Goal: Task Accomplishment & Management: Complete application form

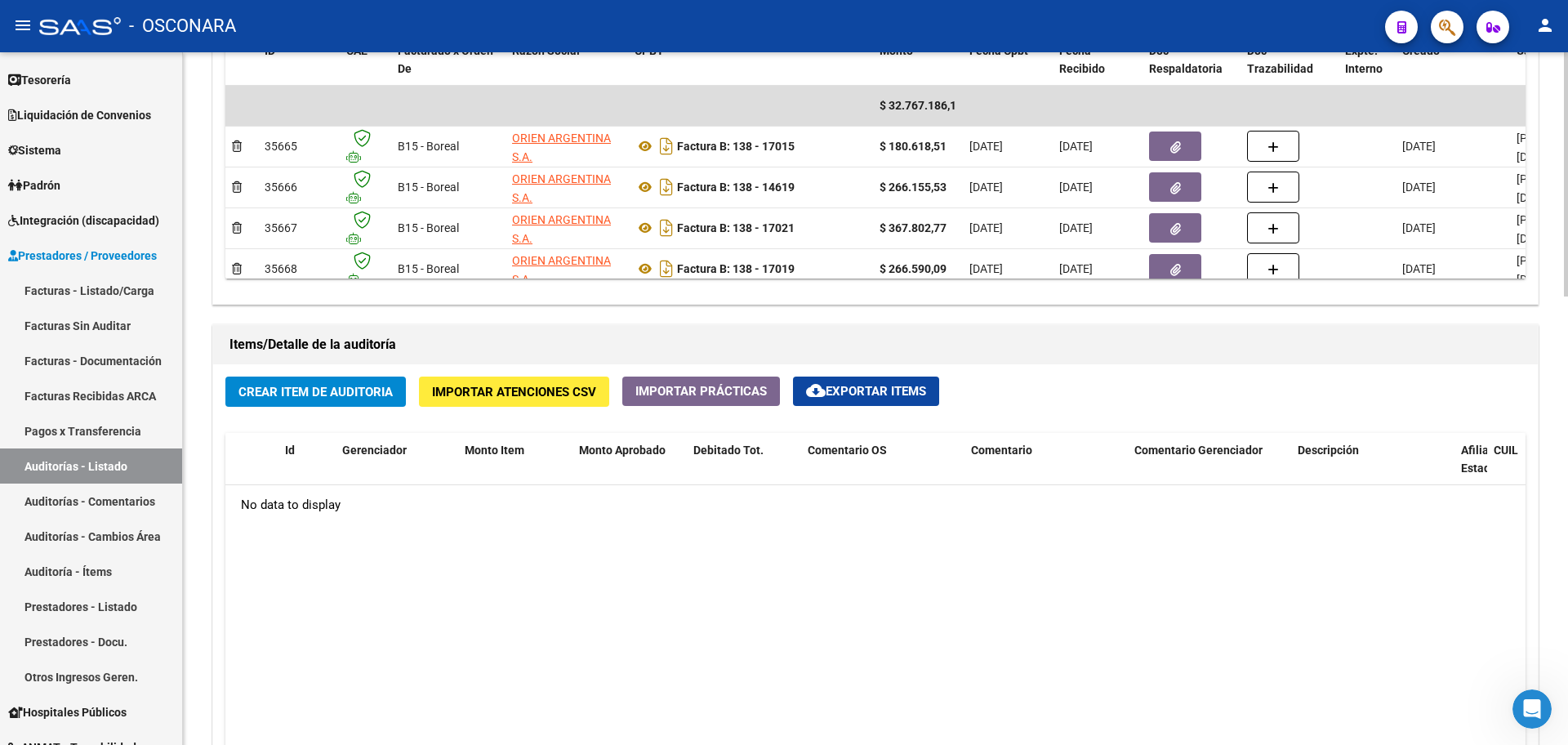
scroll to position [1509, 0]
drag, startPoint x: 322, startPoint y: 414, endPoint x: 319, endPoint y: 401, distance: 13.3
click at [322, 409] on div "Crear Item de Auditoria Importar Atenciones CSV Importar Prácticas cloud_downlo…" at bounding box center [875, 671] width 1324 height 615
click at [317, 398] on span "Crear Item de Auditoria" at bounding box center [315, 392] width 154 height 15
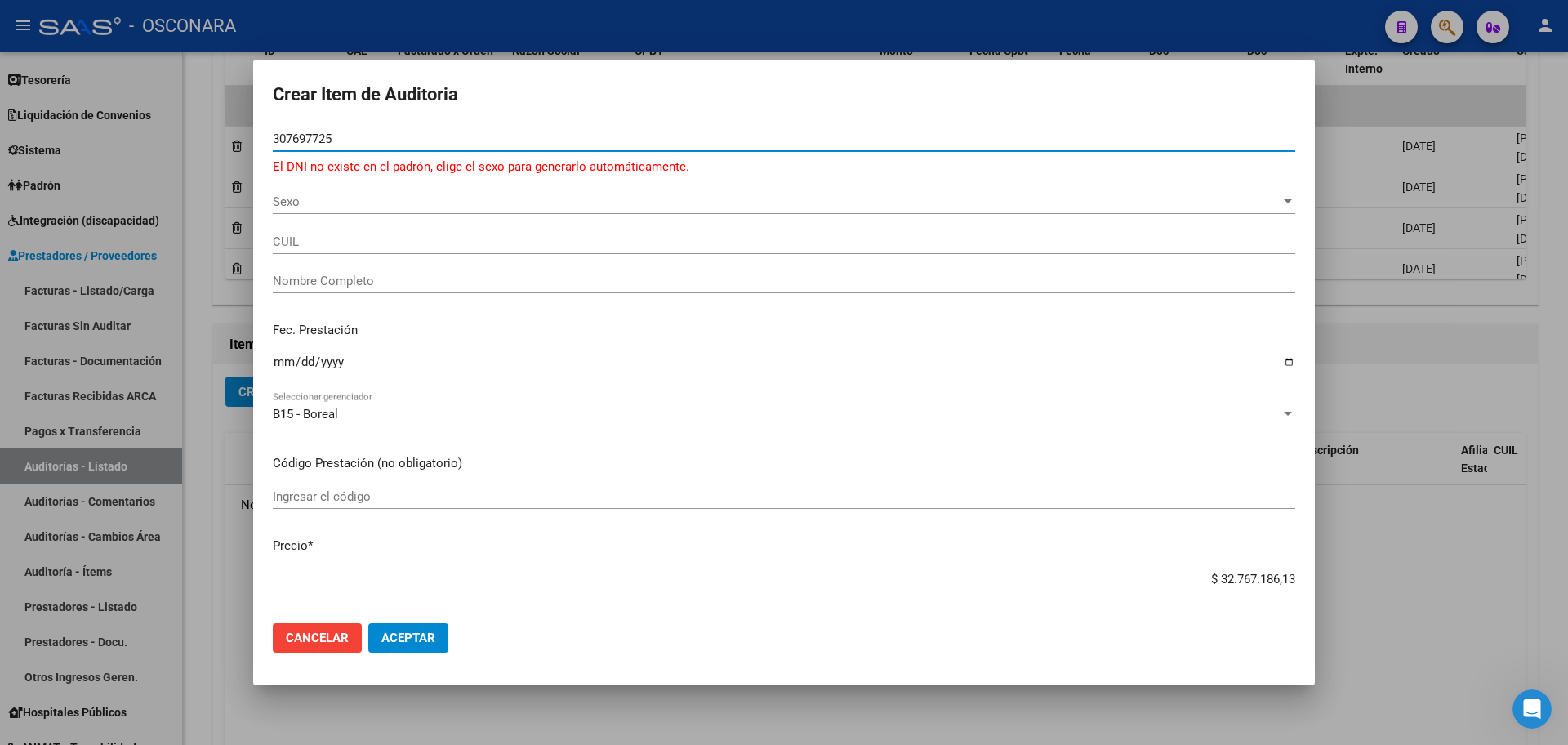
drag, startPoint x: 361, startPoint y: 145, endPoint x: 102, endPoint y: 138, distance: 259.1
click at [90, 133] on div "Crear Item de Auditoria 307697725 Nro Documento El DNI no existe en el padrón, …" at bounding box center [784, 372] width 1568 height 745
type input "30767725"
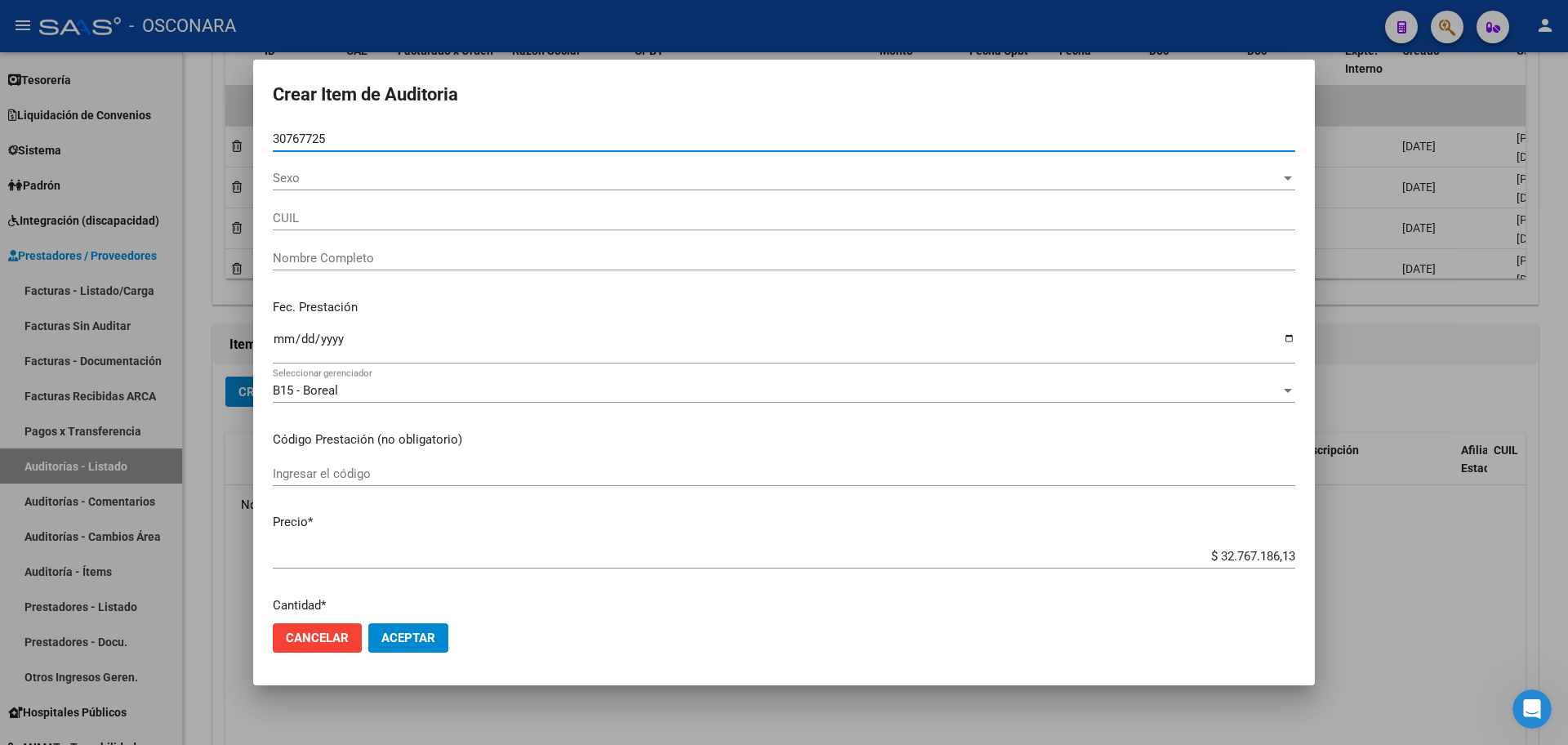
type input "20307677254"
type input "[PERSON_NAME]"
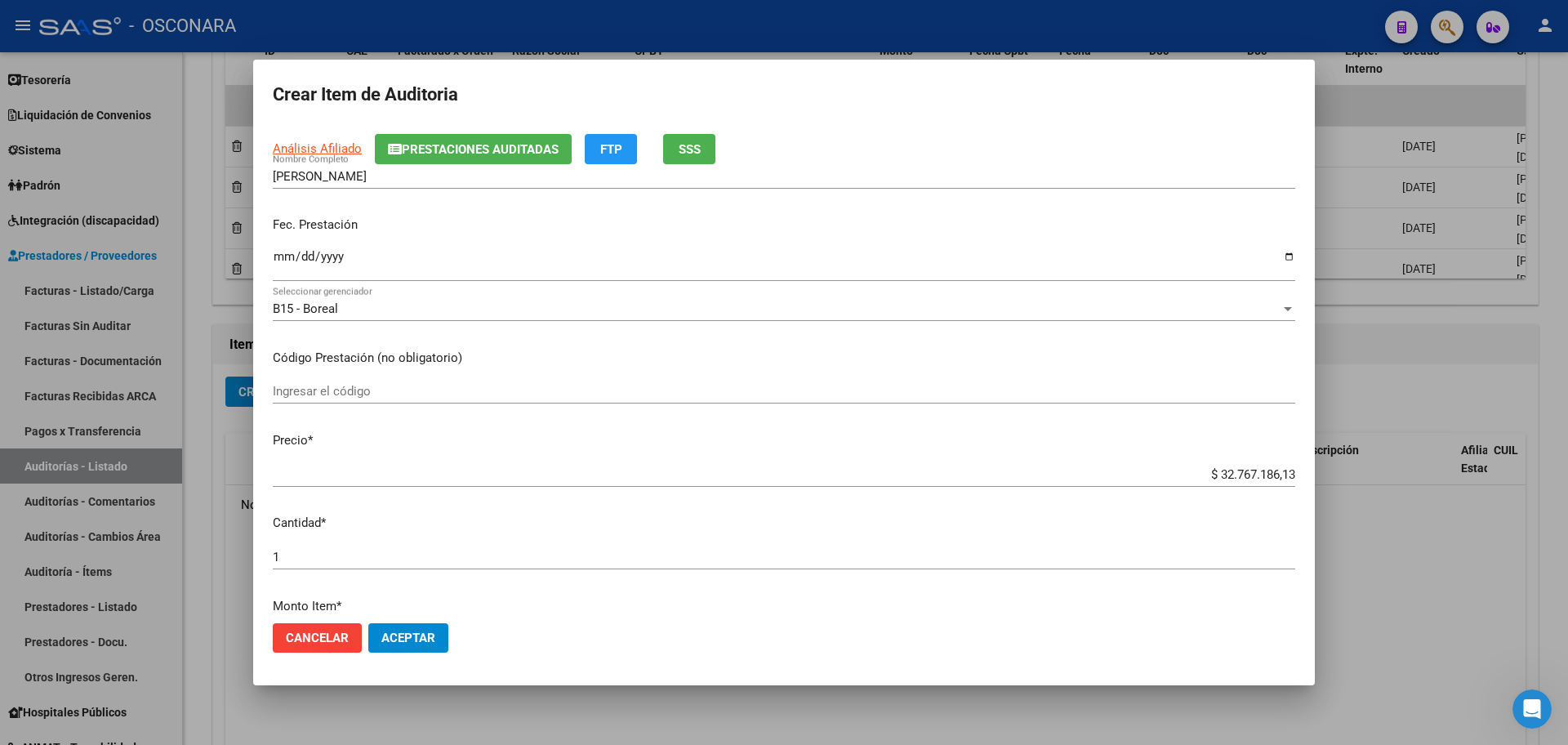
scroll to position [204, 0]
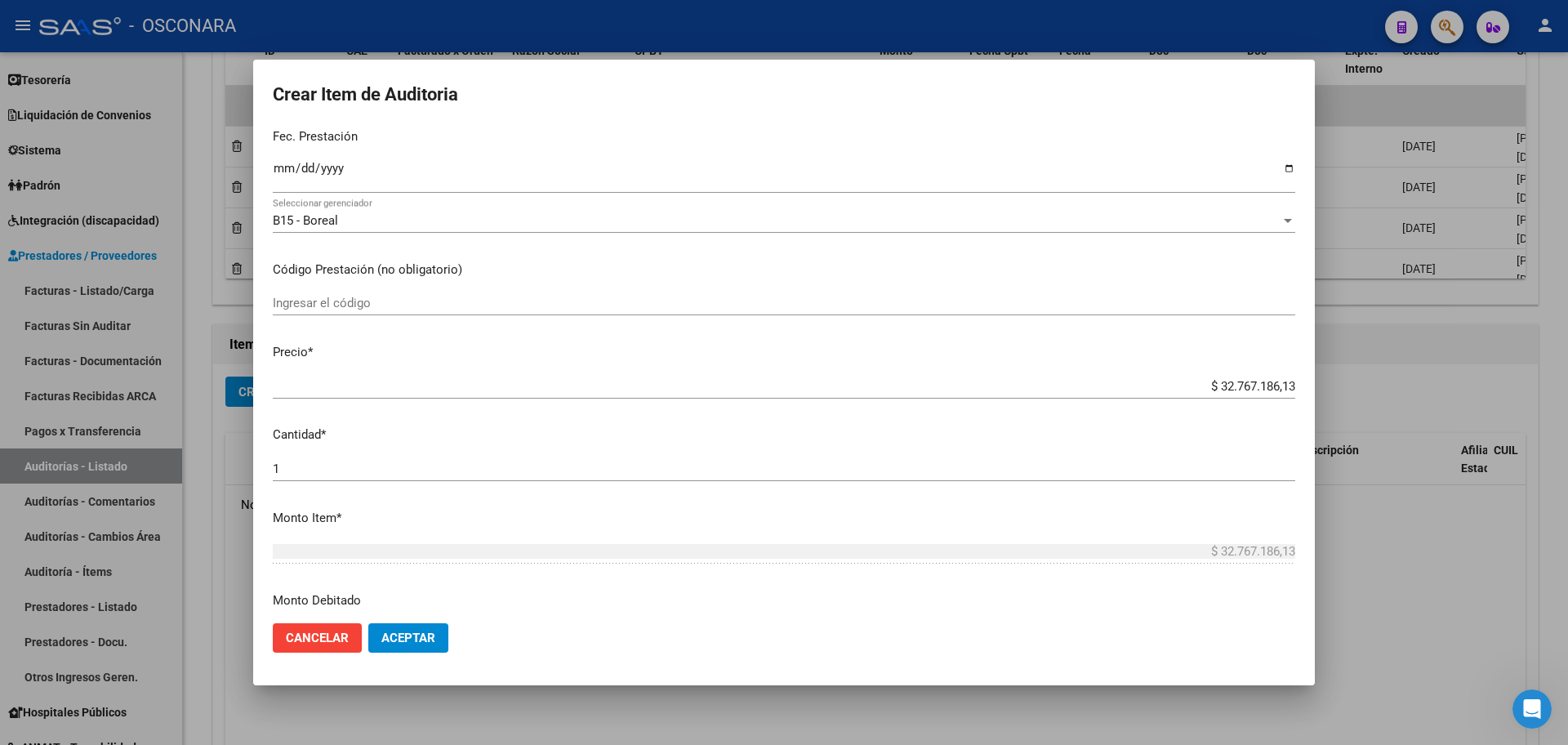
type input "30767725"
drag, startPoint x: 1204, startPoint y: 388, endPoint x: 1320, endPoint y: 387, distance: 116.0
click at [1320, 387] on div "Crear Item de Auditoria 30767725 Nro Documento 20307677254 CUIL Afiliado Activo…" at bounding box center [784, 372] width 1568 height 745
type input "$ 0,06"
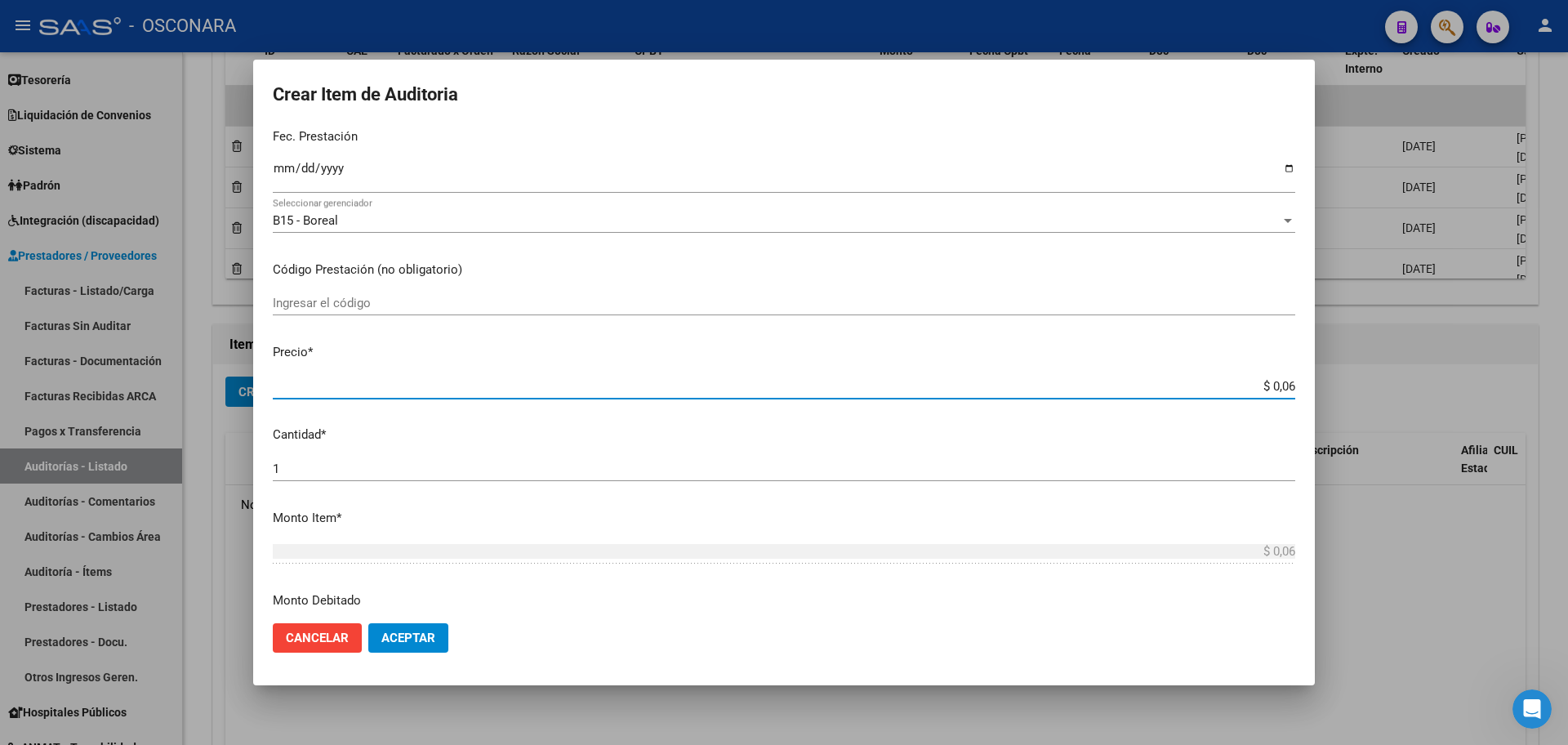
type input "$ 0,66"
type input "$ 6,68"
type input "$ 66,87"
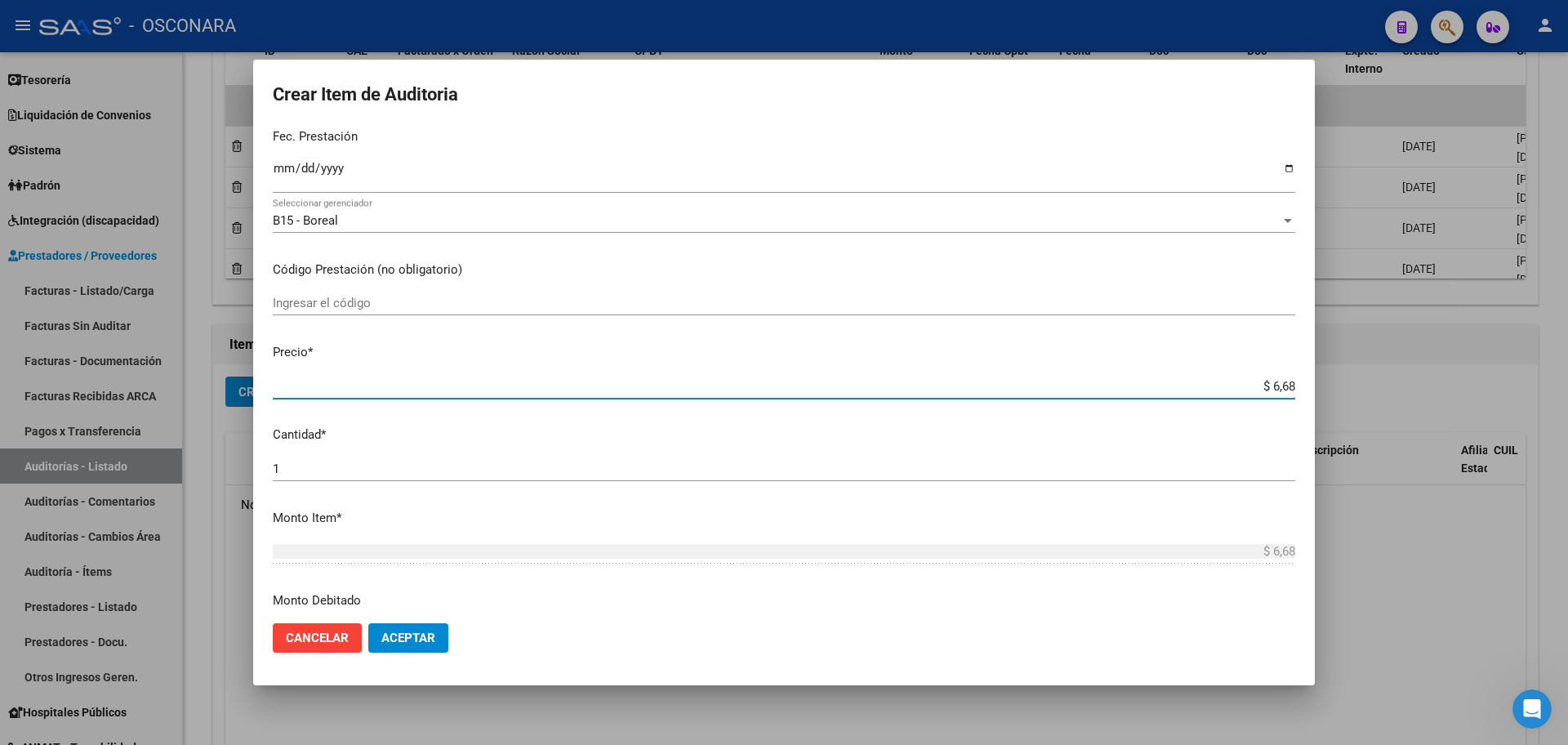
type input "$ 66,87"
type input "$ 668,70"
type input "$ 6.687,00"
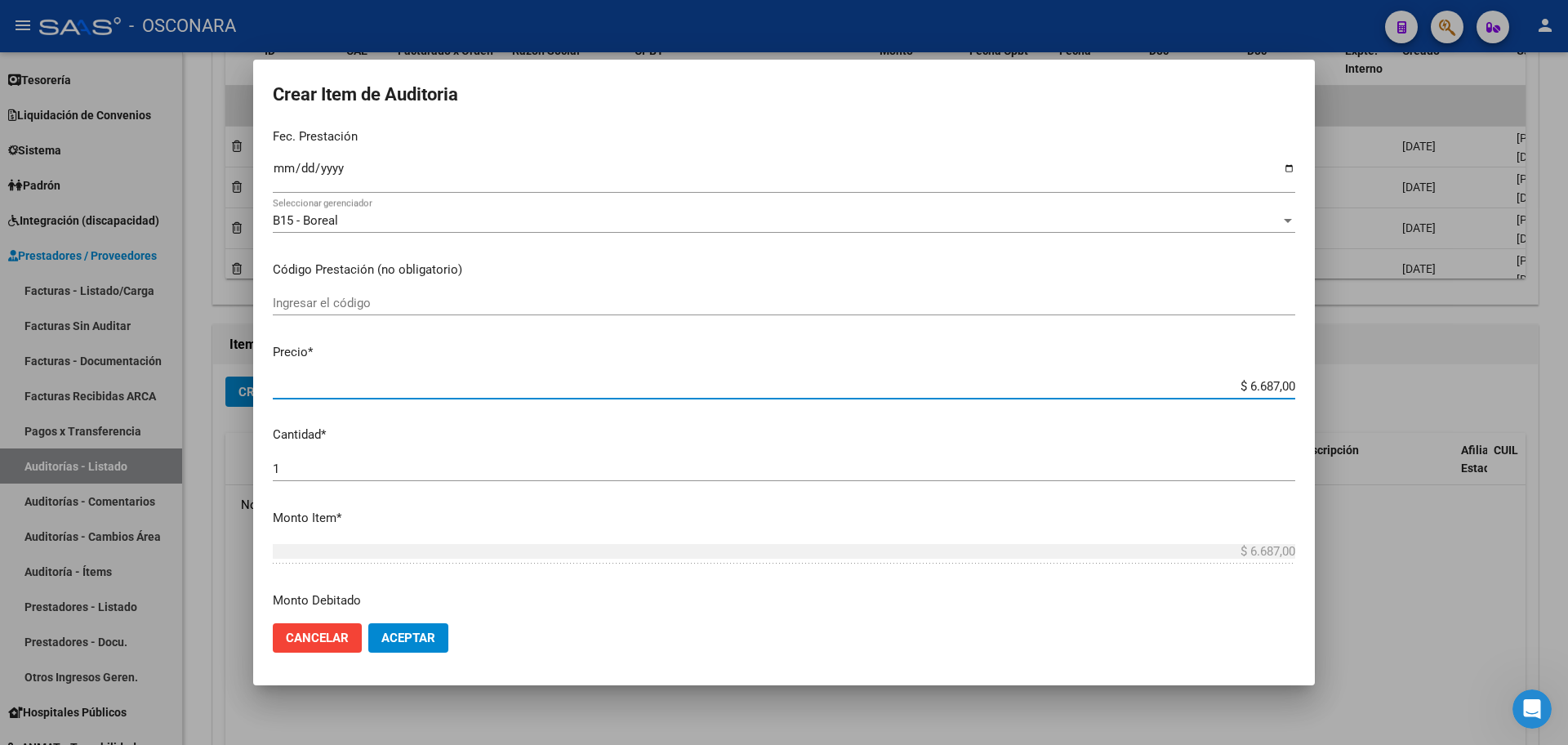
type input "$ 66.870,01"
type input "$ 668.700,18"
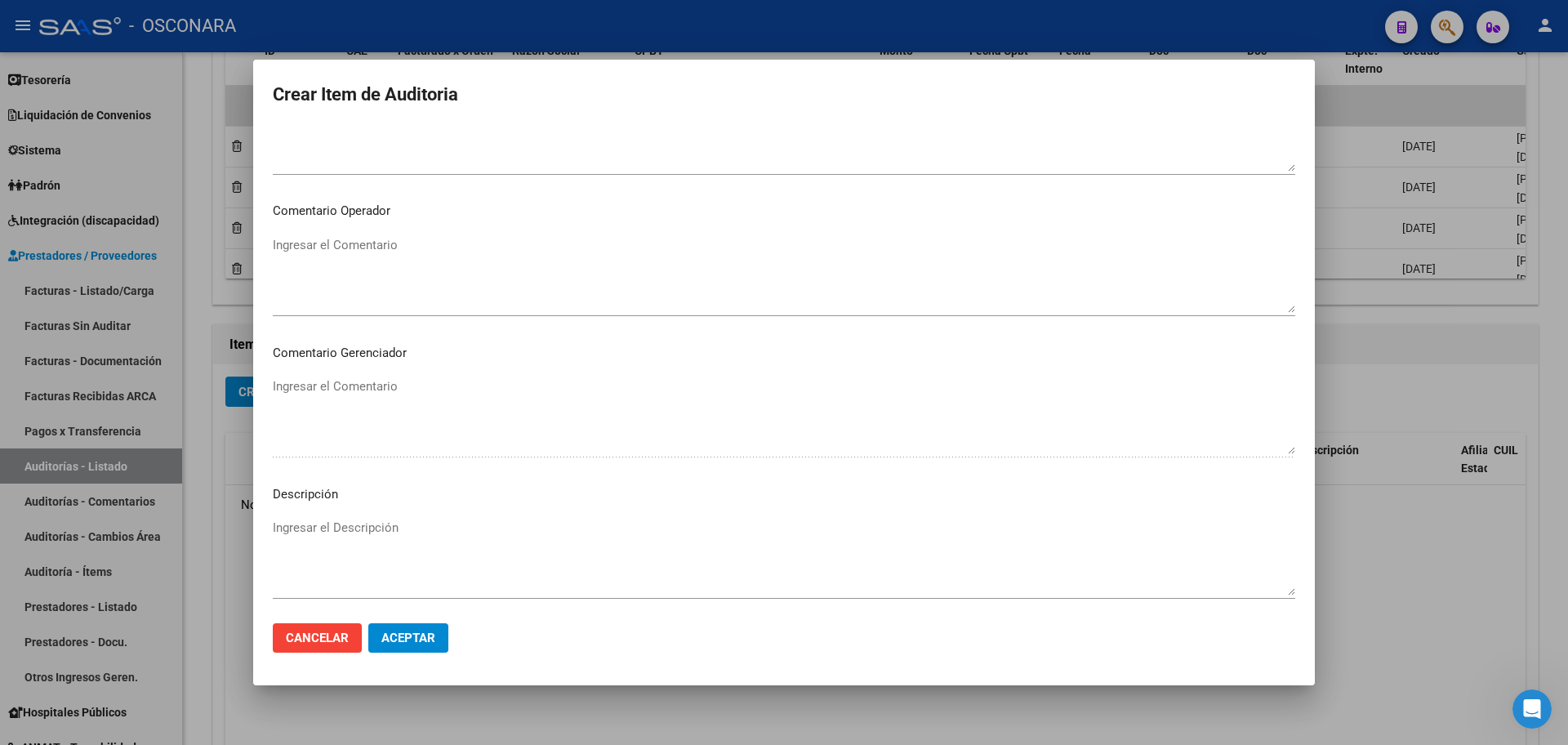
scroll to position [987, 0]
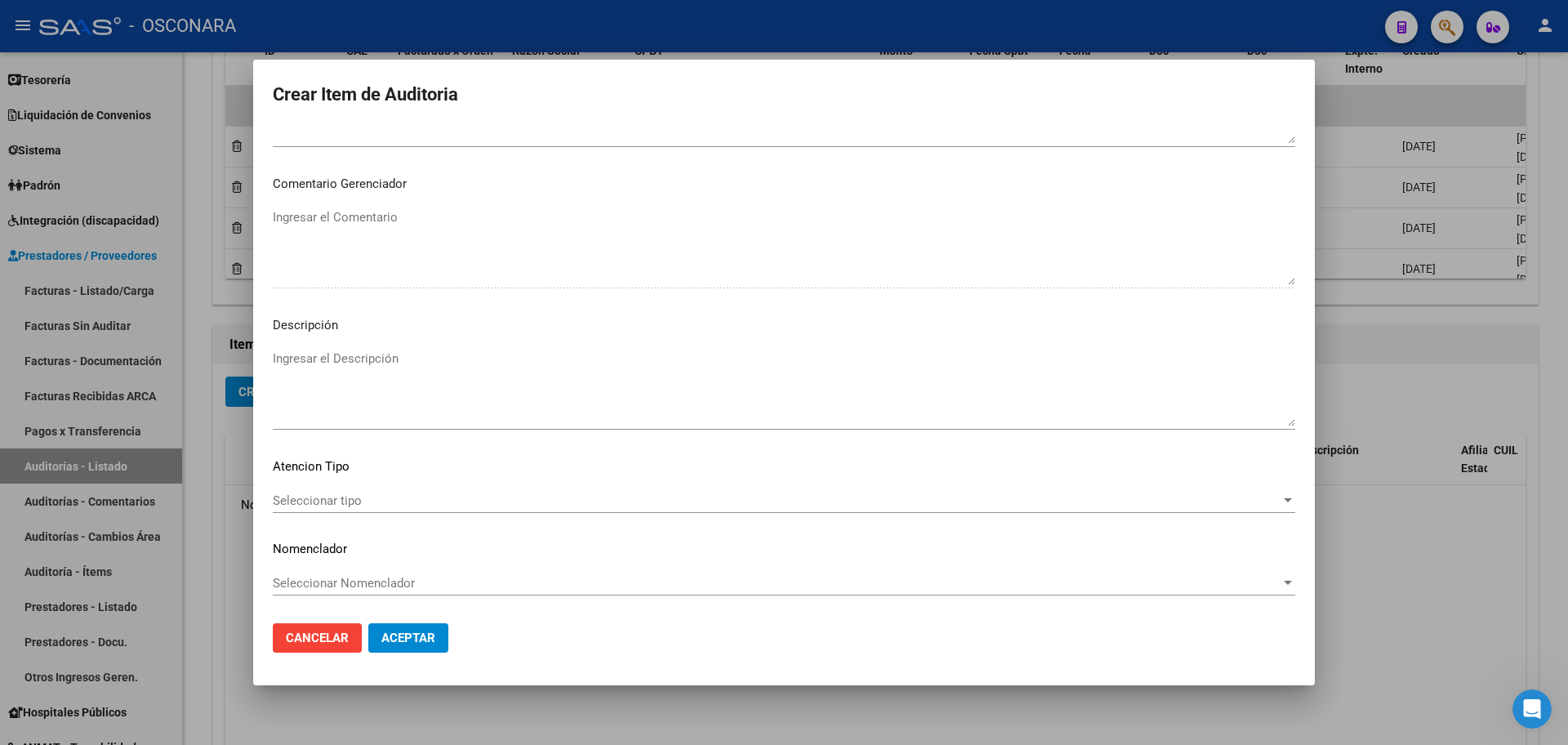
drag, startPoint x: 452, startPoint y: 369, endPoint x: 458, endPoint y: 392, distance: 23.8
click at [455, 371] on textarea "Ingresar el Descripción" at bounding box center [783, 387] width 1022 height 77
type textarea "FC 17494"
click at [421, 645] on button "Aceptar" at bounding box center [409, 637] width 80 height 29
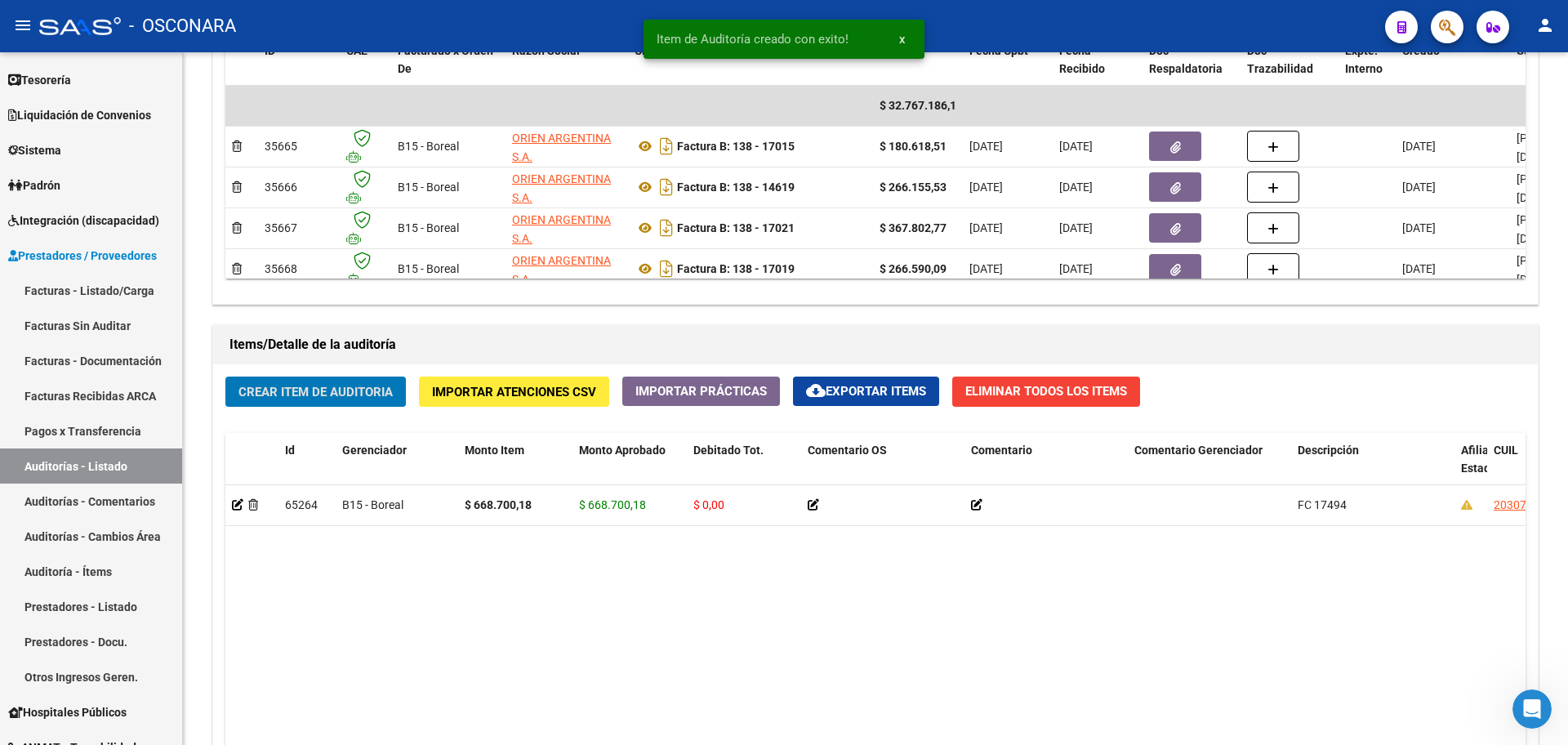
scroll to position [920, 0]
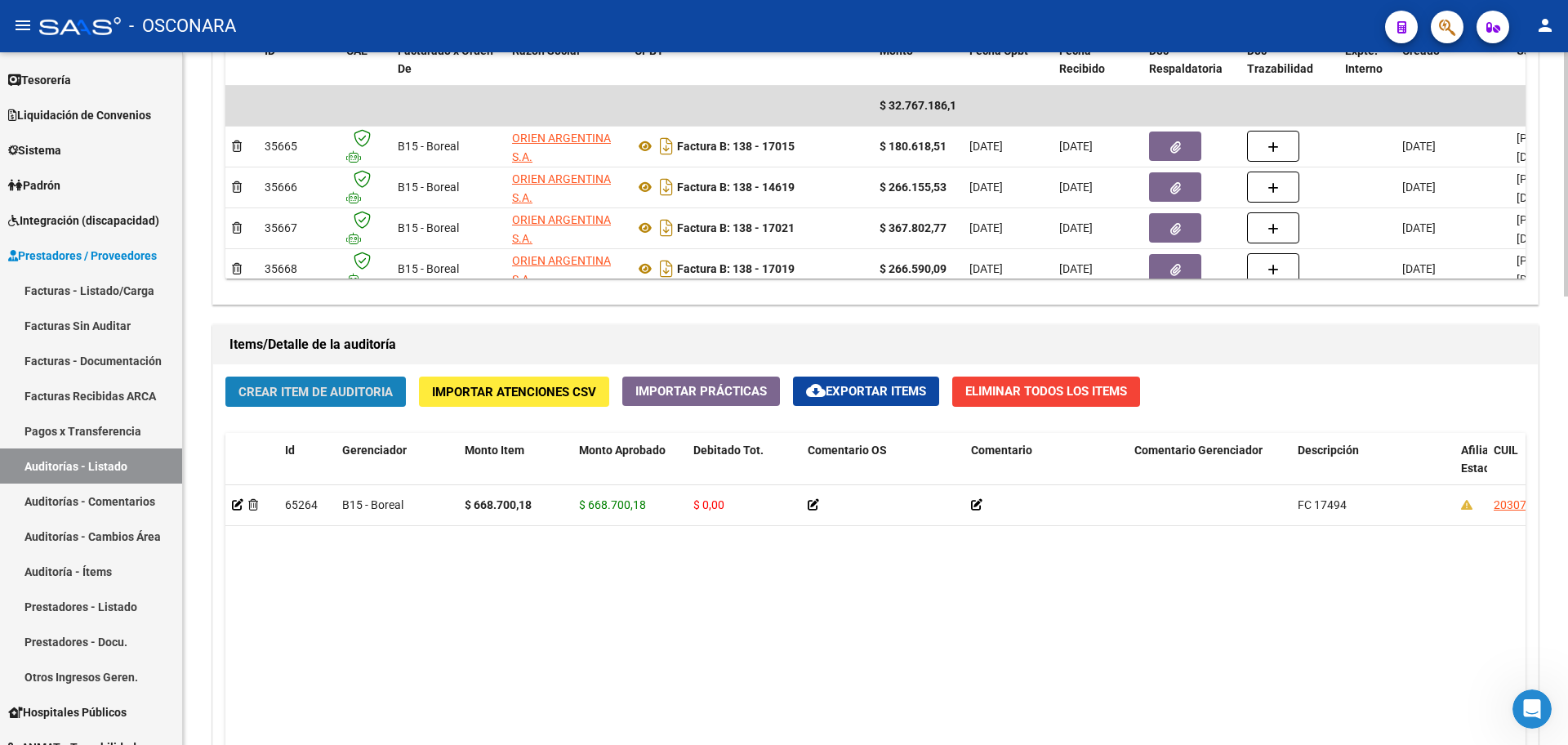
click at [355, 389] on span "Crear Item de Auditoria" at bounding box center [315, 392] width 154 height 15
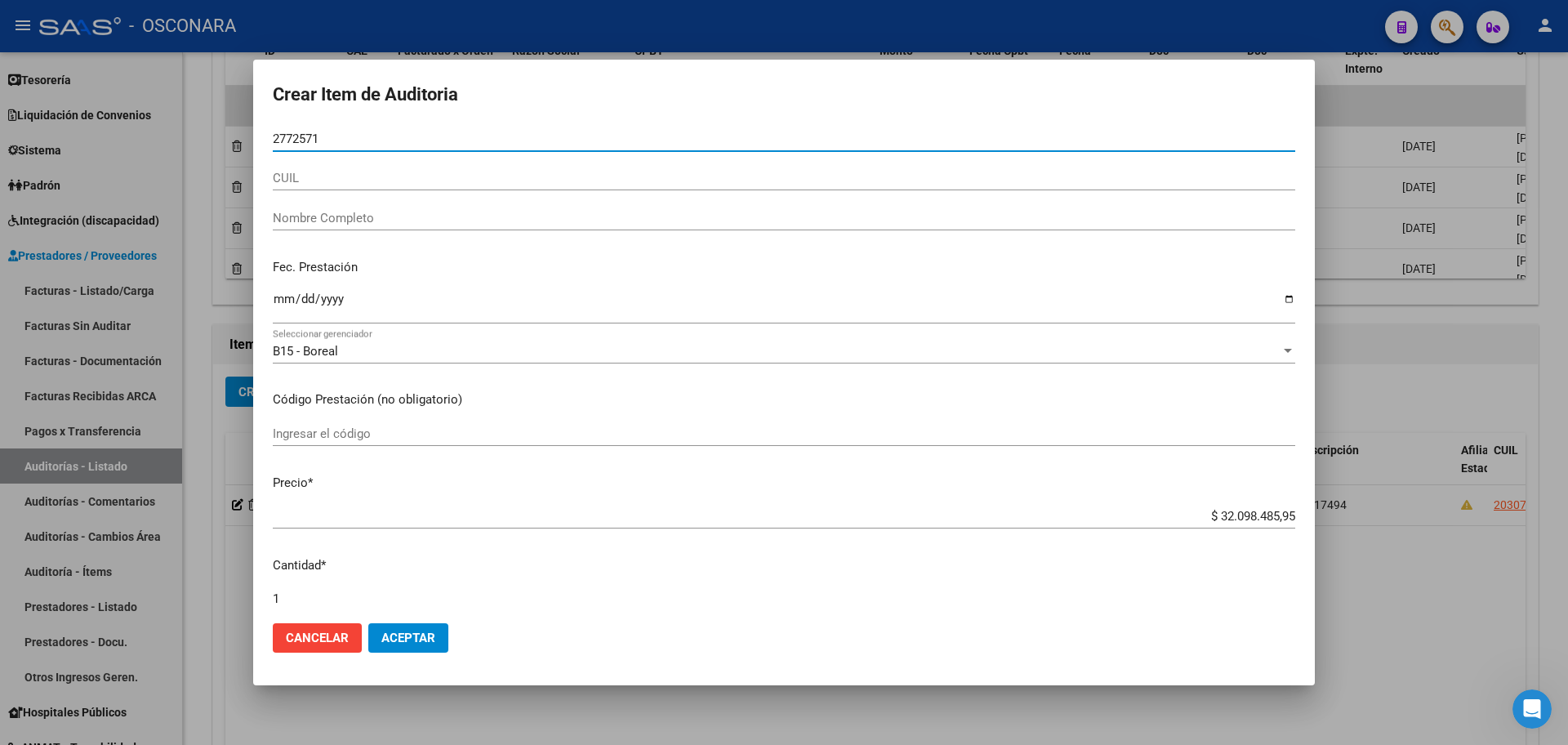
type input "27725715"
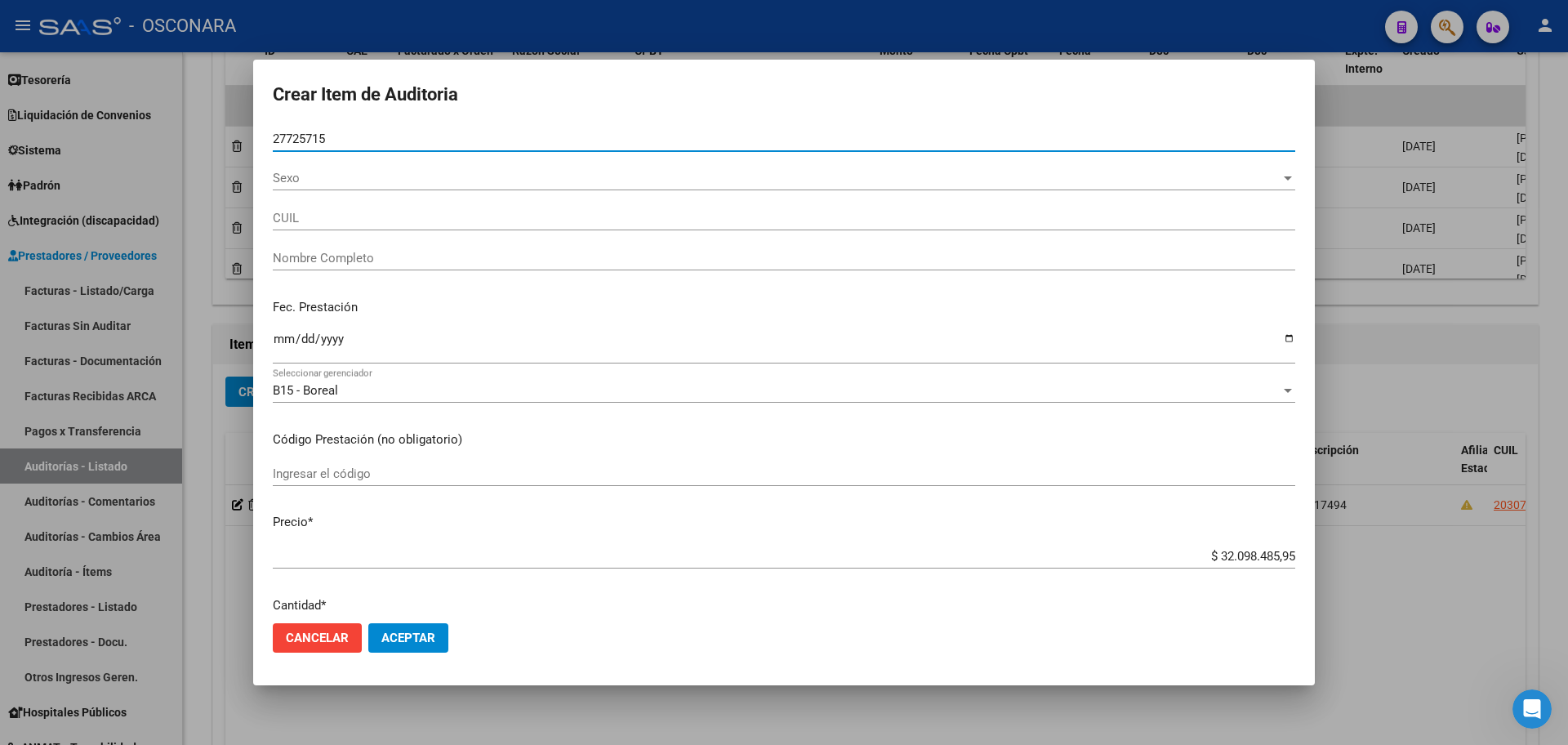
type input "20277257158"
type input "[PERSON_NAME]"
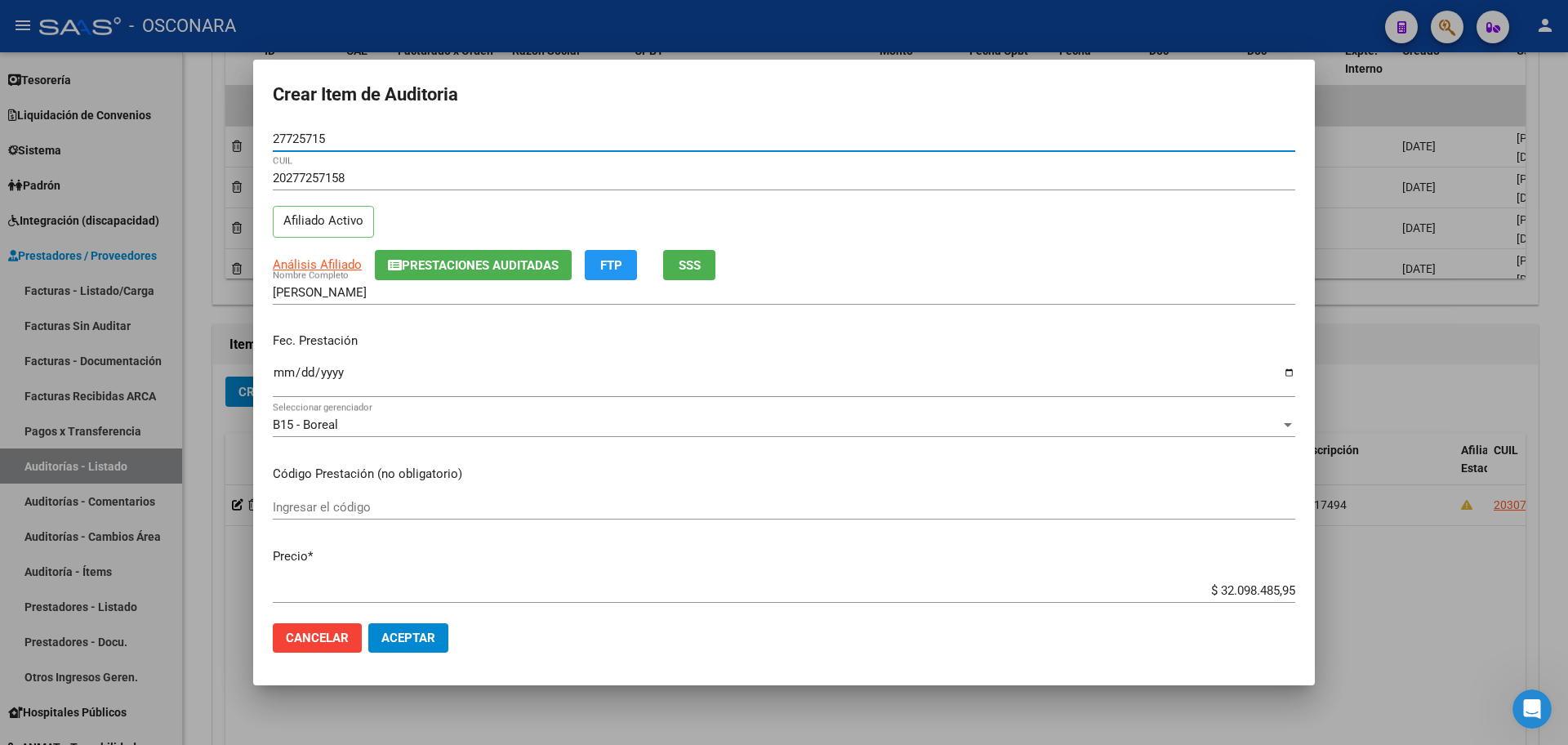
type input "27725715"
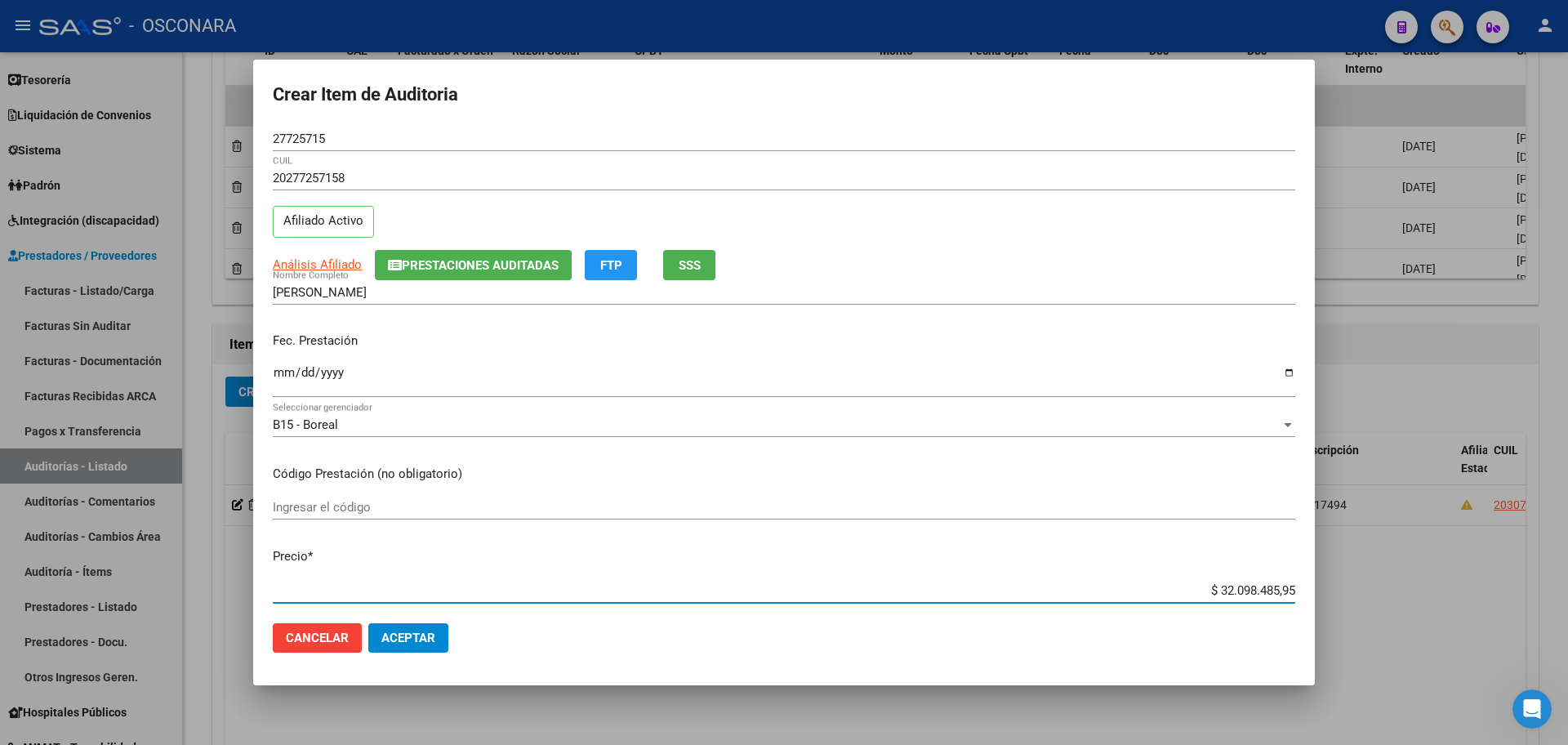
drag, startPoint x: 1201, startPoint y: 592, endPoint x: 1460, endPoint y: 566, distance: 260.3
click at [1460, 565] on div "Crear Item de Auditoria 27725715 Nro Documento 20277257158 CUIL Afiliado Activo…" at bounding box center [784, 372] width 1568 height 745
type input "$ 0,06"
type input "$ 0,63"
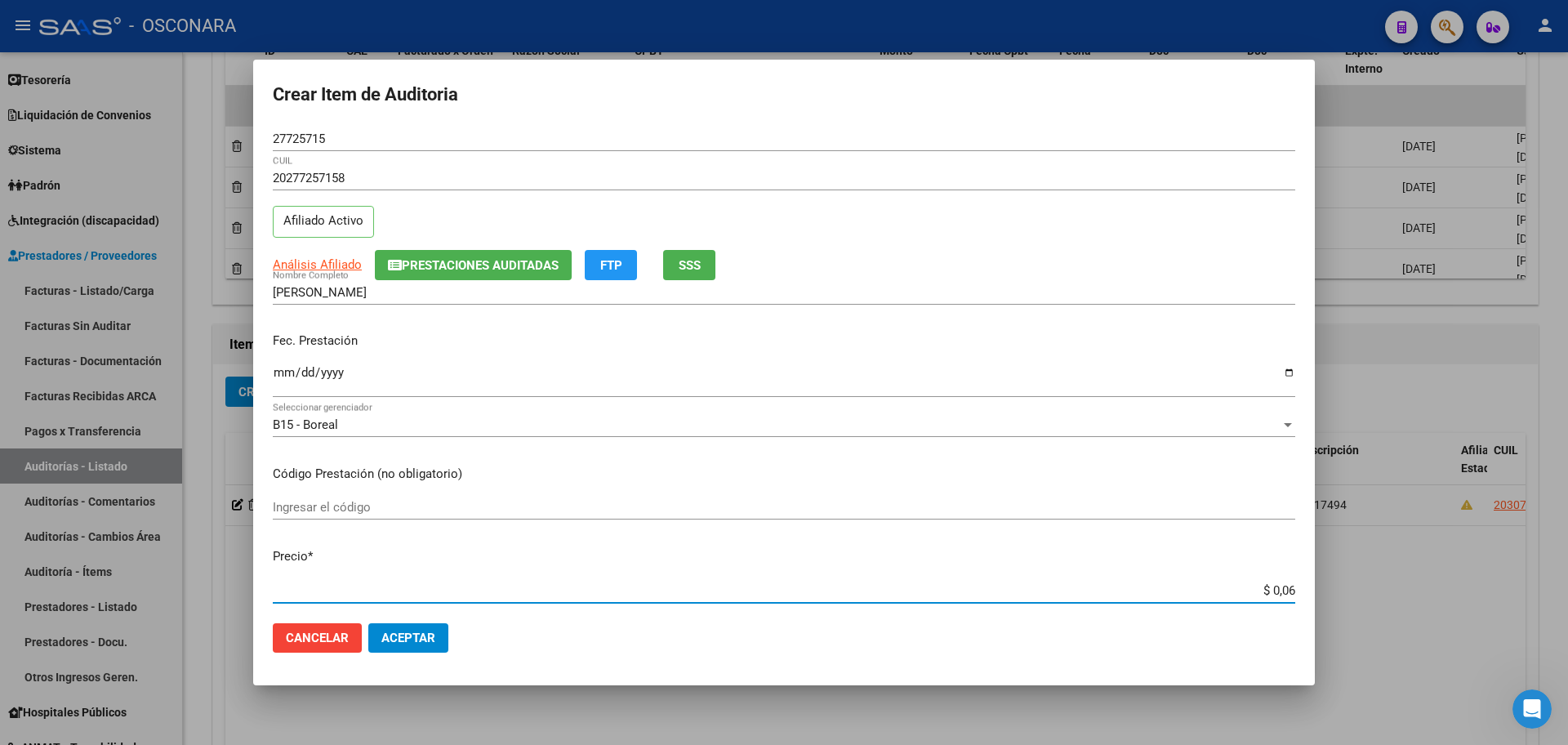
type input "$ 0,63"
type input "$ 6,31"
type input "$ 63,19"
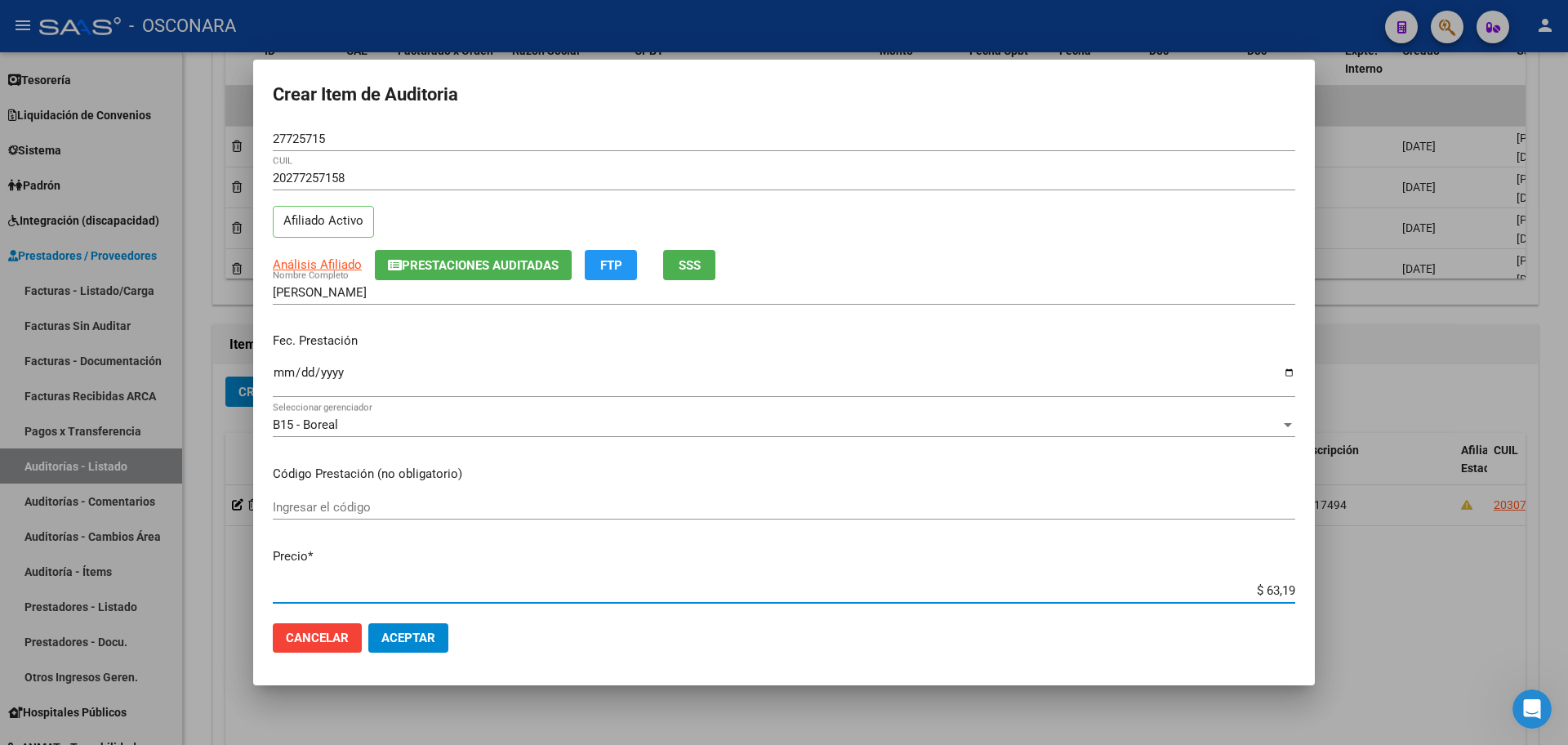
type input "$ 631,97"
type input "$ 6.319,75"
type input "$ 63.197,50"
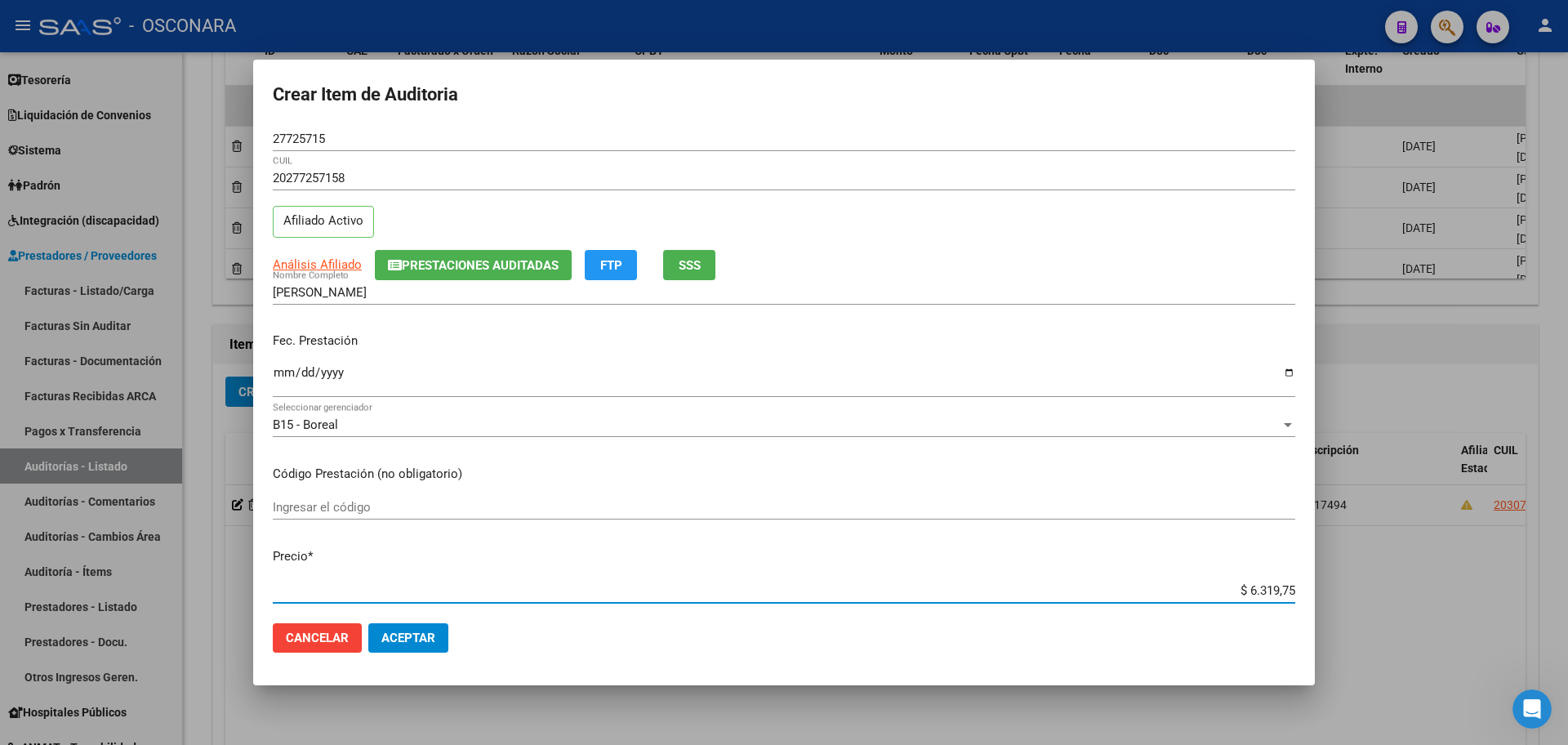
type input "$ 63.197,50"
type input "$ 631.975,05"
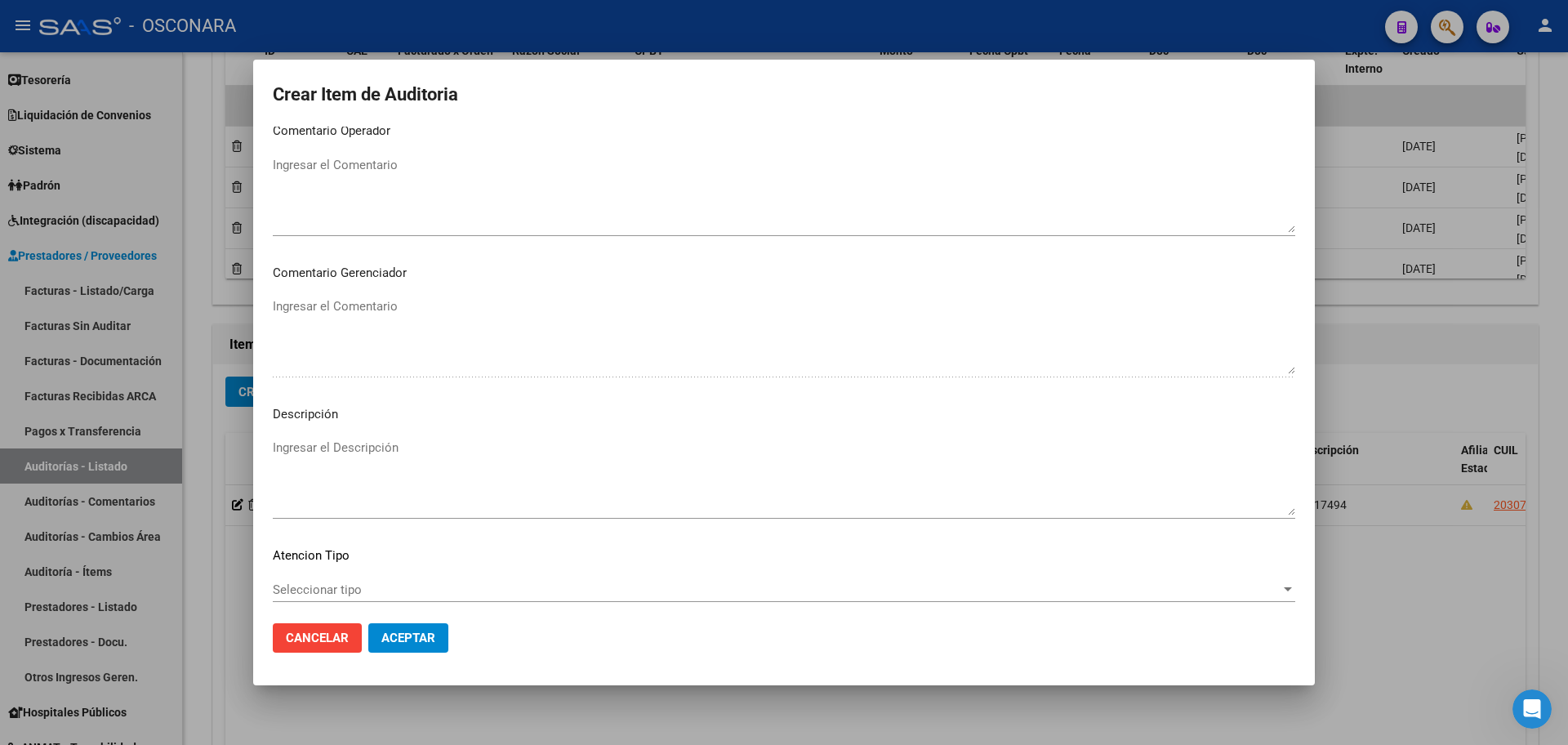
scroll to position [987, 0]
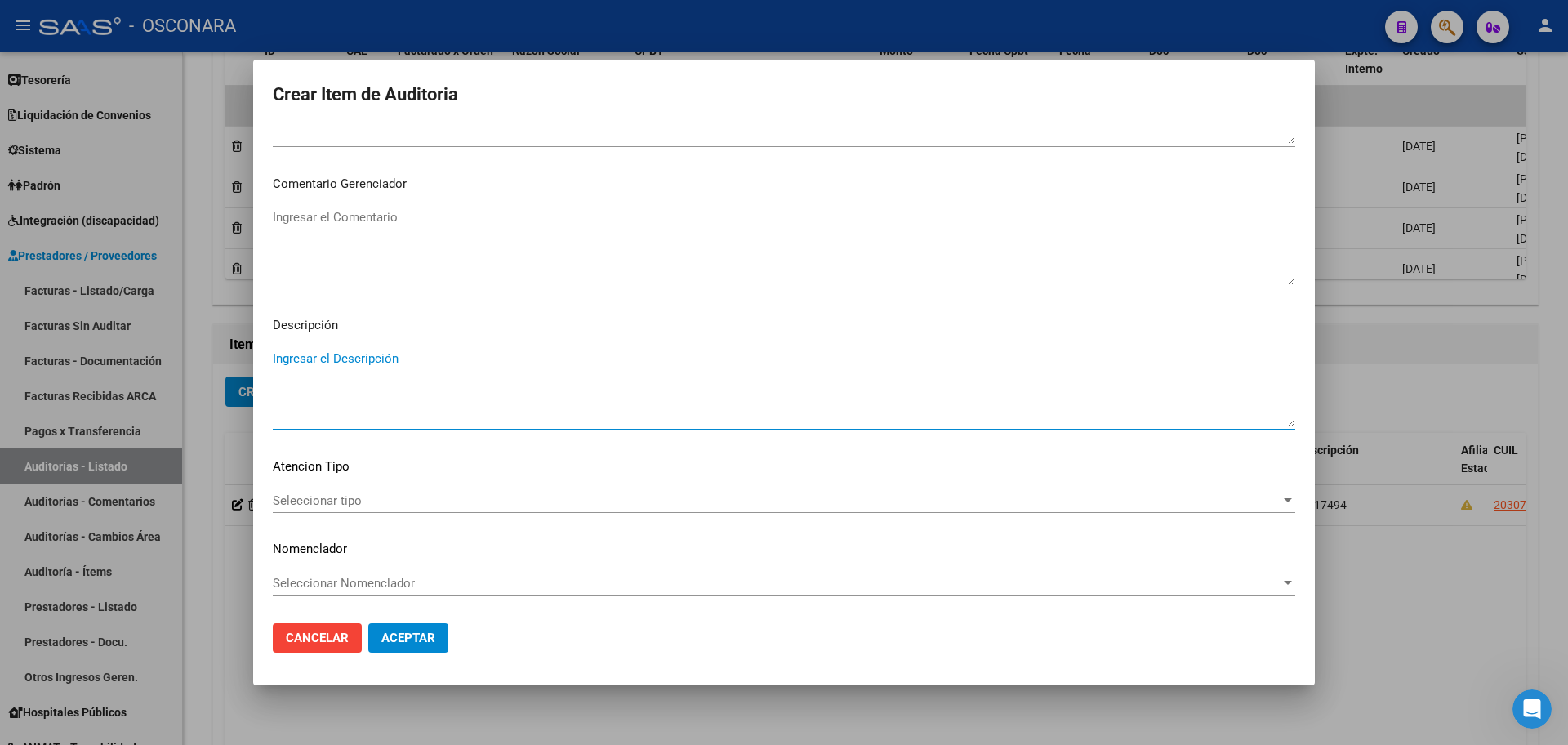
click at [382, 401] on textarea "Ingresar el Descripción" at bounding box center [783, 387] width 1022 height 77
type textarea "FC 17496"
click at [415, 637] on span "Aceptar" at bounding box center [409, 638] width 54 height 15
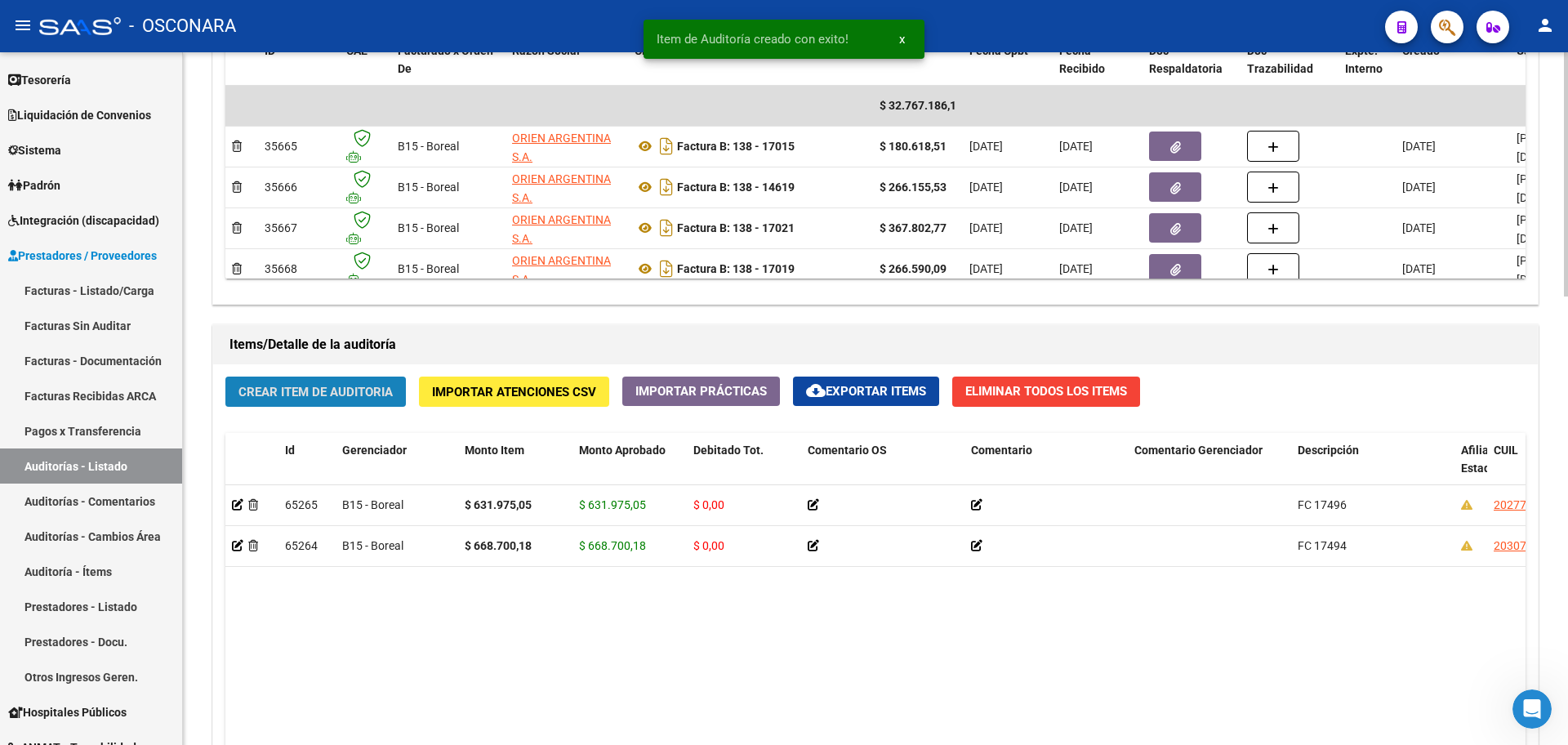
click at [307, 401] on button "Crear Item de Auditoria" at bounding box center [315, 391] width 180 height 30
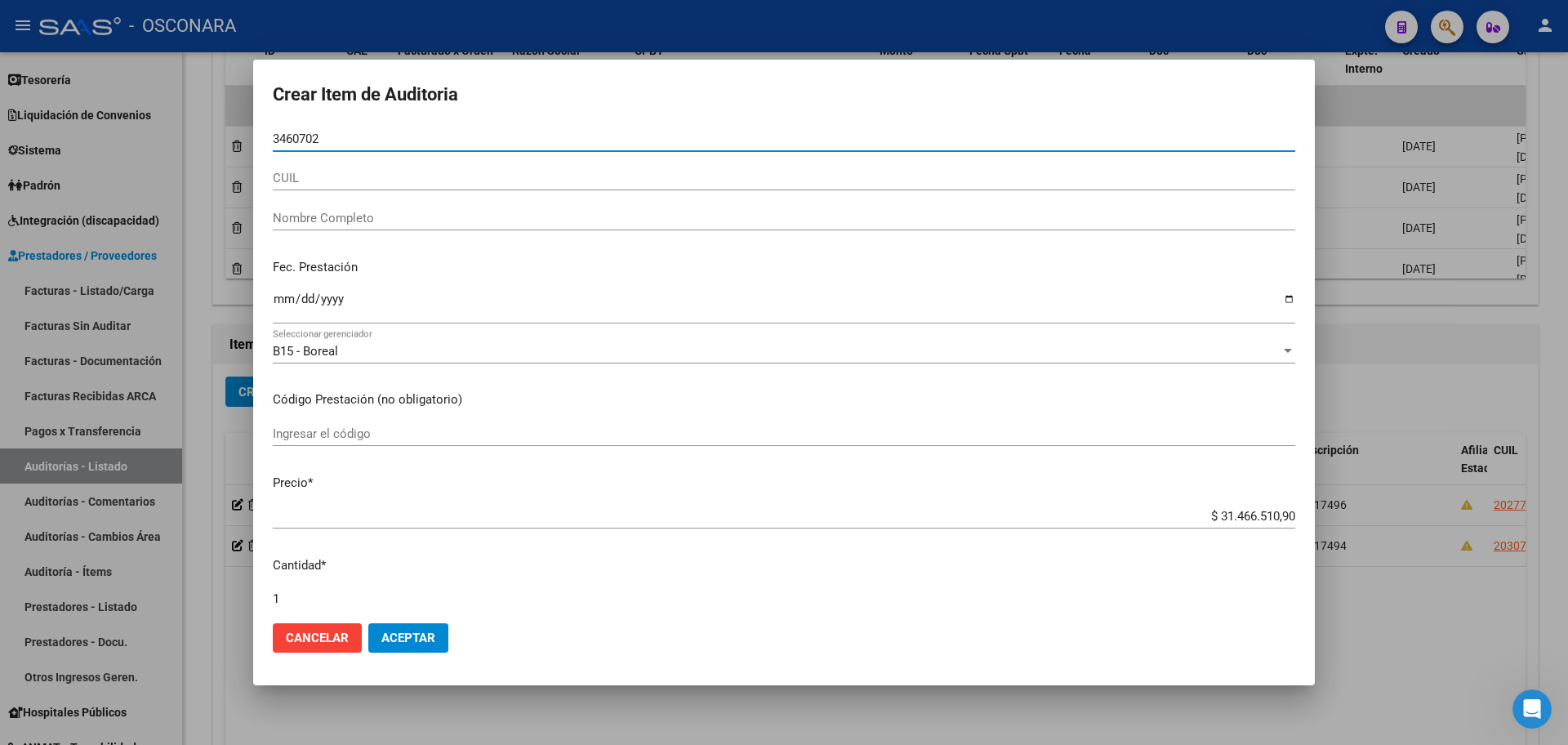
type input "34607024"
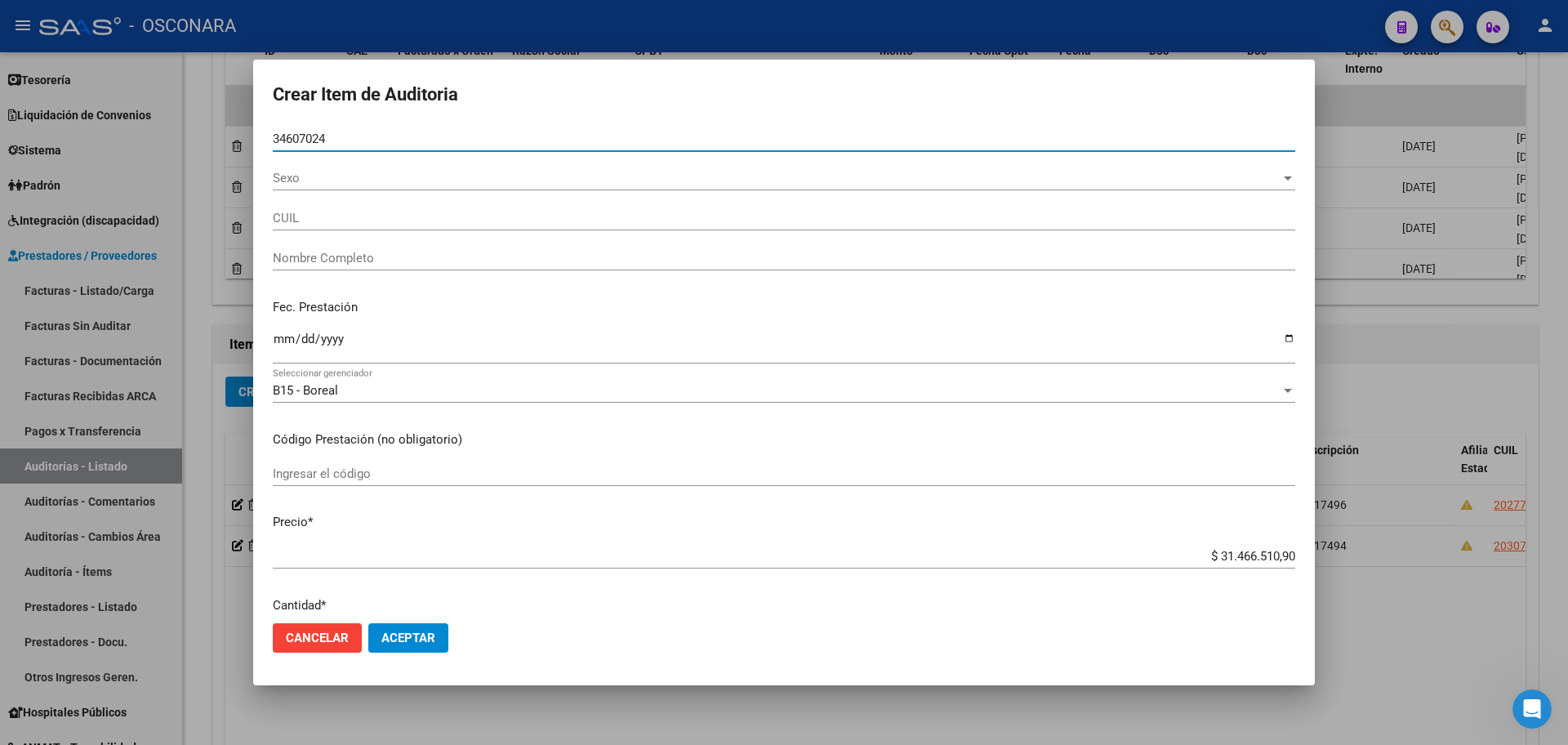
type input "27346070248"
type input "[PERSON_NAME]"
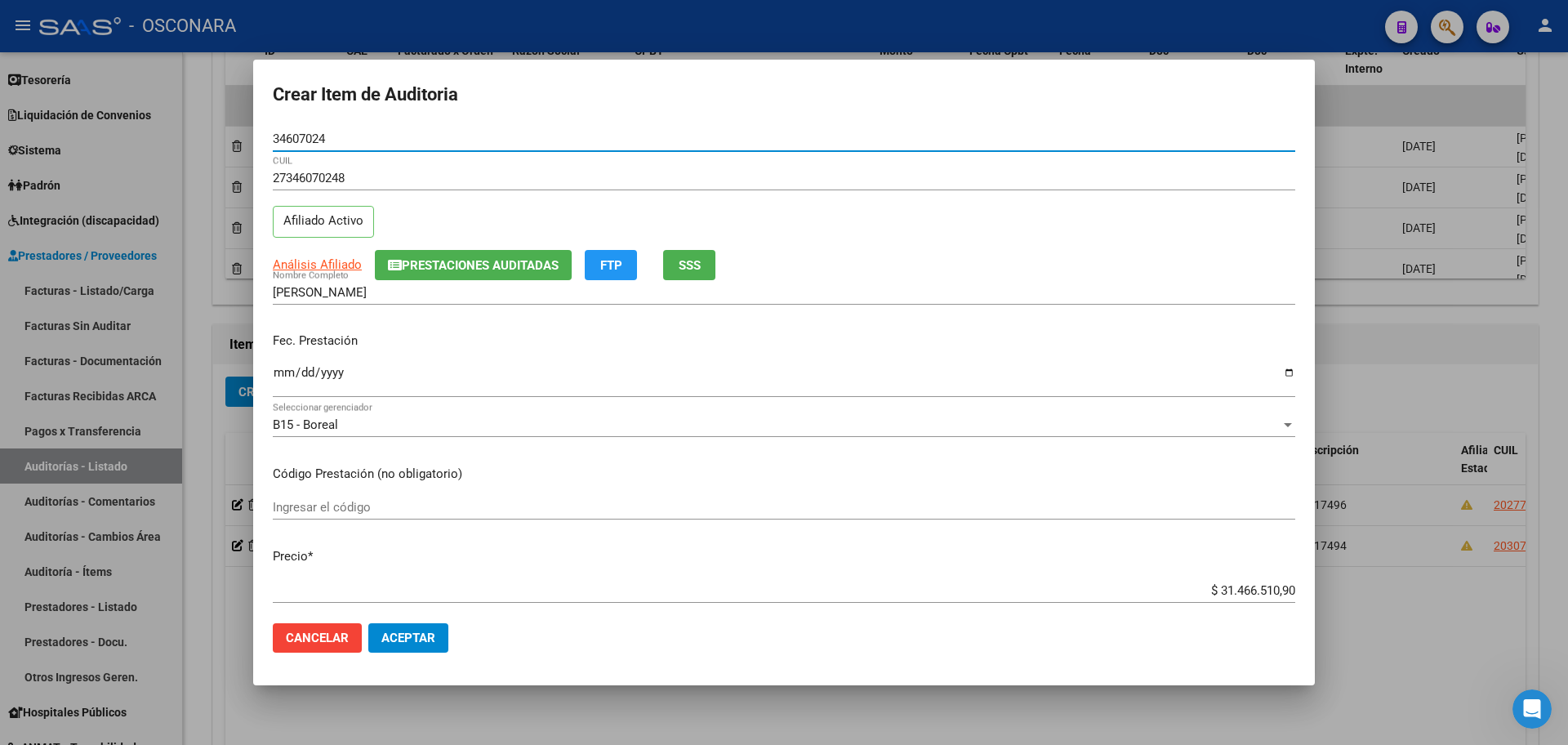
type input "34607024"
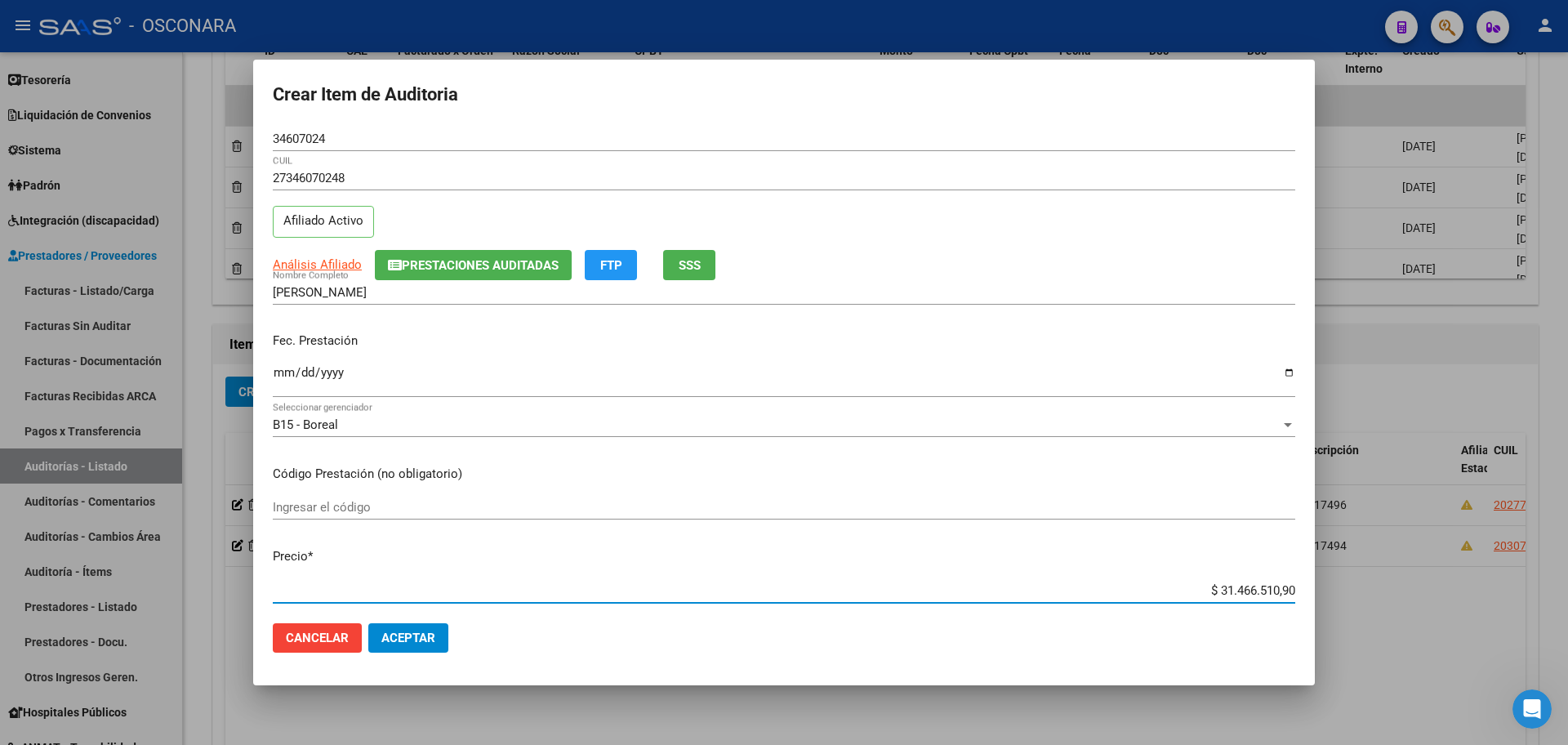
drag, startPoint x: 1190, startPoint y: 592, endPoint x: 1340, endPoint y: 570, distance: 151.6
click at [1340, 570] on div "Crear Item de Auditoria 34607024 Nro Documento 27346070248 CUIL Afiliado Activo…" at bounding box center [784, 372] width 1568 height 745
type input "$ 0,03"
type input "$ 0,33"
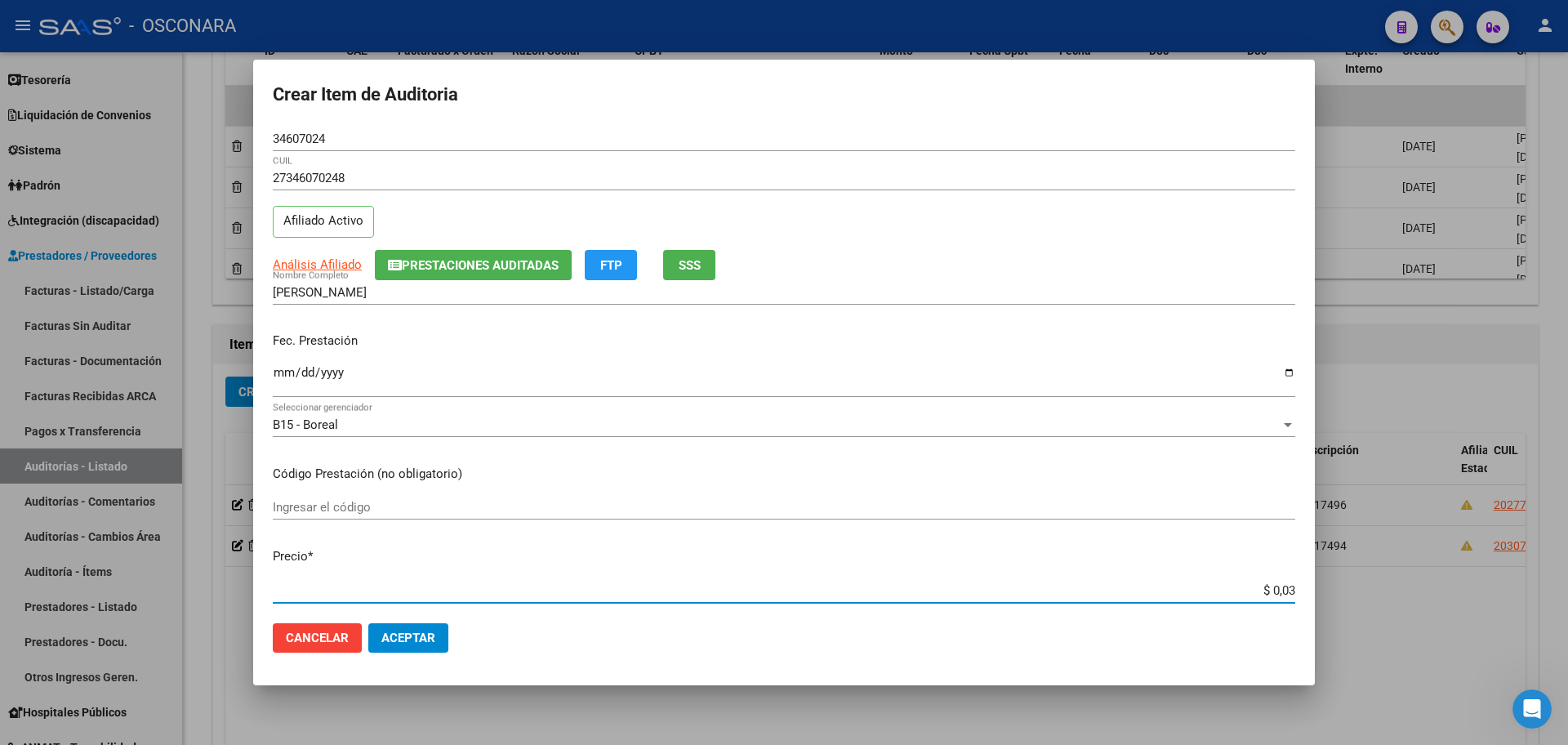
type input "$ 0,33"
type input "$ 3,38"
type input "$ 33,87"
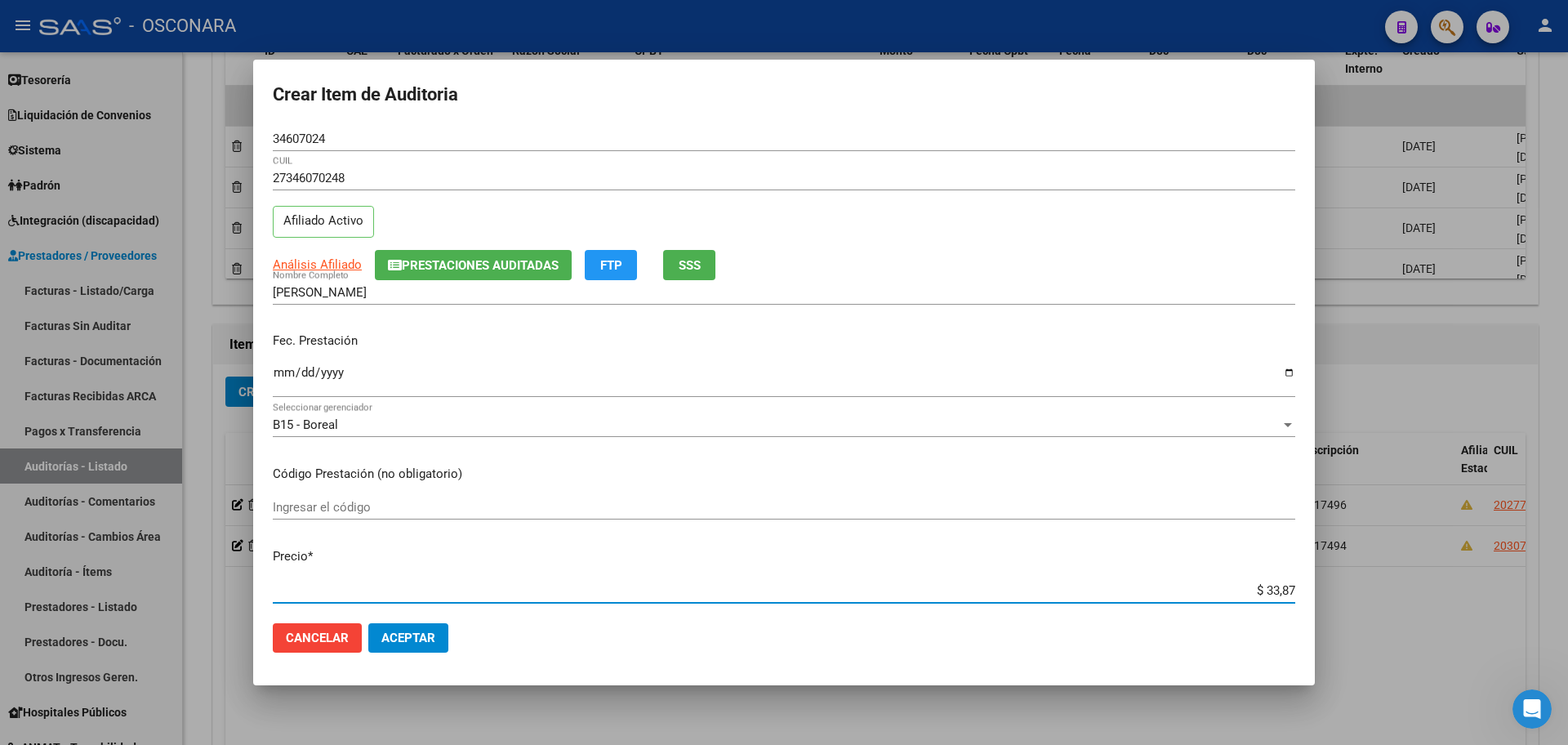
type input "$ 338,77"
type input "$ 3.387,75"
type input "$ 33.877,50"
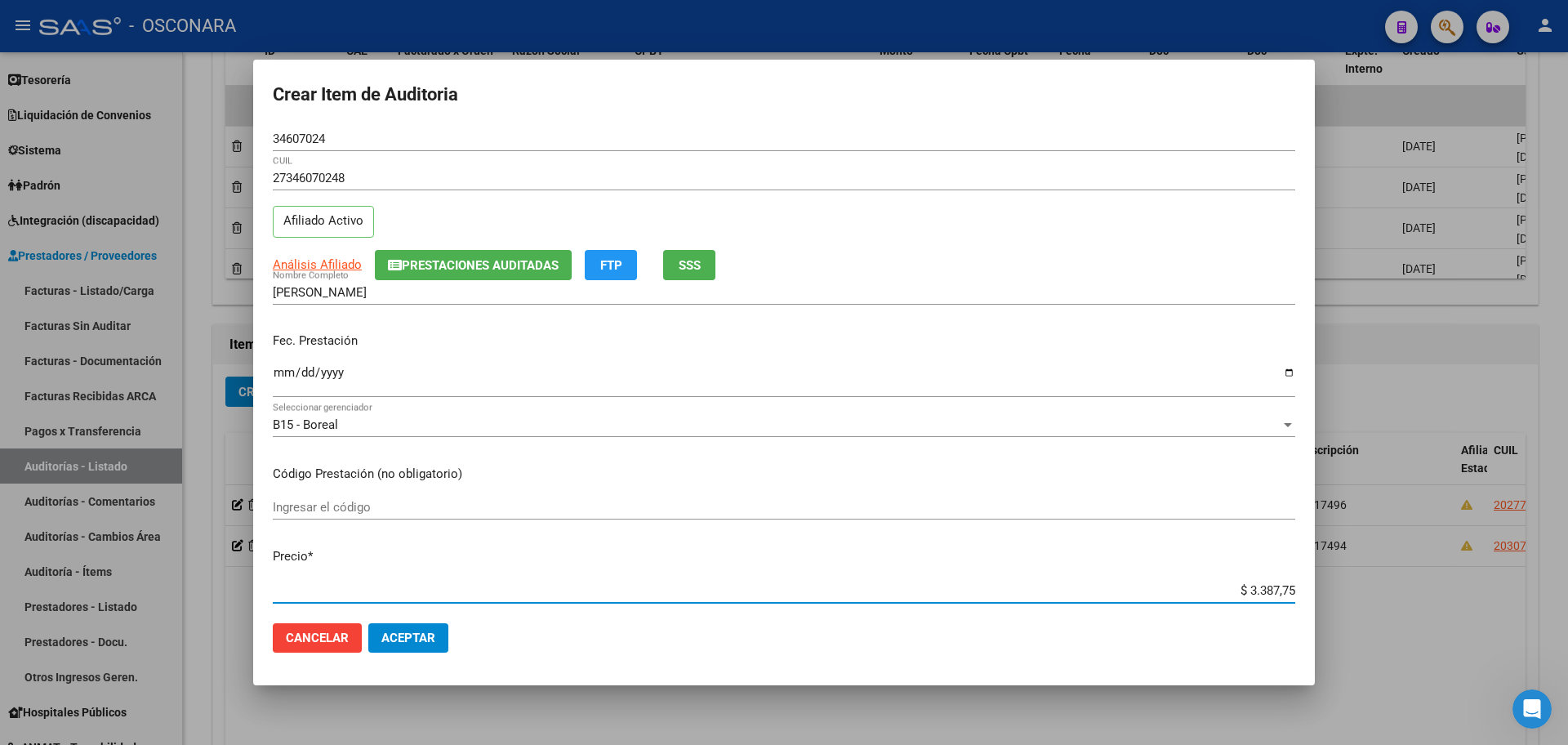
type input "$ 33.877,50"
type input "$ 338.775,04"
type input "$ 3.387.750,41"
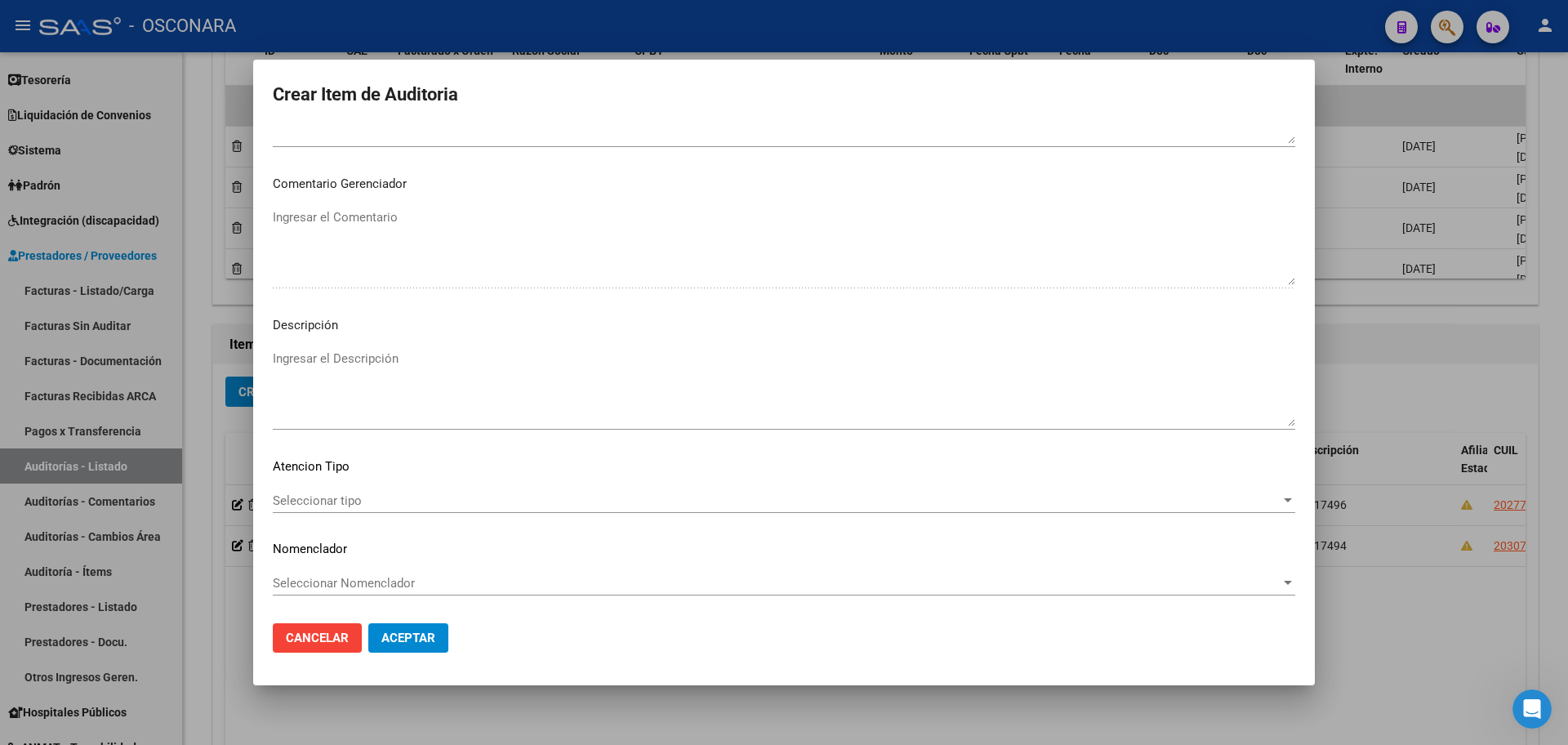
drag, startPoint x: 371, startPoint y: 326, endPoint x: 348, endPoint y: 383, distance: 61.5
click at [357, 346] on app-form-text-field "Descripción Ingresar el Descripción" at bounding box center [790, 371] width 1035 height 109
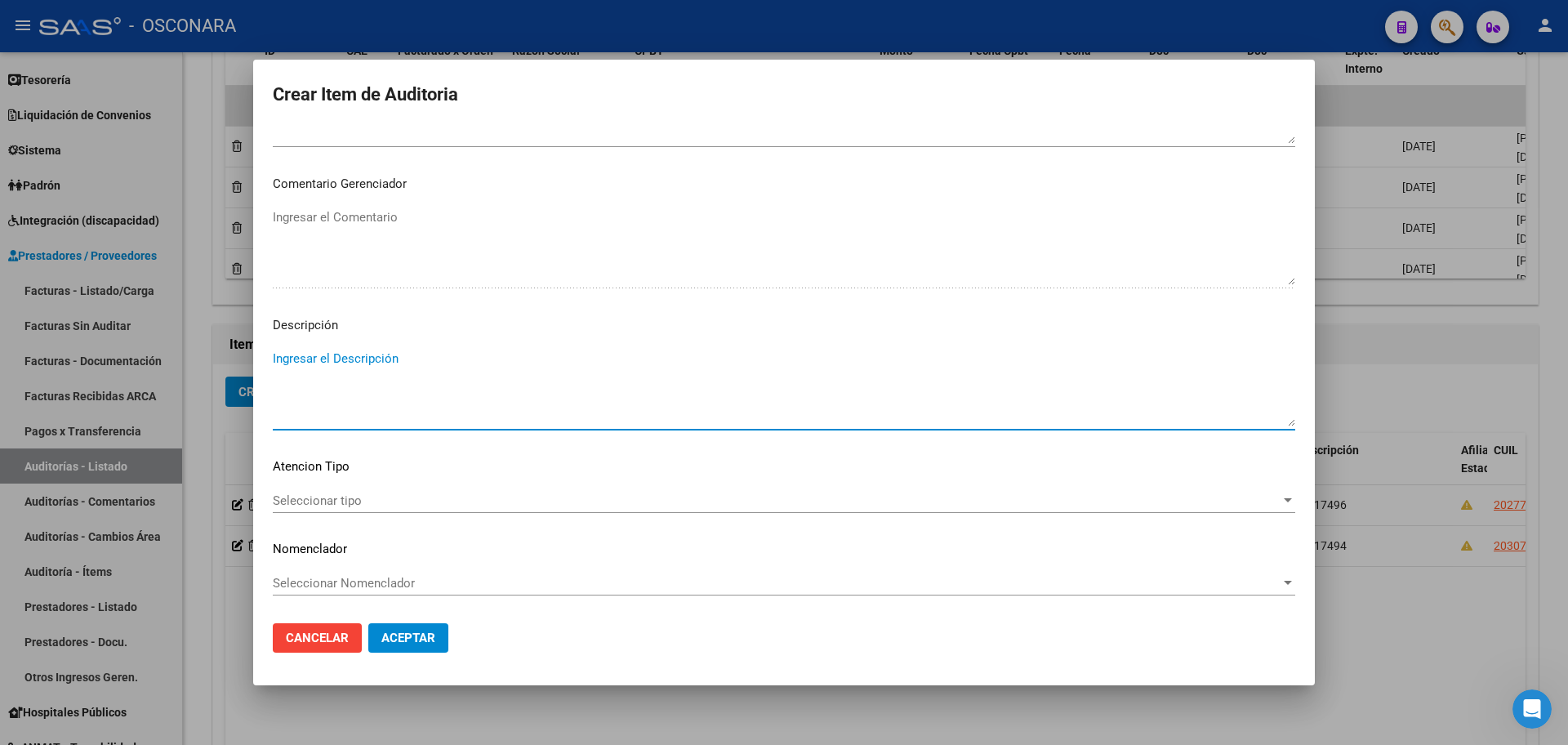
click at [348, 382] on textarea "Ingresar el Descripción" at bounding box center [783, 387] width 1022 height 77
type textarea "FC 17495"
click at [406, 629] on mat-dialog-actions "Cancelar Aceptar" at bounding box center [783, 637] width 1022 height 55
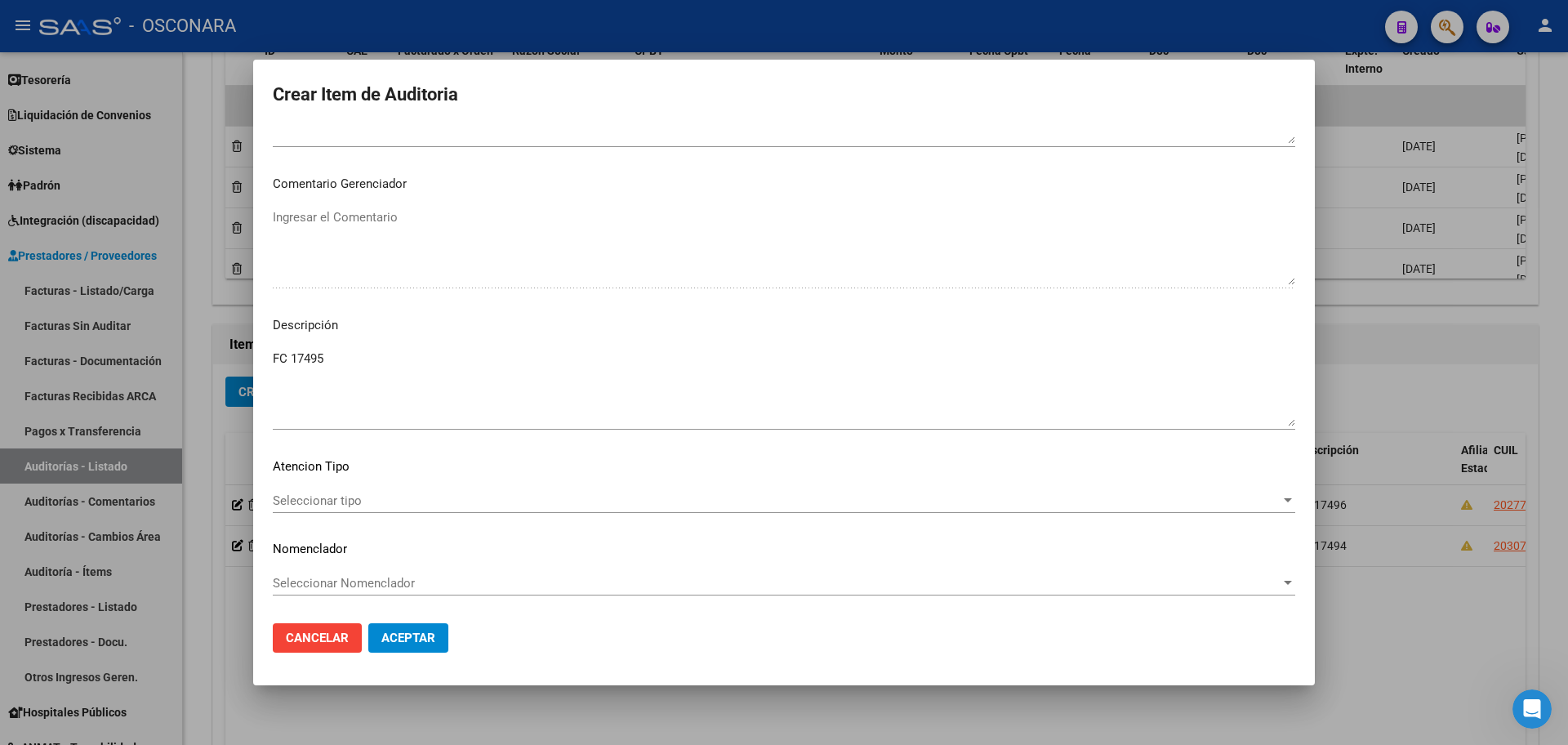
click at [407, 630] on span "Aceptar" at bounding box center [409, 638] width 54 height 15
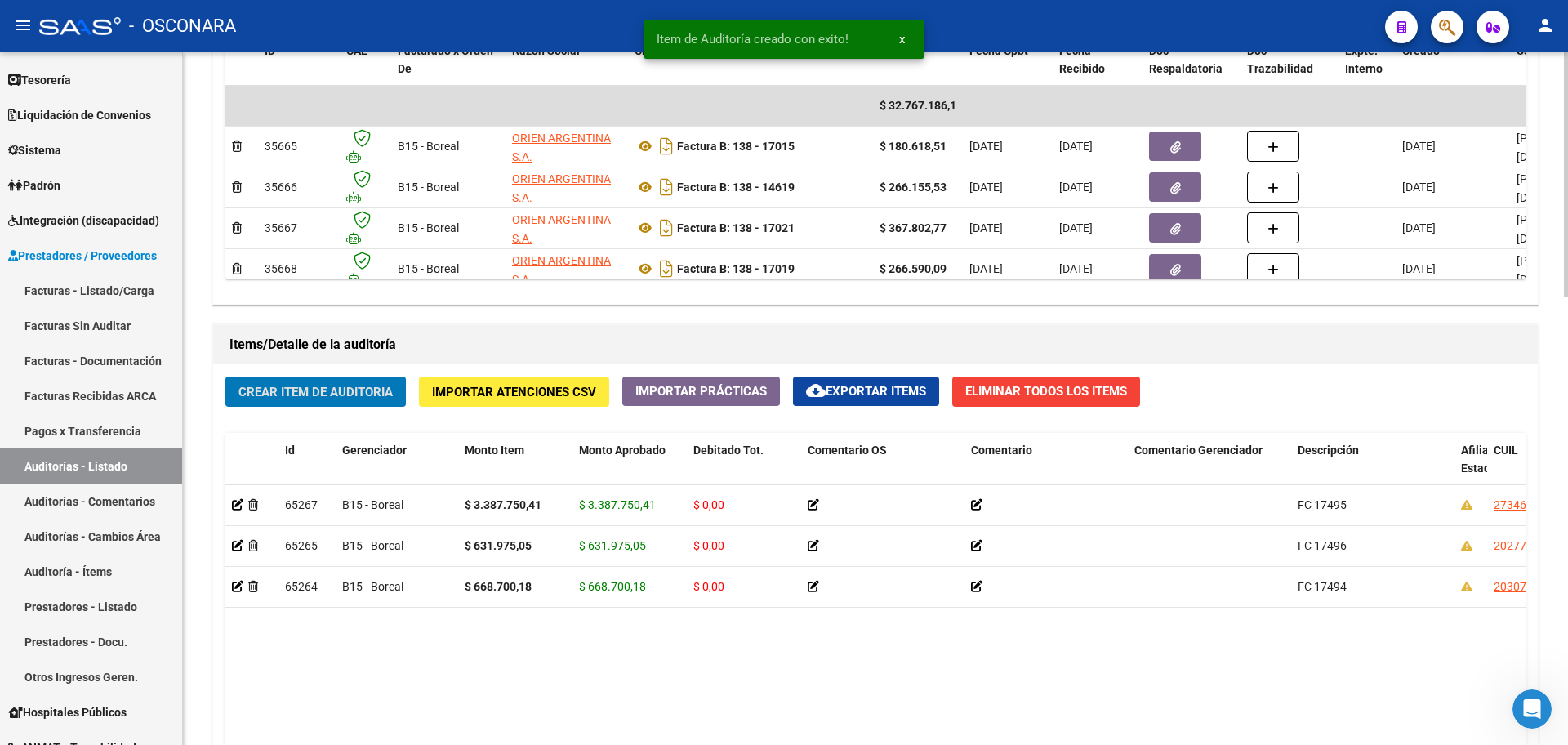
click at [297, 393] on span "Crear Item de Auditoria" at bounding box center [315, 392] width 154 height 15
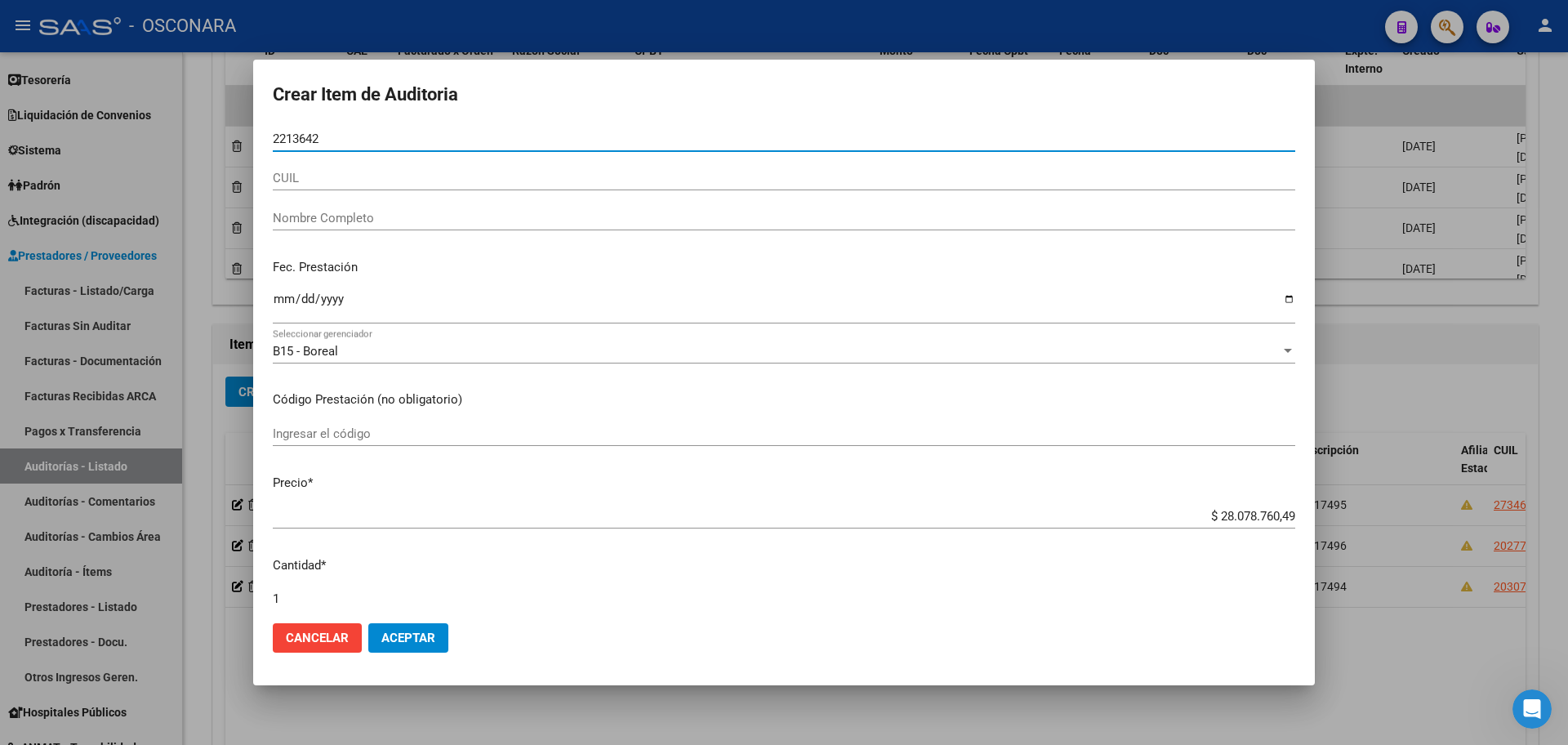
type input "22136428"
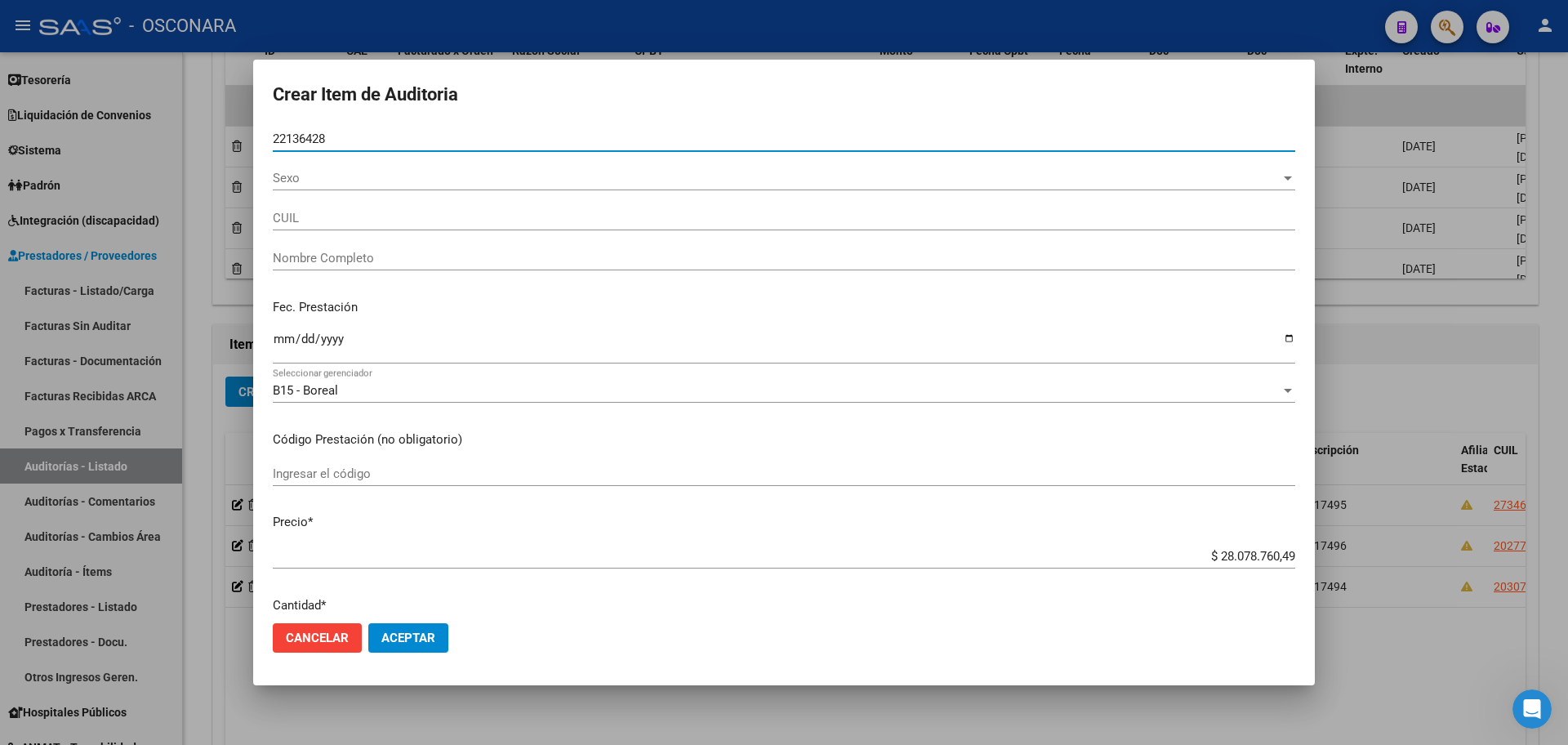
type input "20221364288"
type input "CONDES [PERSON_NAME]"
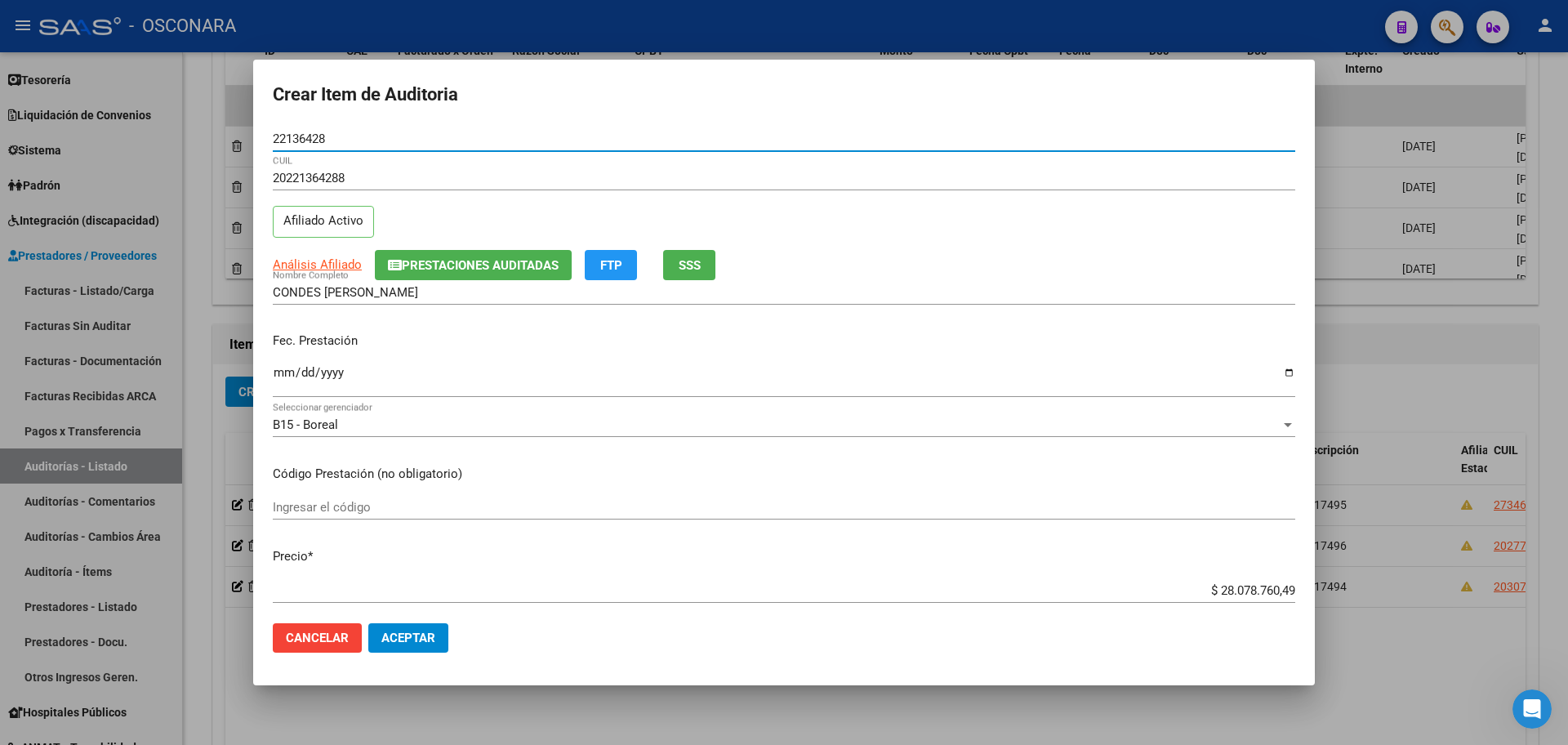
type input "22136428"
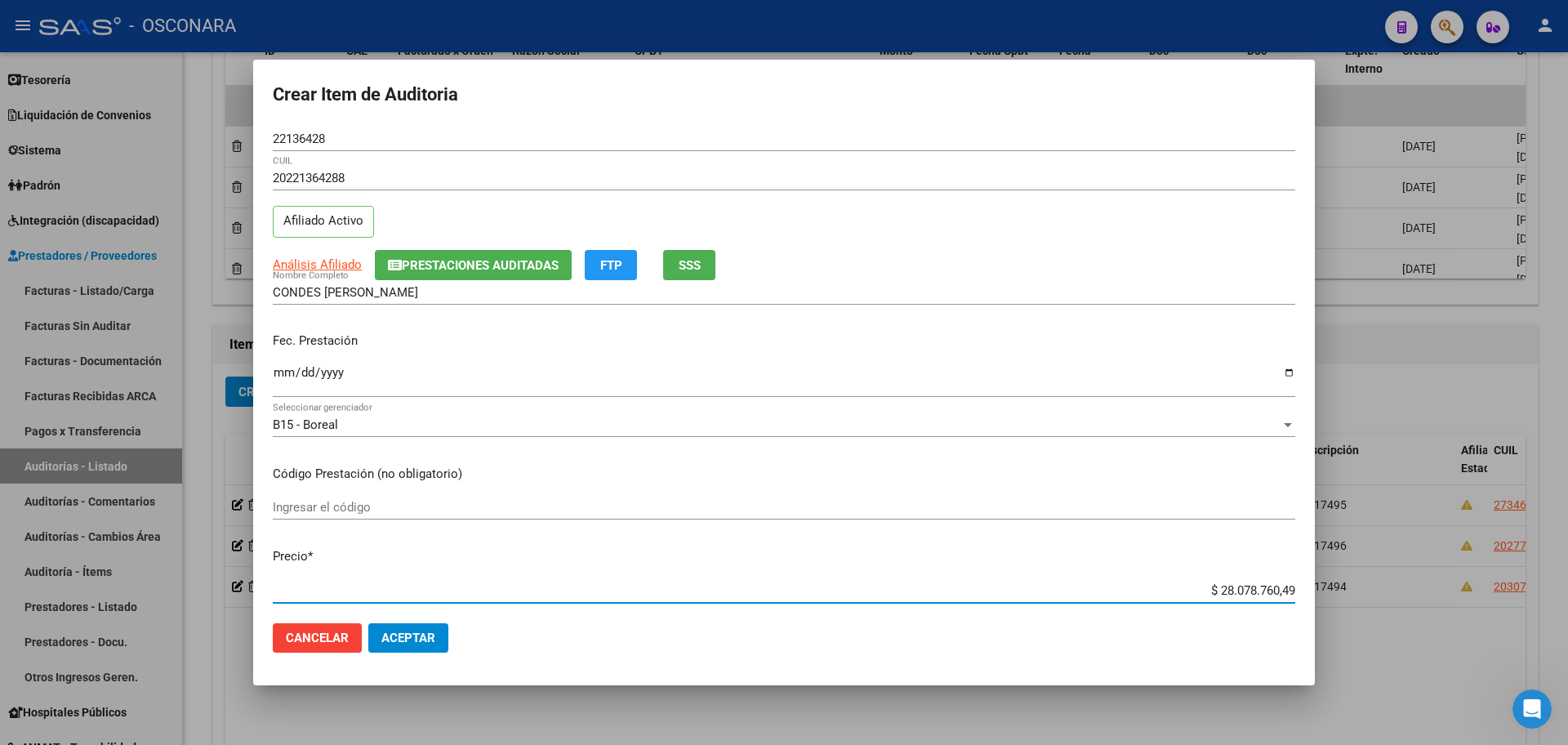
drag, startPoint x: 1201, startPoint y: 589, endPoint x: 1401, endPoint y: 537, distance: 206.6
click at [1457, 570] on div "Crear Item de Auditoria 22136428 Nro Documento 20221364288 CUIL Afiliado Activo…" at bounding box center [784, 372] width 1568 height 745
type input "$ 0,04"
type input "$ 0,46"
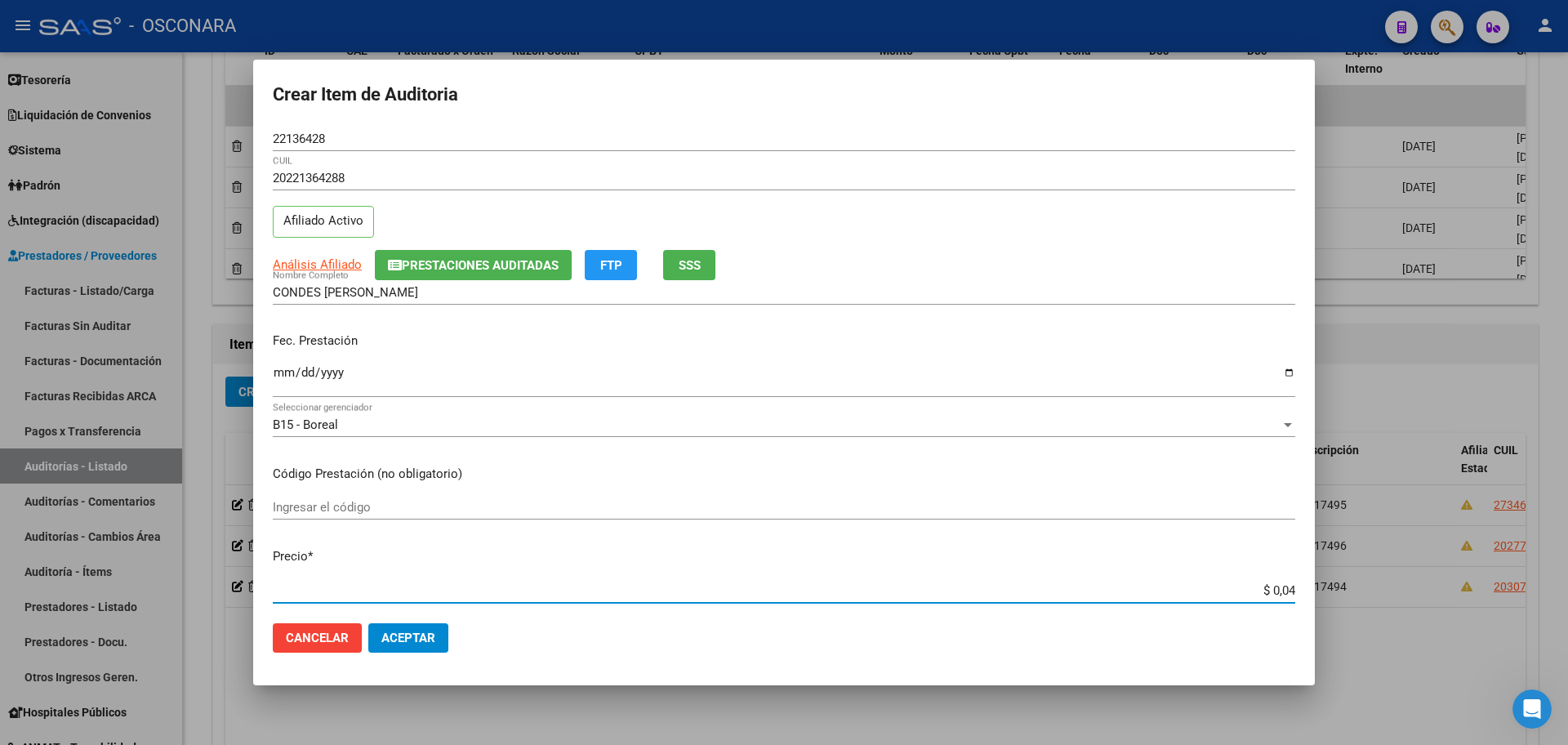
type input "$ 0,46"
type input "$ 4,63"
type input "$ 46,32"
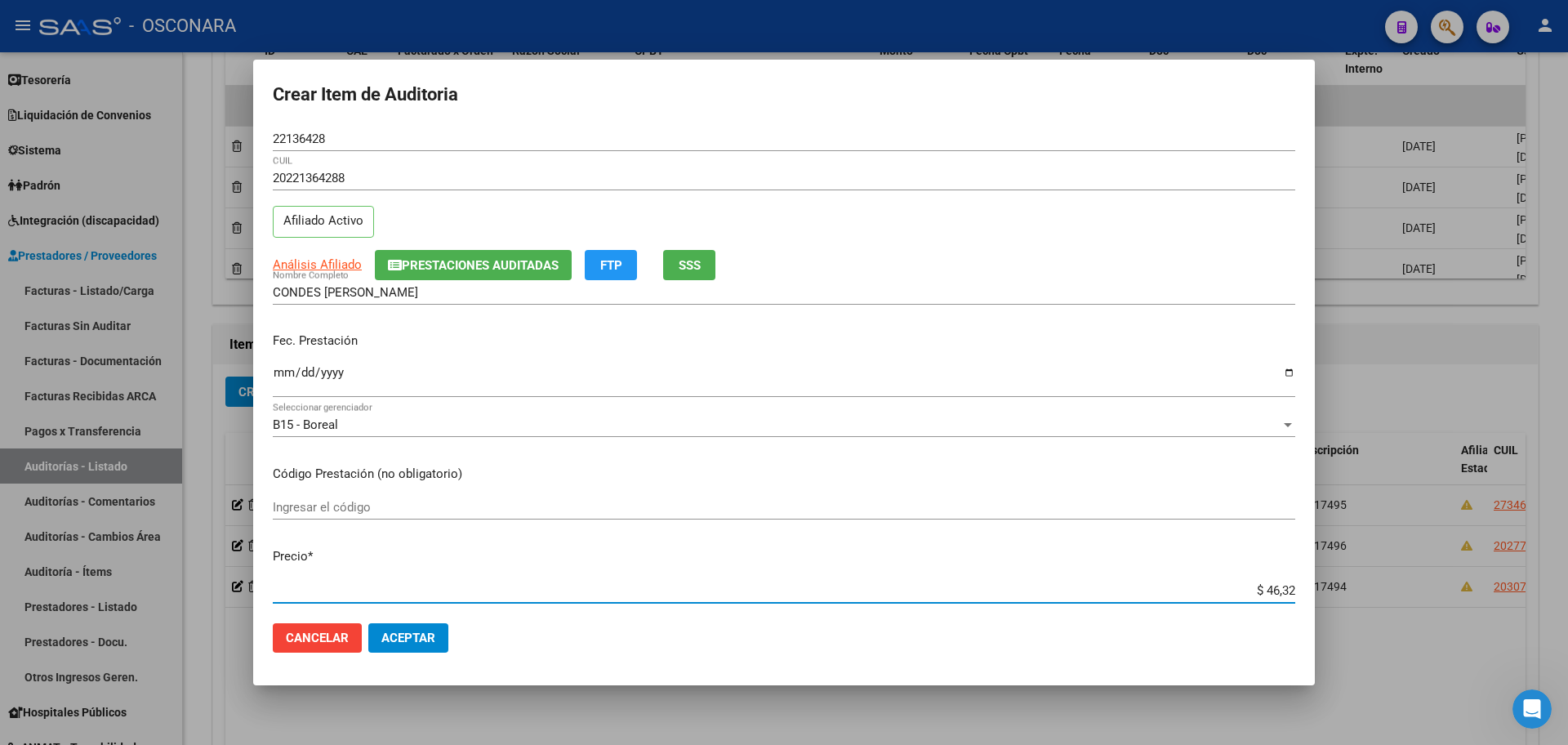
type input "$ 463,21"
type input "$ 4.632,12"
type input "$ 46.321,22"
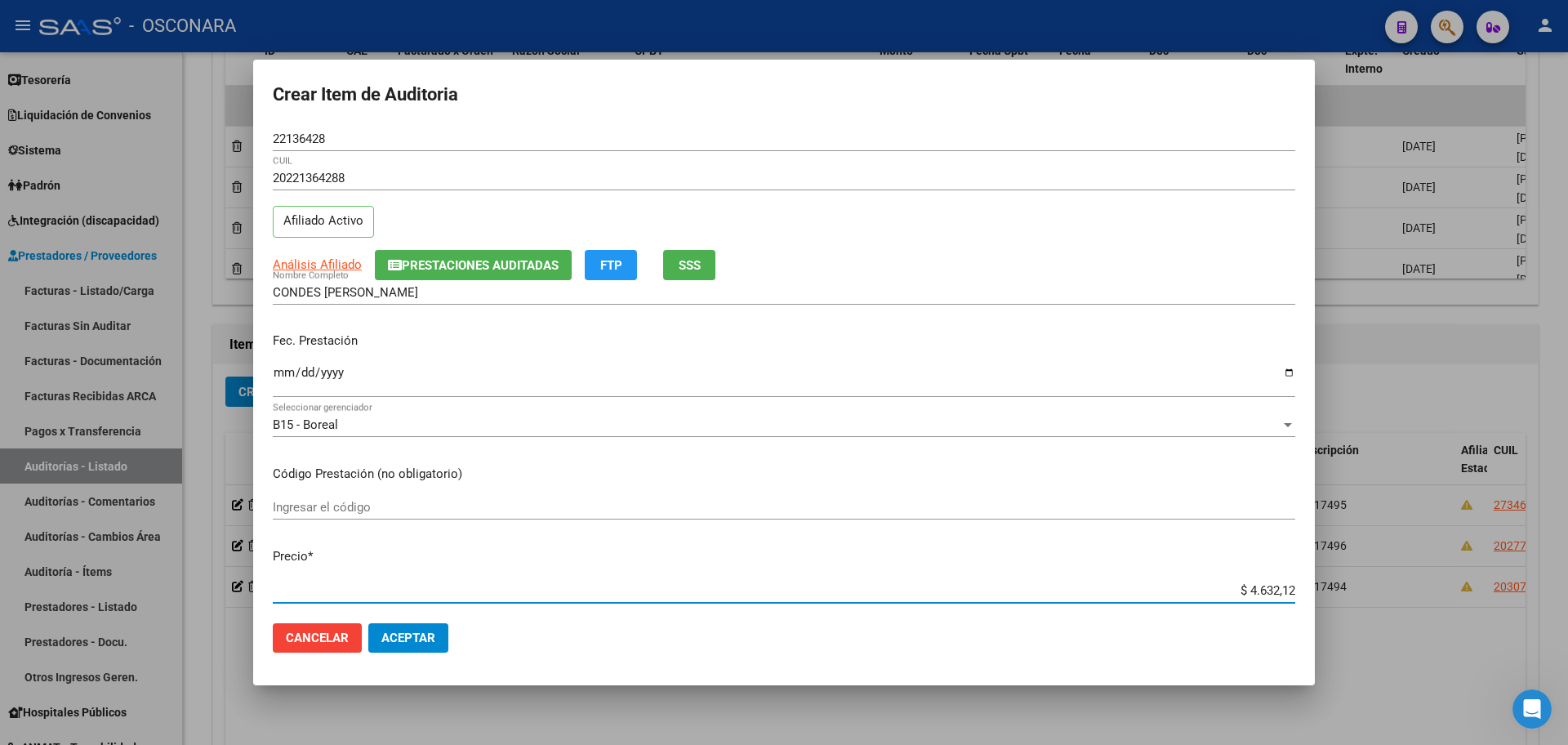
type input "$ 46.321,22"
type input "$ 463.212,23"
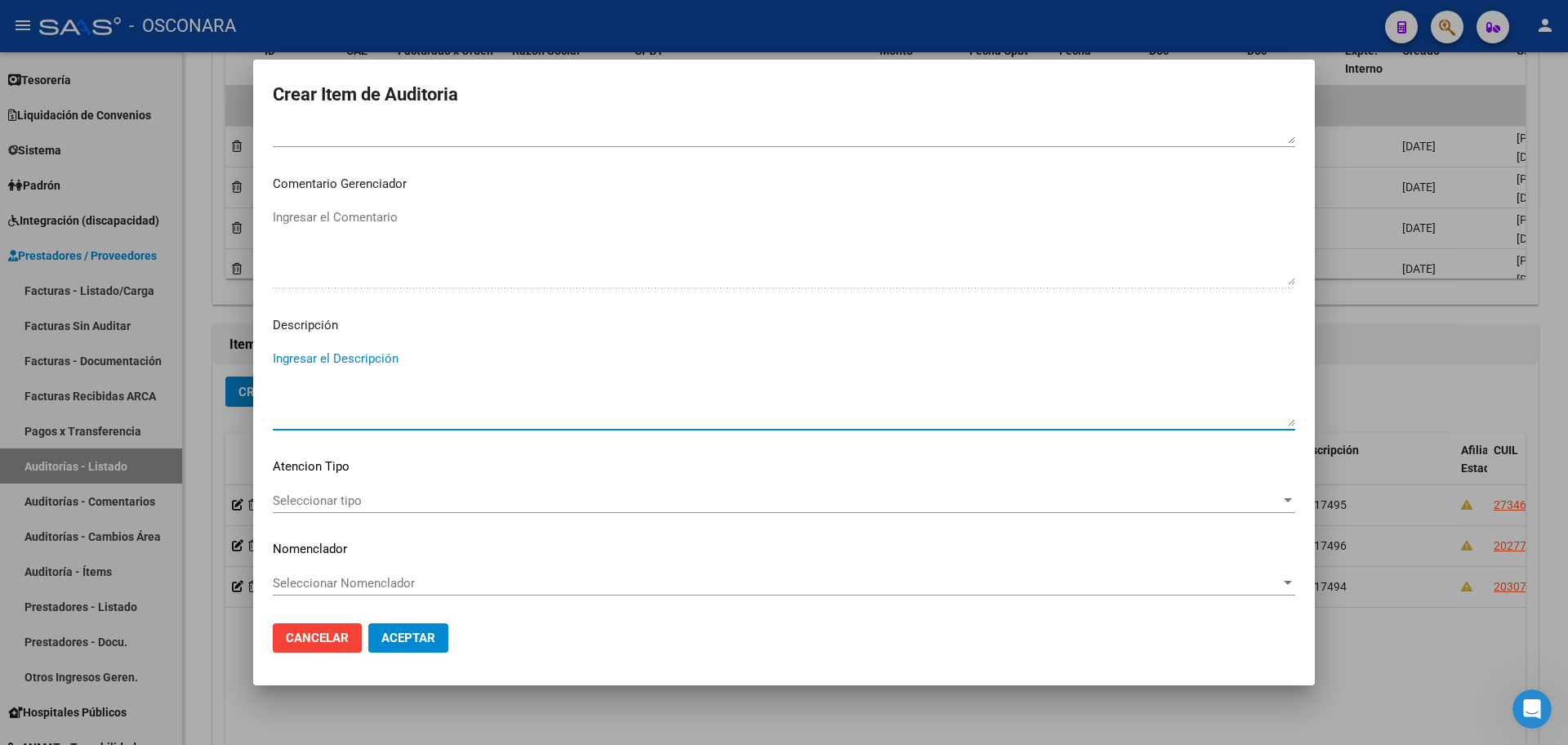
click at [414, 392] on textarea "Ingresar el Descripción" at bounding box center [783, 387] width 1022 height 77
type textarea "FC 17501"
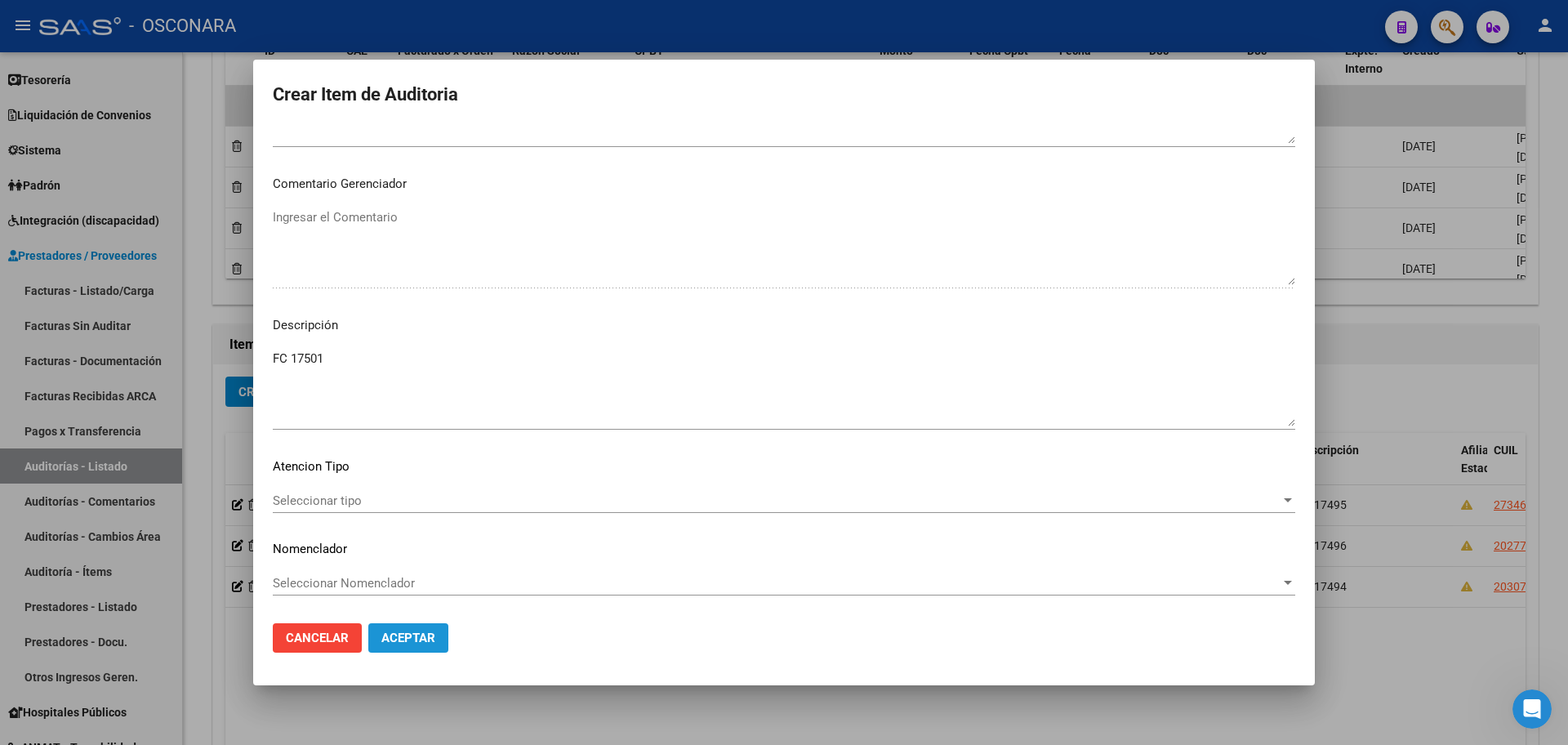
click at [389, 640] on span "Aceptar" at bounding box center [409, 638] width 54 height 15
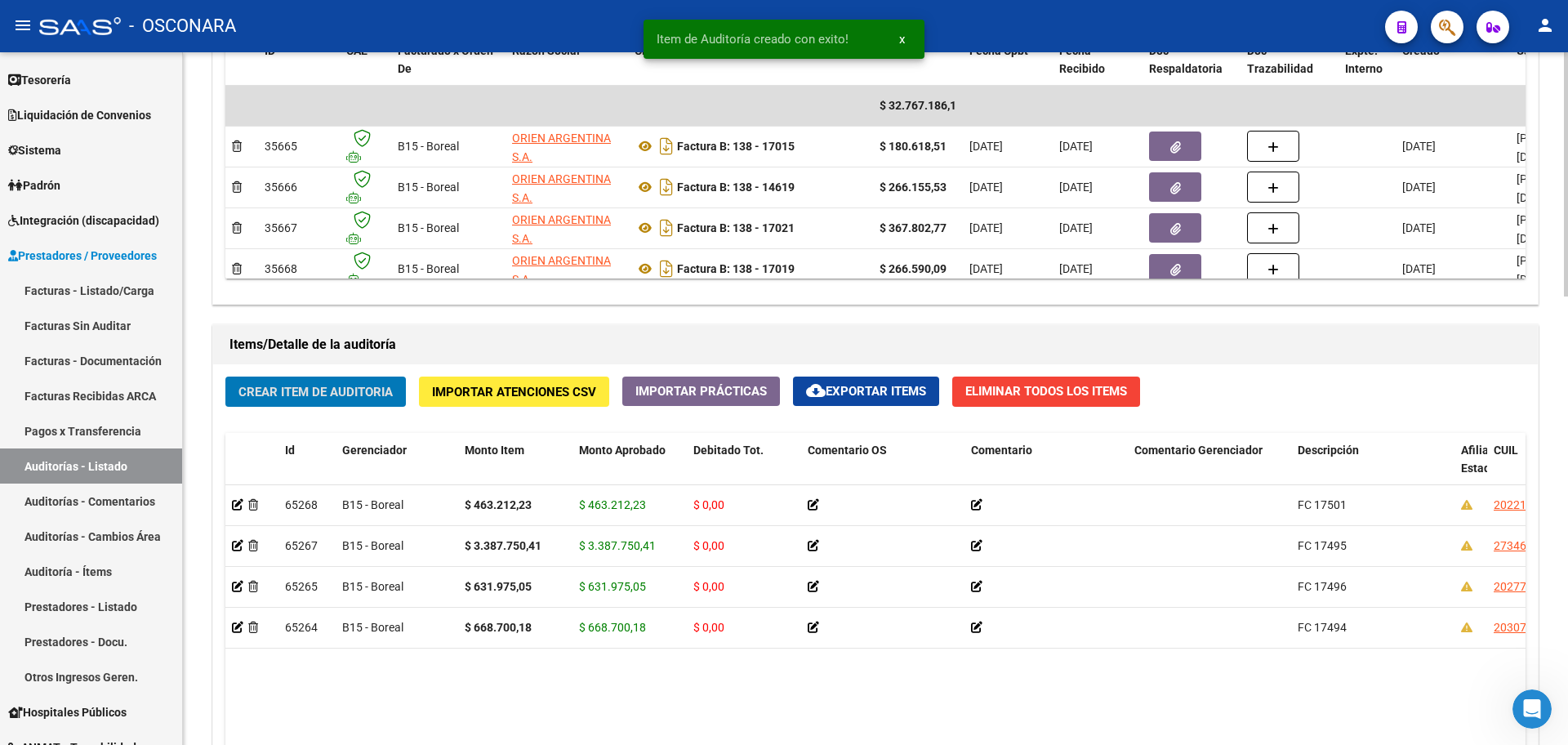
click at [385, 396] on span "Crear Item de Auditoria" at bounding box center [315, 392] width 154 height 15
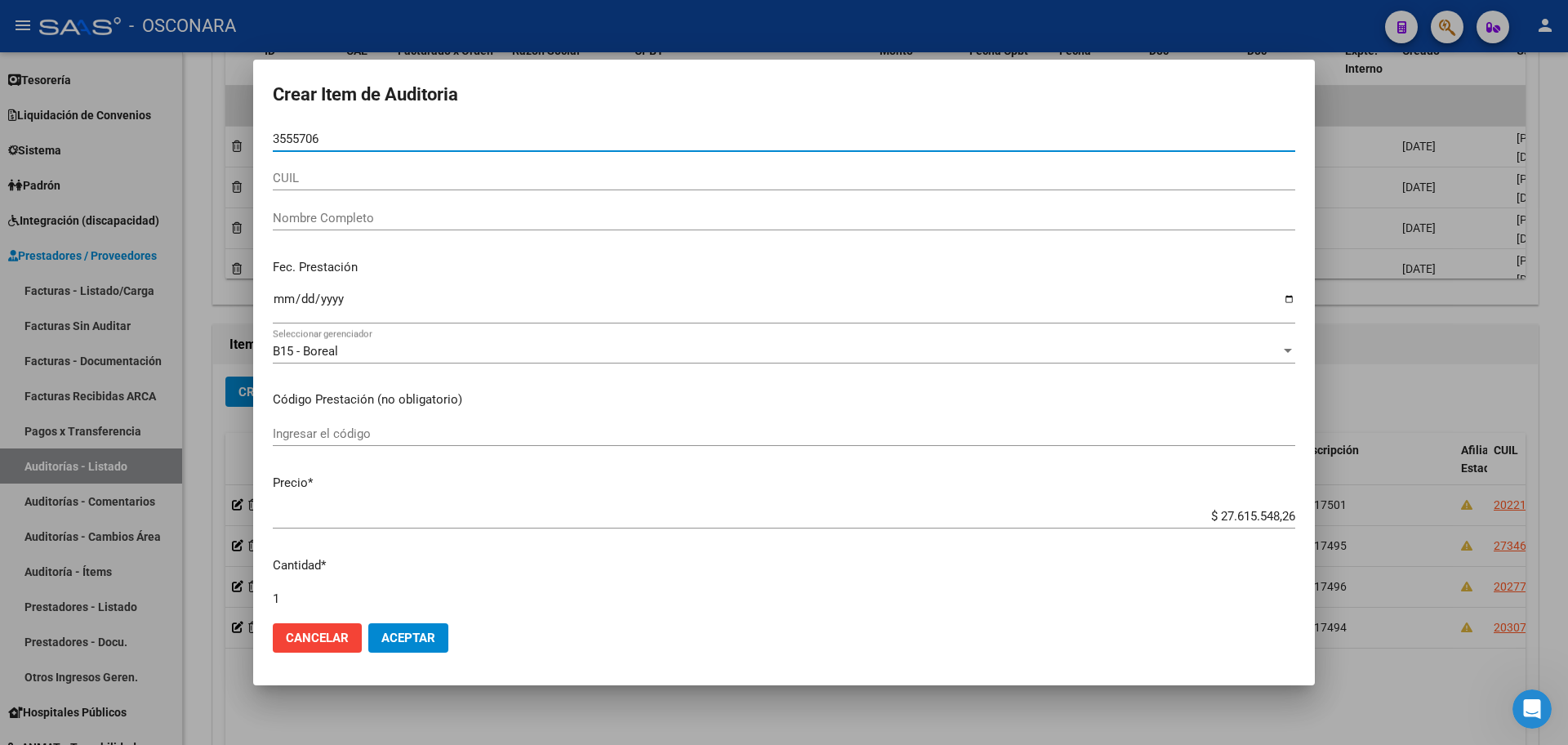
type input "35557067"
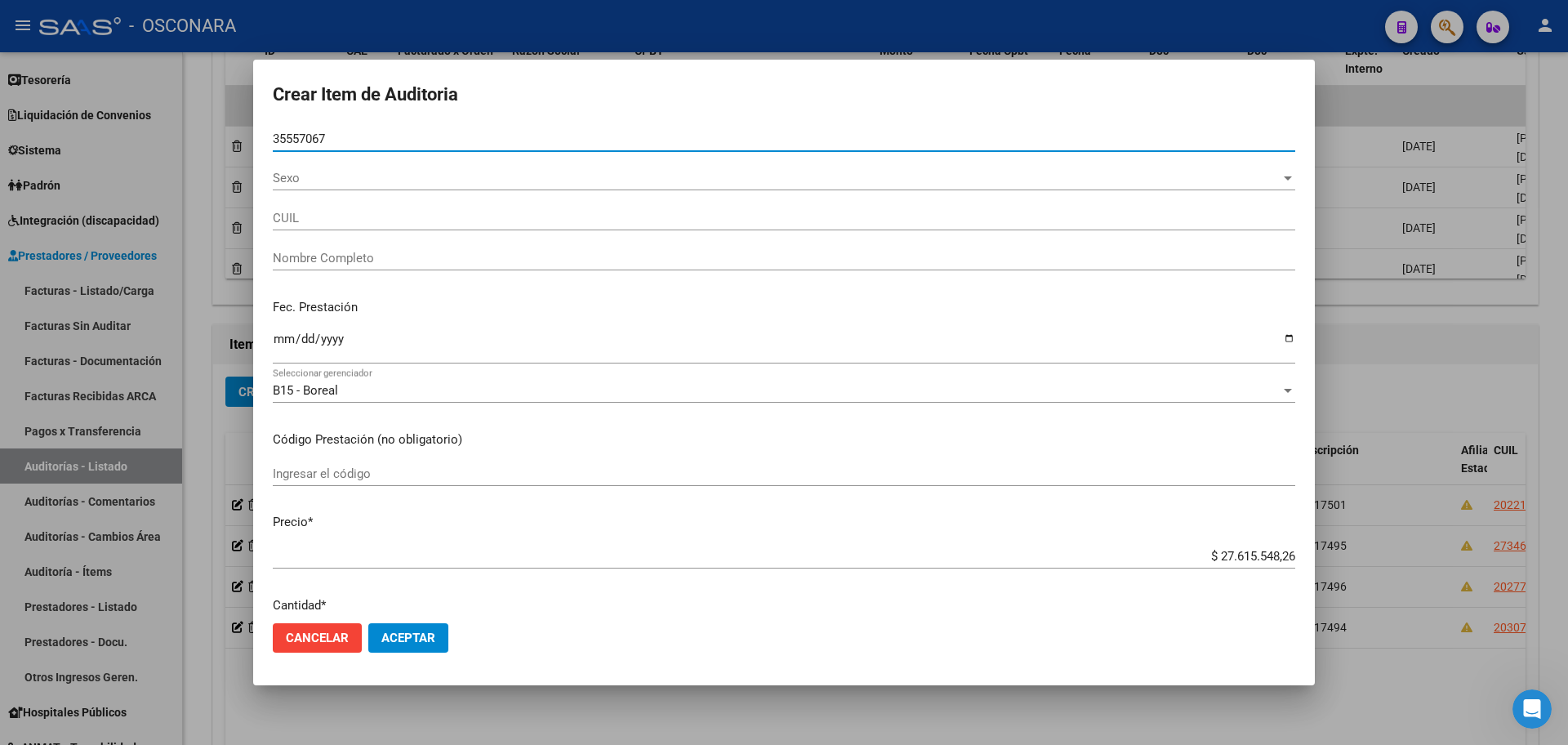
type input "20355570674"
type input "[PERSON_NAME]"
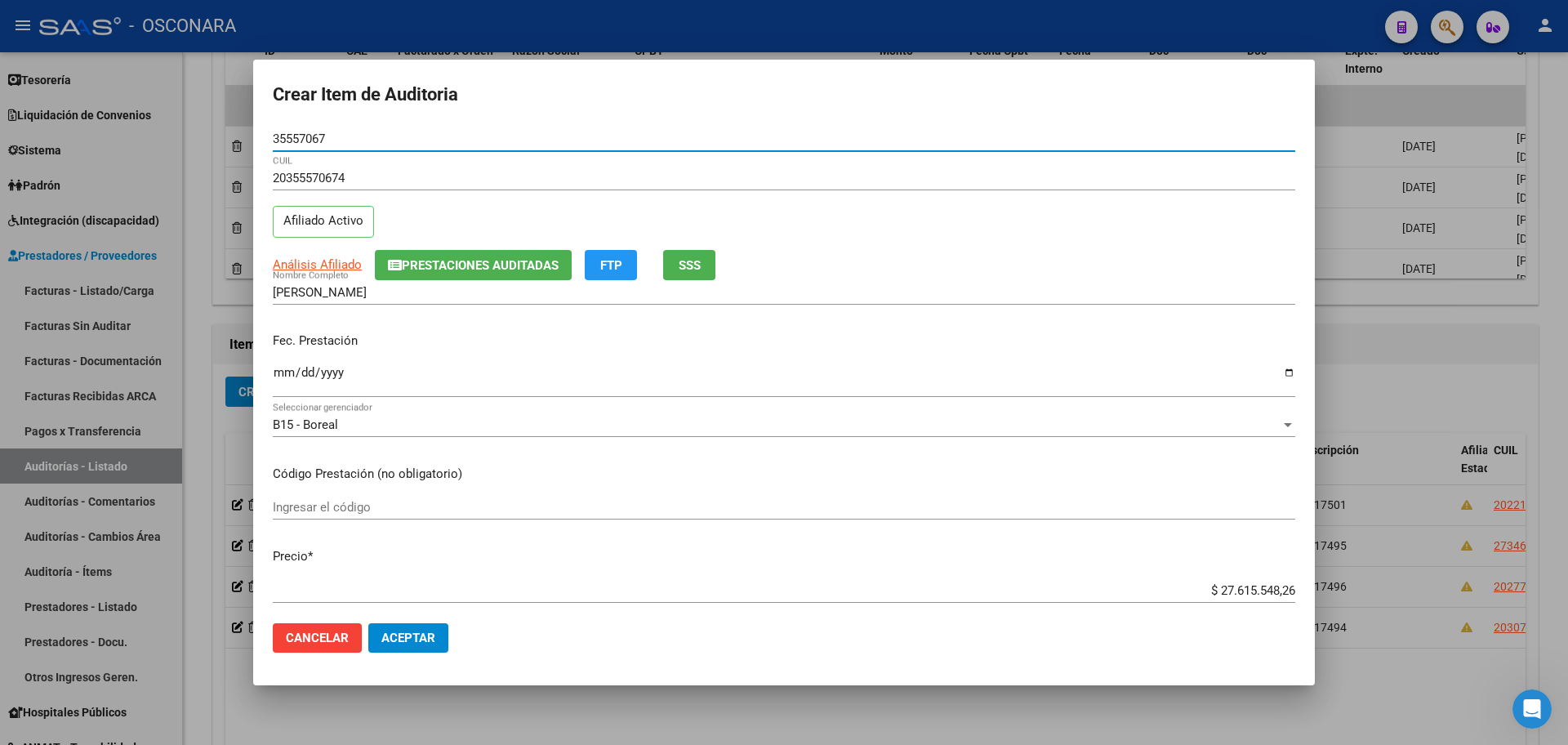
scroll to position [204, 0]
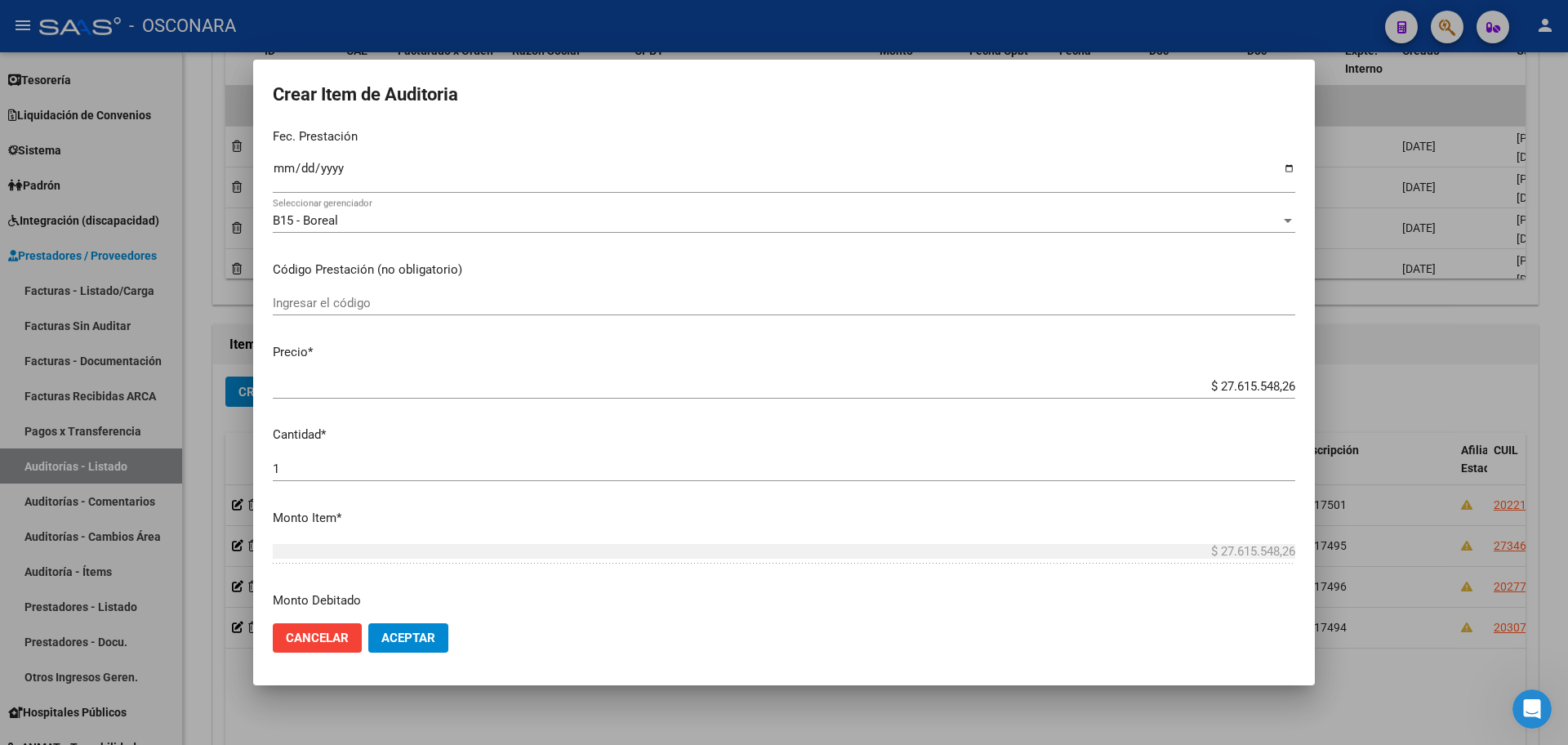
type input "35557067"
drag, startPoint x: 1187, startPoint y: 375, endPoint x: 1199, endPoint y: 379, distance: 12.6
click at [1199, 379] on div "$ 27.615.548,26 Ingresar el precio" at bounding box center [783, 387] width 1022 height 24
drag, startPoint x: 1199, startPoint y: 379, endPoint x: 1484, endPoint y: 365, distance: 285.3
click at [1484, 365] on div "Crear Item de Auditoria 35557067 Nro Documento 20355570674 CUIL Afiliado Activo…" at bounding box center [784, 372] width 1568 height 745
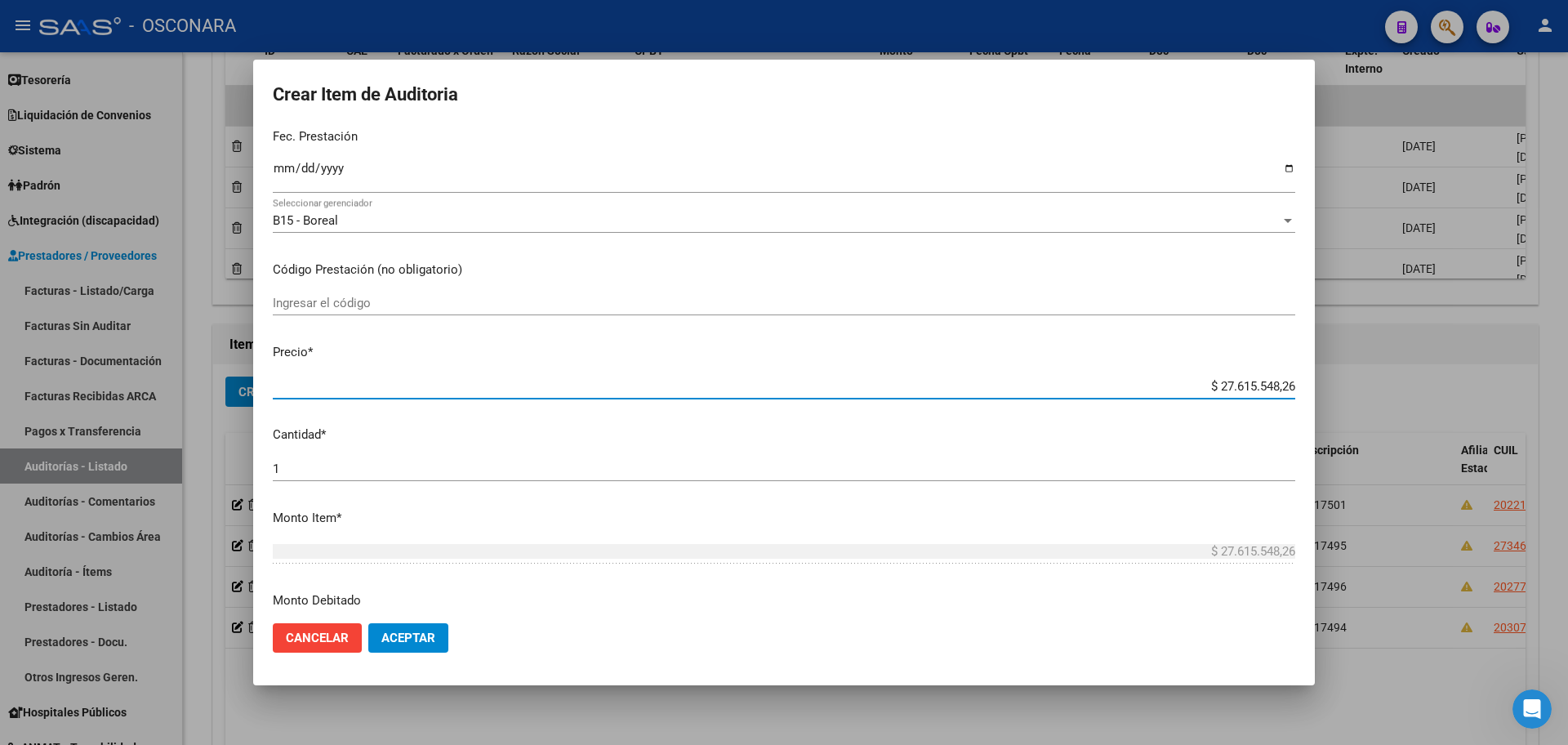
type input "$ 0,06"
type input "$ 6,36"
type input "$ 63,69"
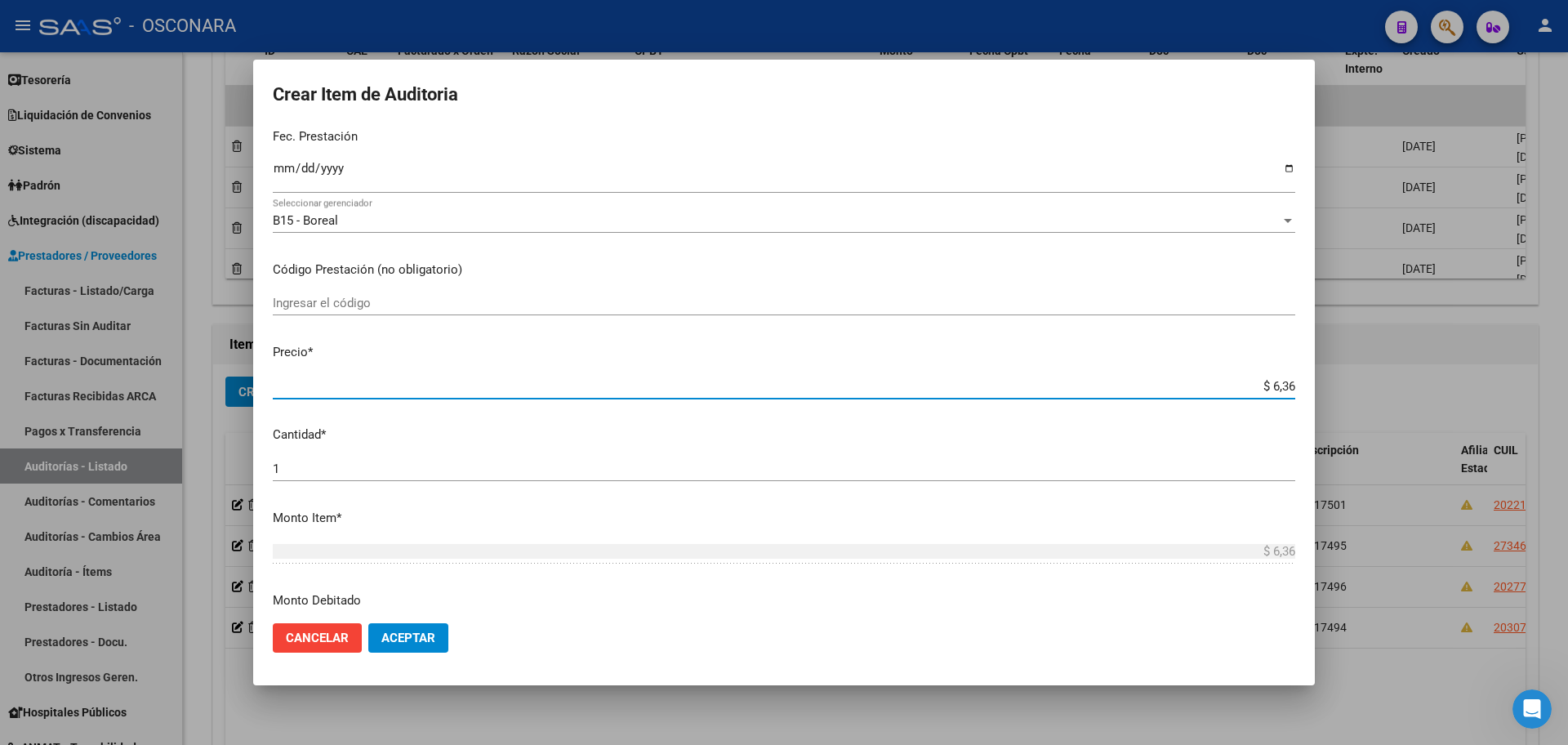
type input "$ 63,69"
type input "$ 6,36"
type input "$ 0,63"
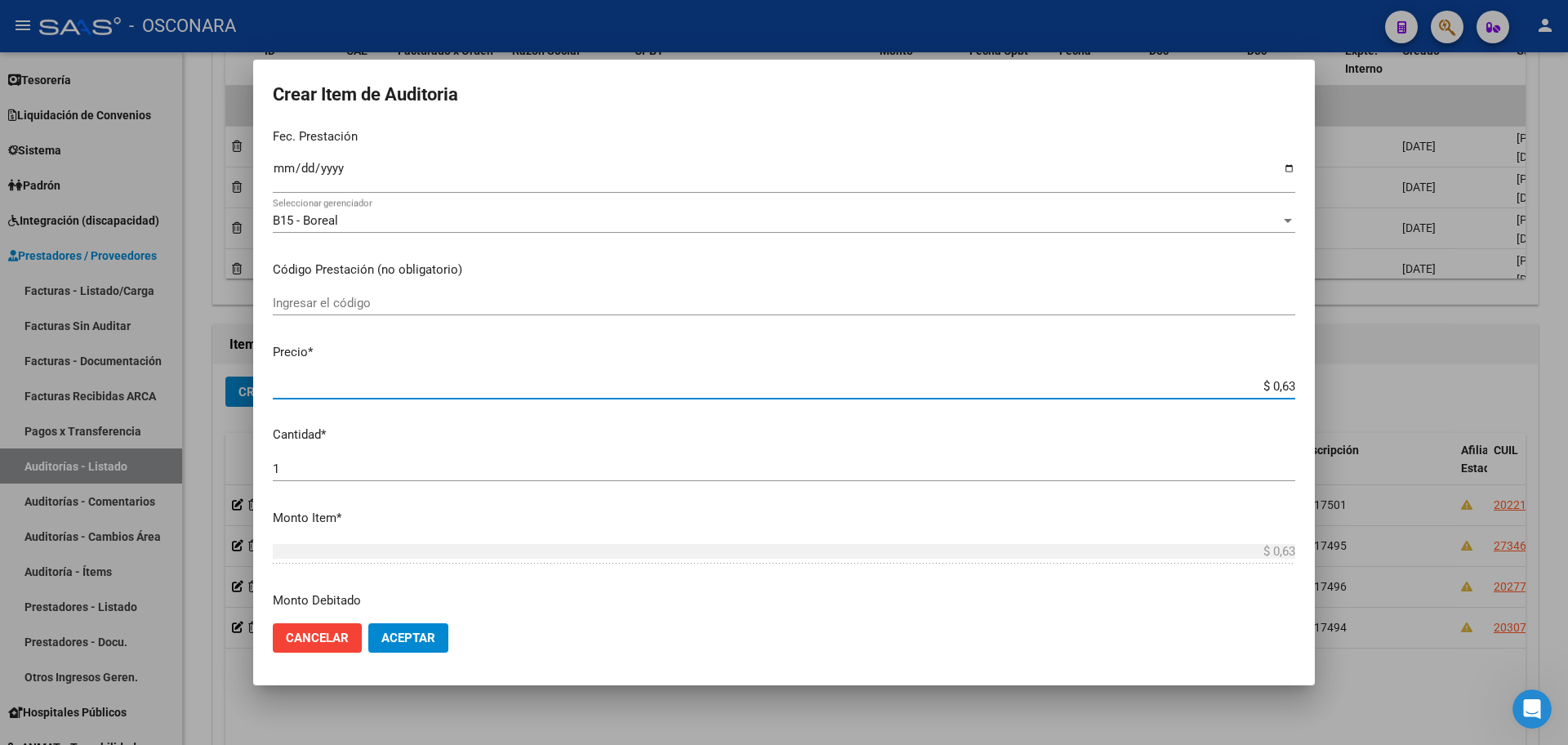
type input "$ 0,06"
type input "$ 0,63"
type input "$ 6,39"
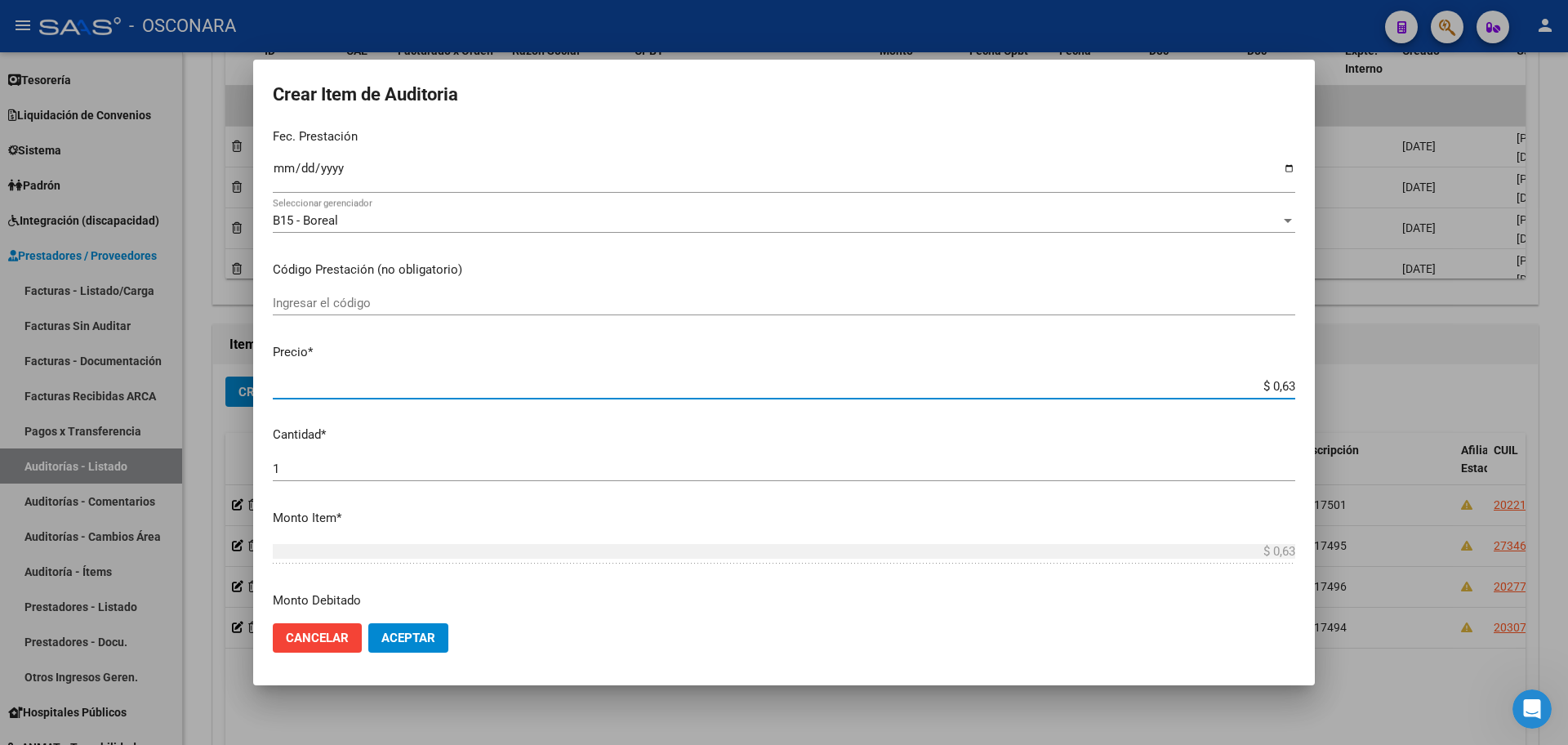
type input "$ 6,39"
type input "$ 63,91"
type input "$ 639,11"
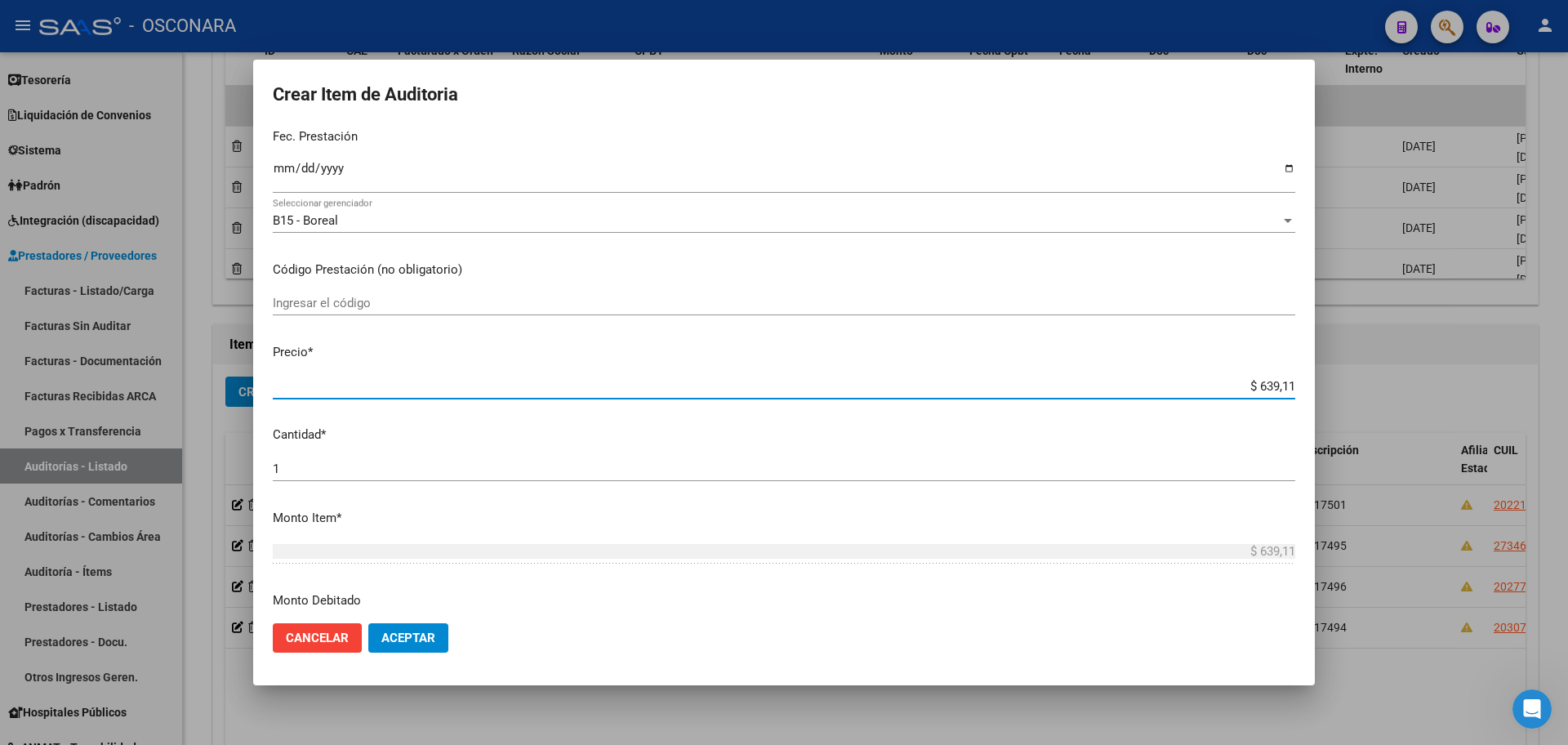
type input "$ 6.391,15"
type input "$ 63.911,55"
type input "$ 639.115,51"
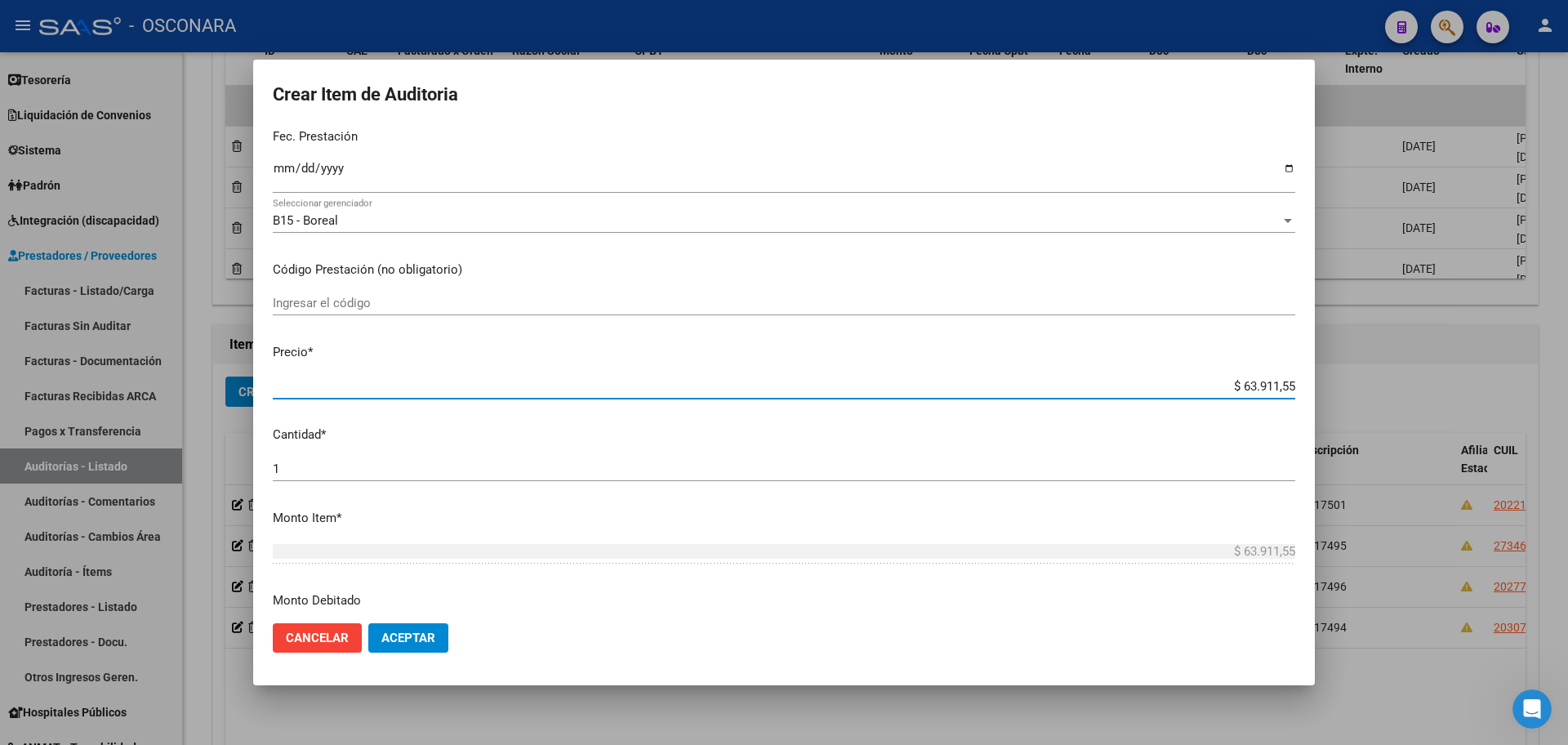
type input "$ 639.115,51"
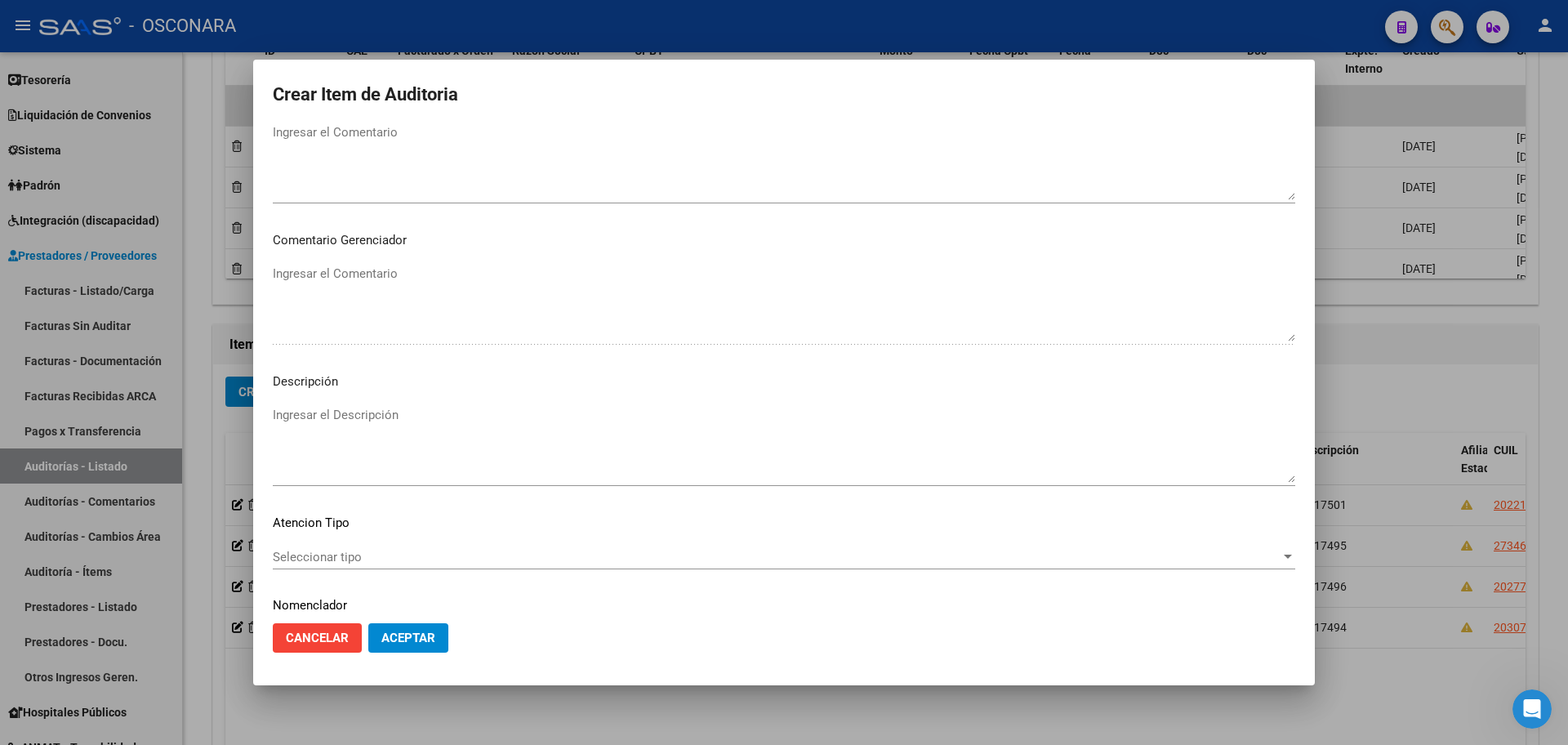
scroll to position [987, 0]
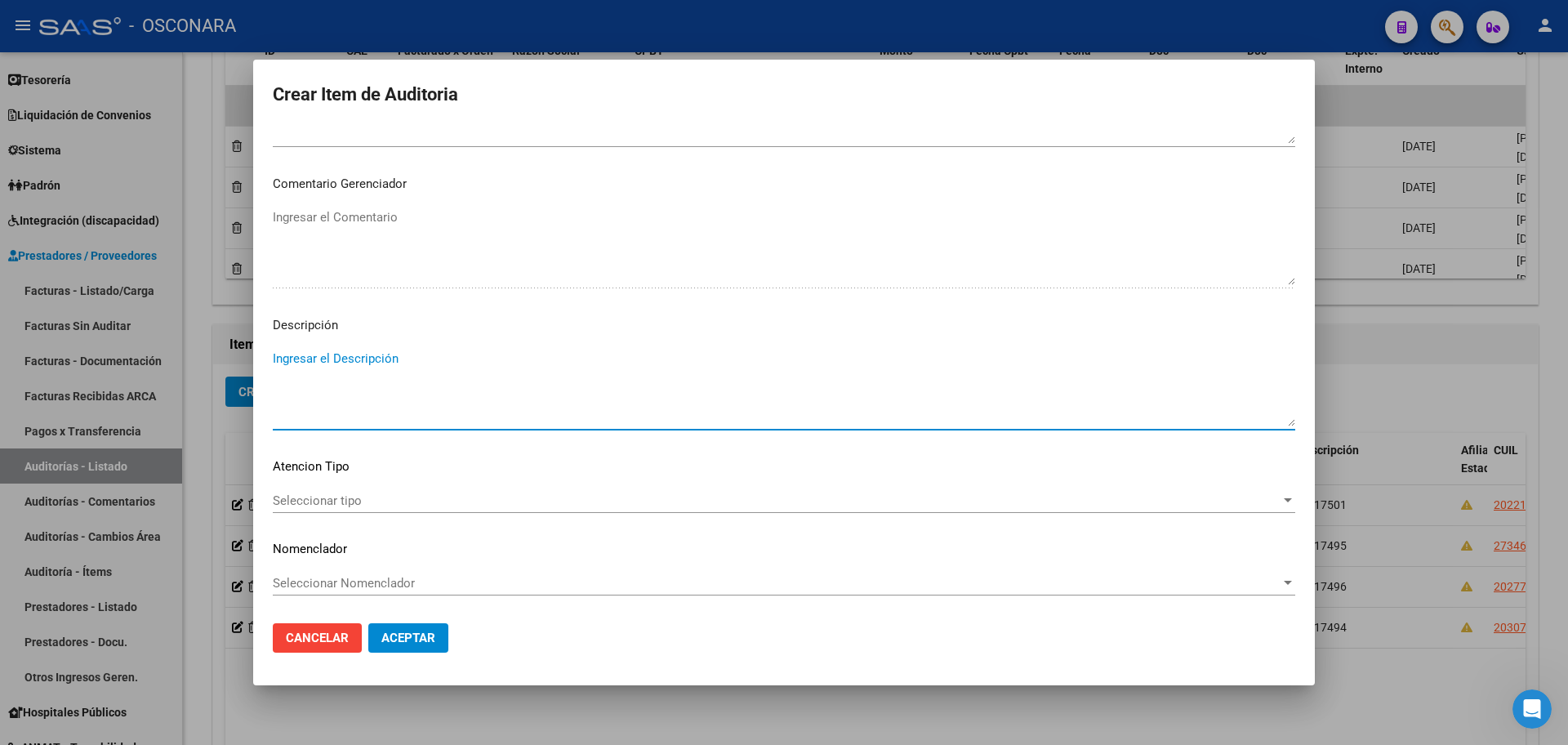
click at [395, 388] on textarea "Ingresar el Descripción" at bounding box center [783, 387] width 1022 height 77
type textarea "FC 17497"
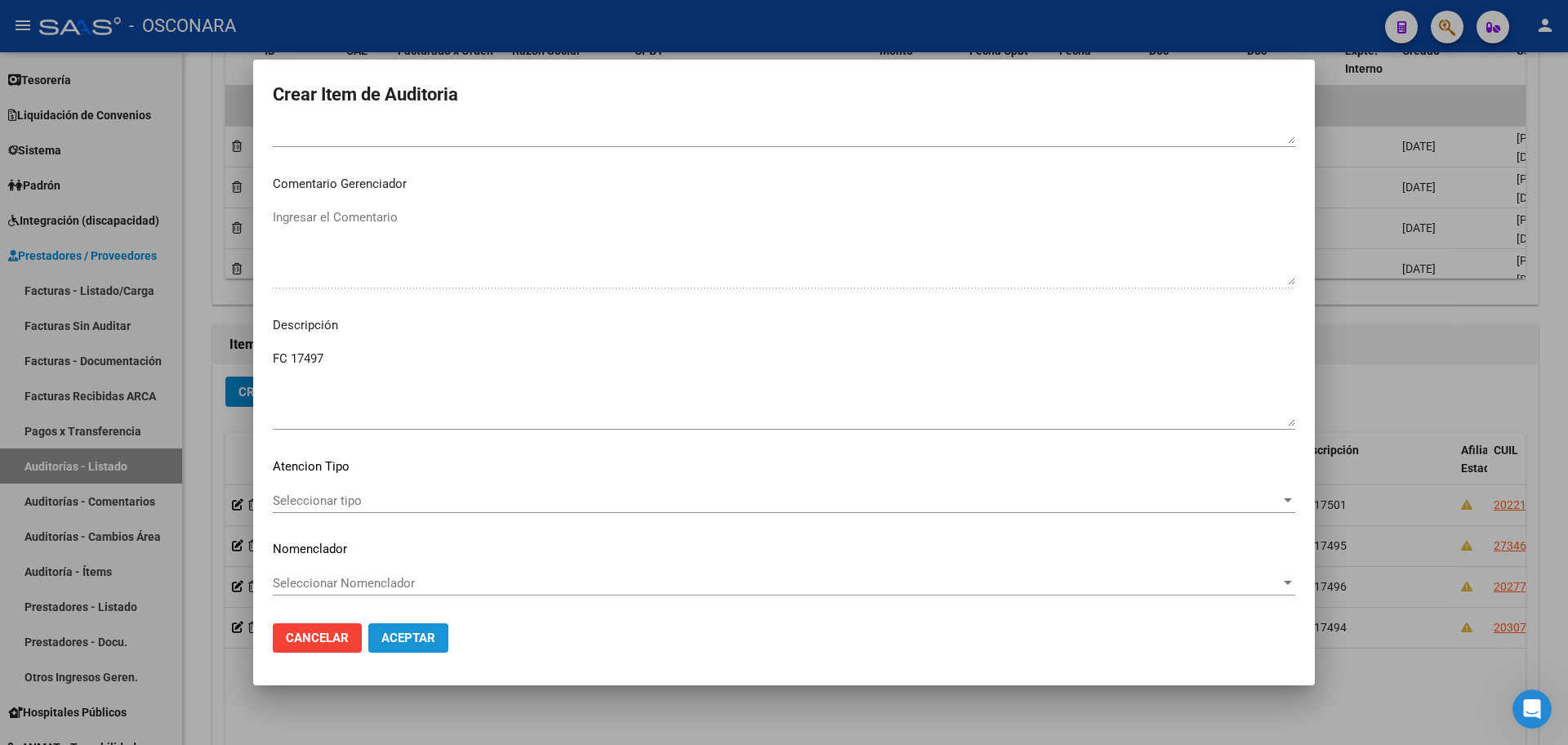
click at [420, 636] on span "Aceptar" at bounding box center [409, 638] width 54 height 15
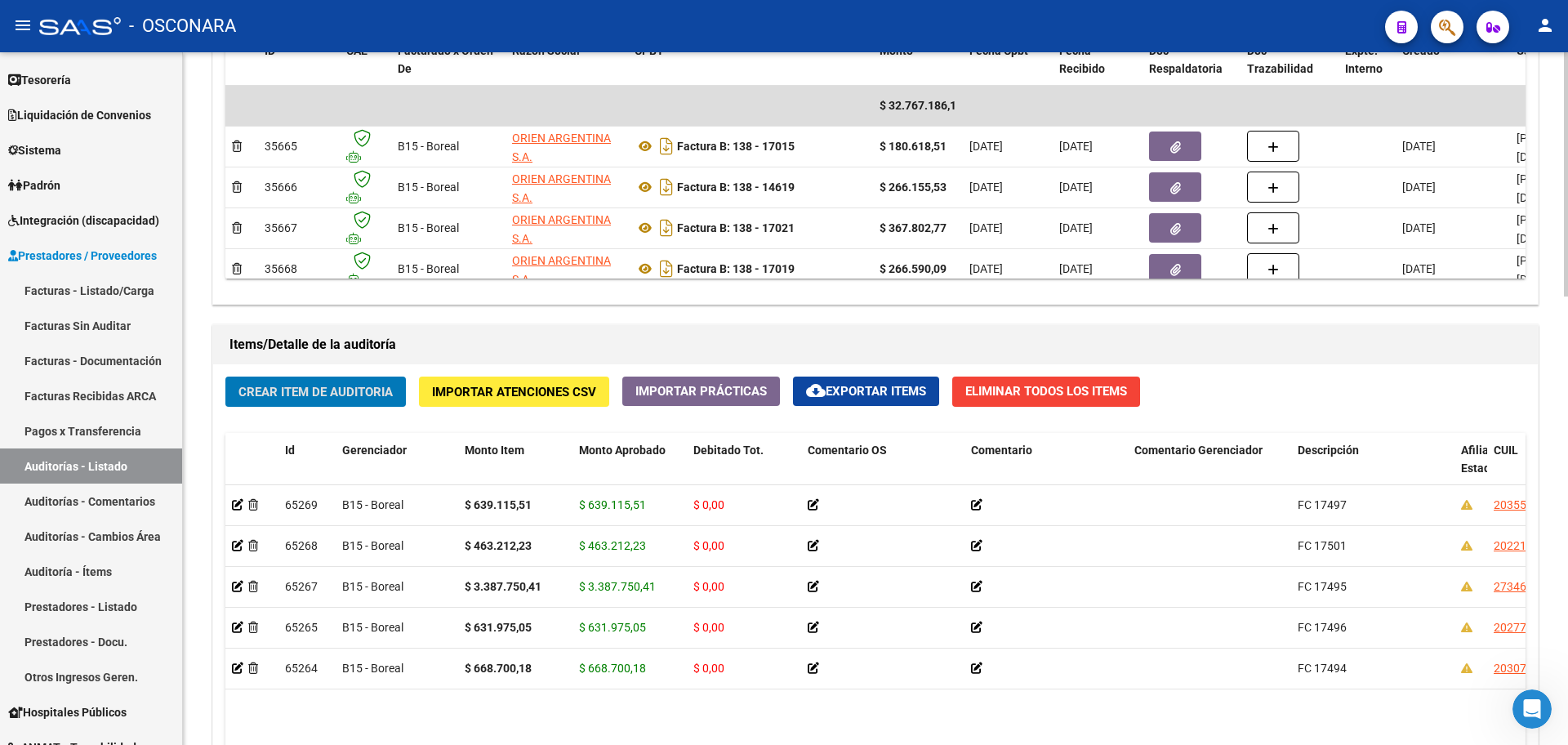
click at [340, 390] on span "Crear Item de Auditoria" at bounding box center [315, 392] width 154 height 15
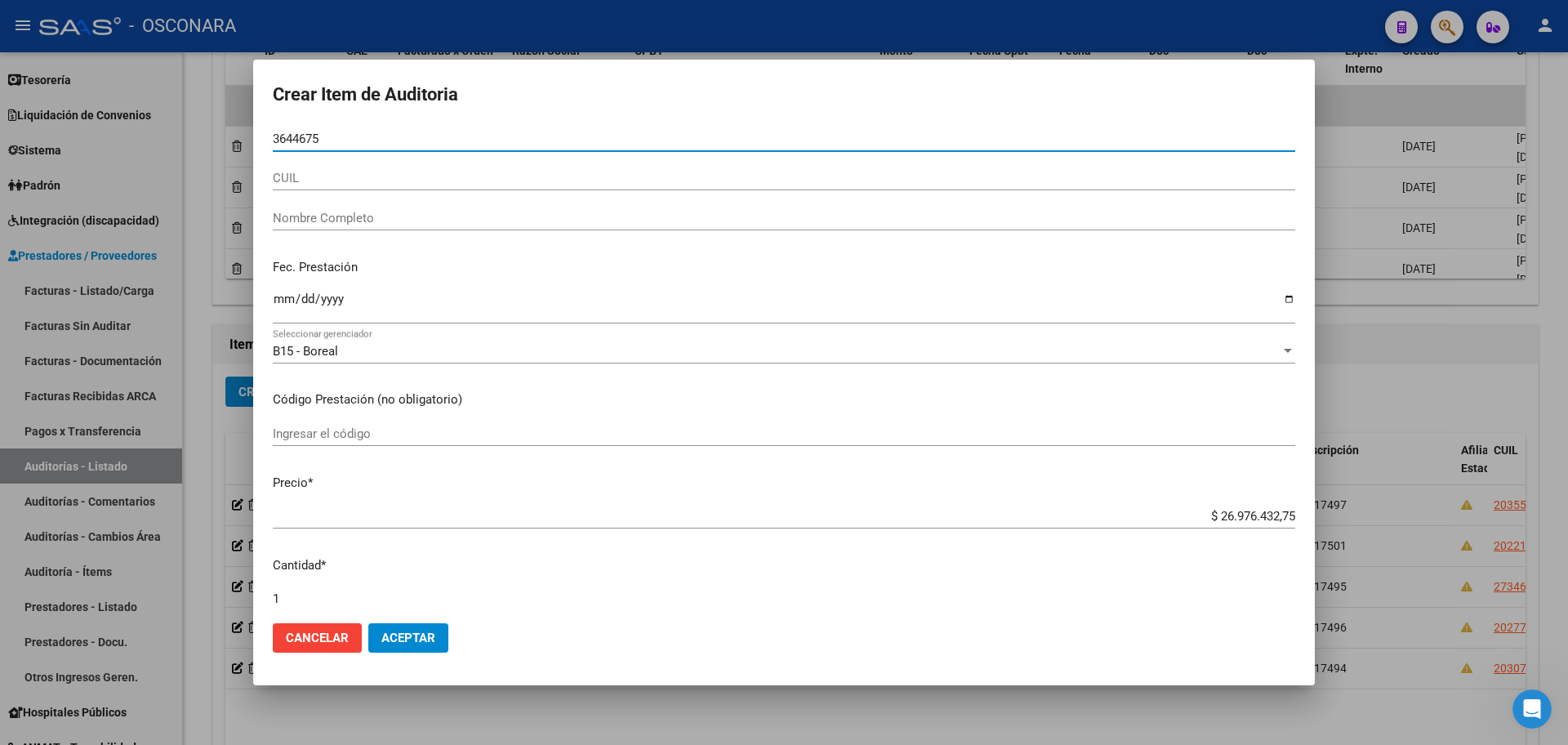
type input "36446751"
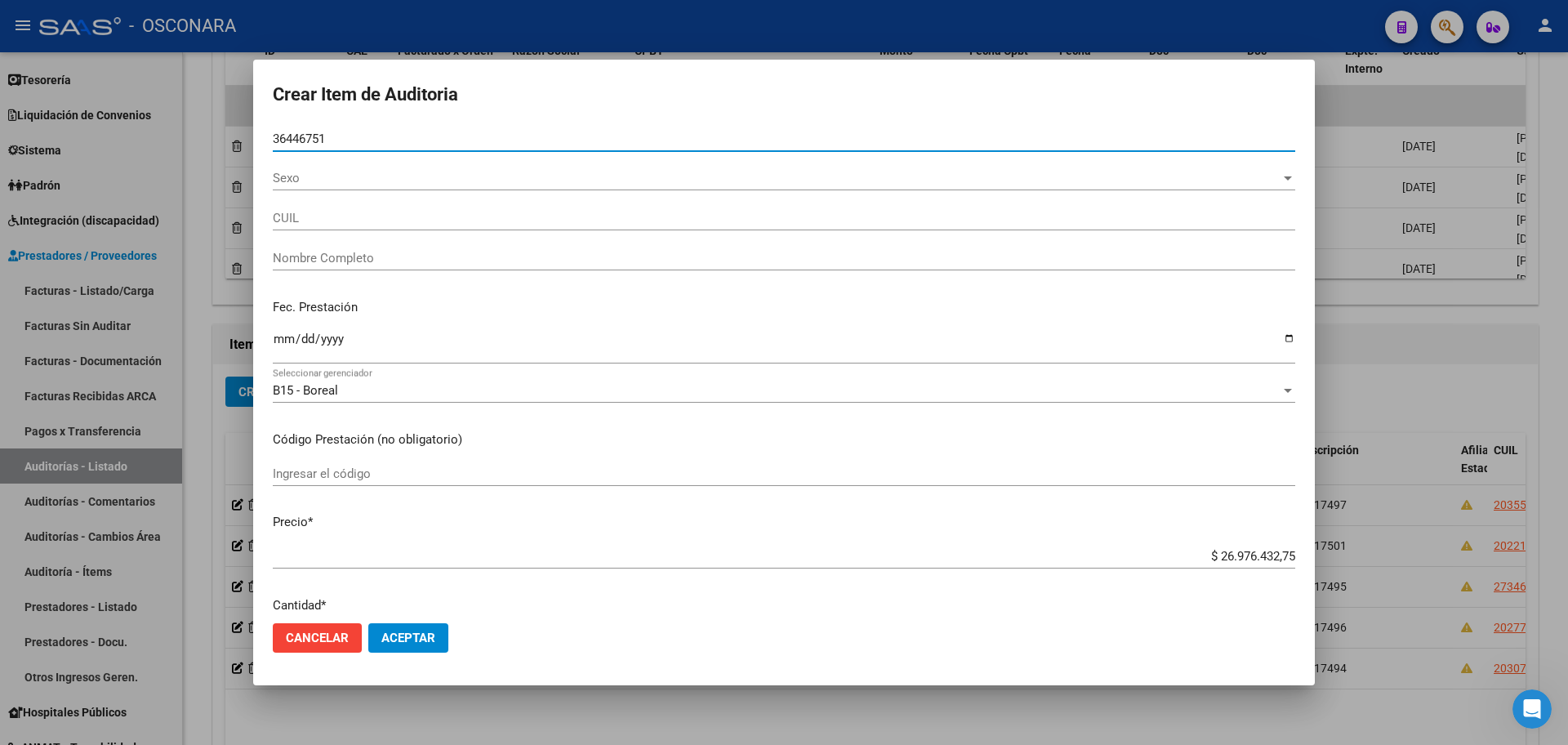
type input "20364467517"
type input "[PERSON_NAME]"
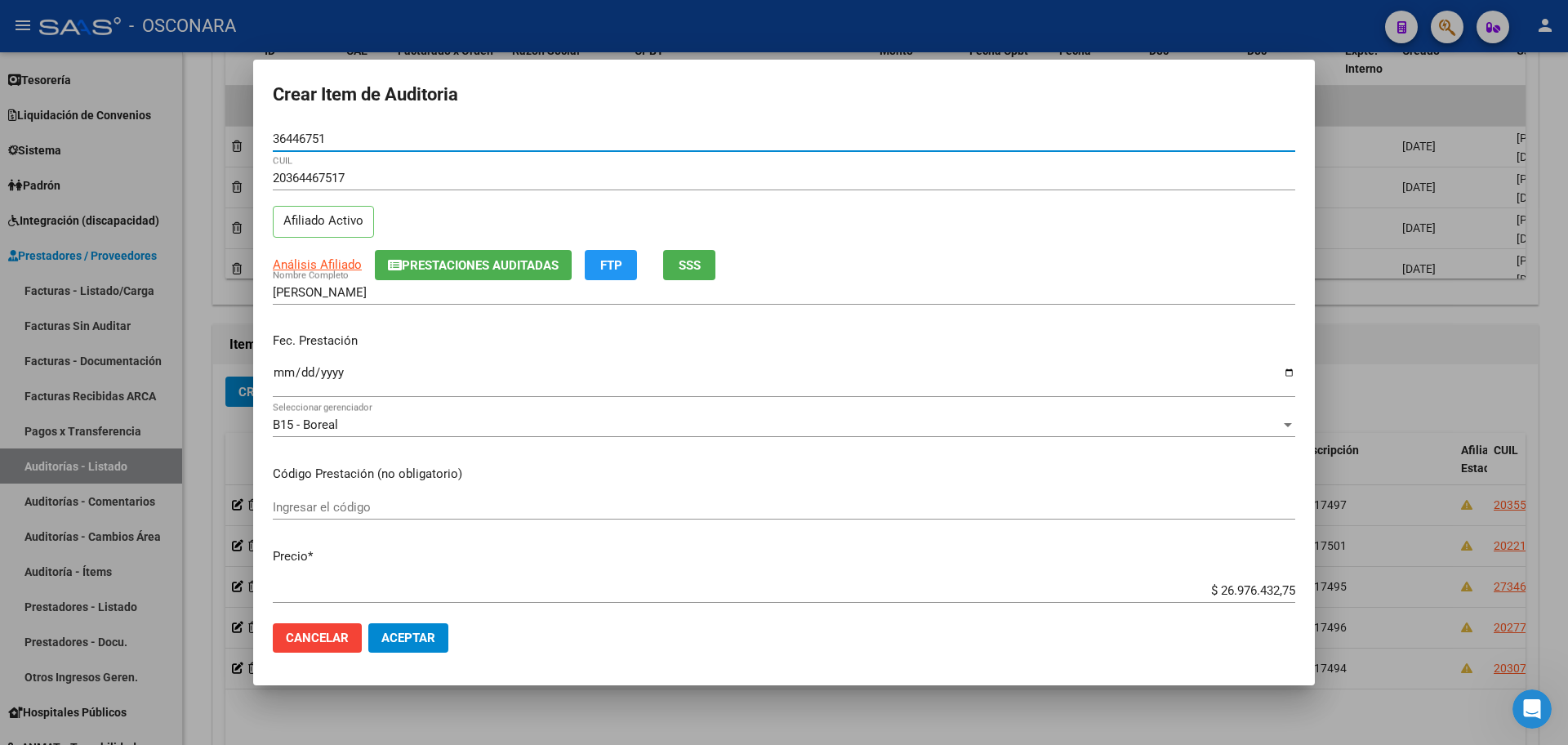
type input "36446751"
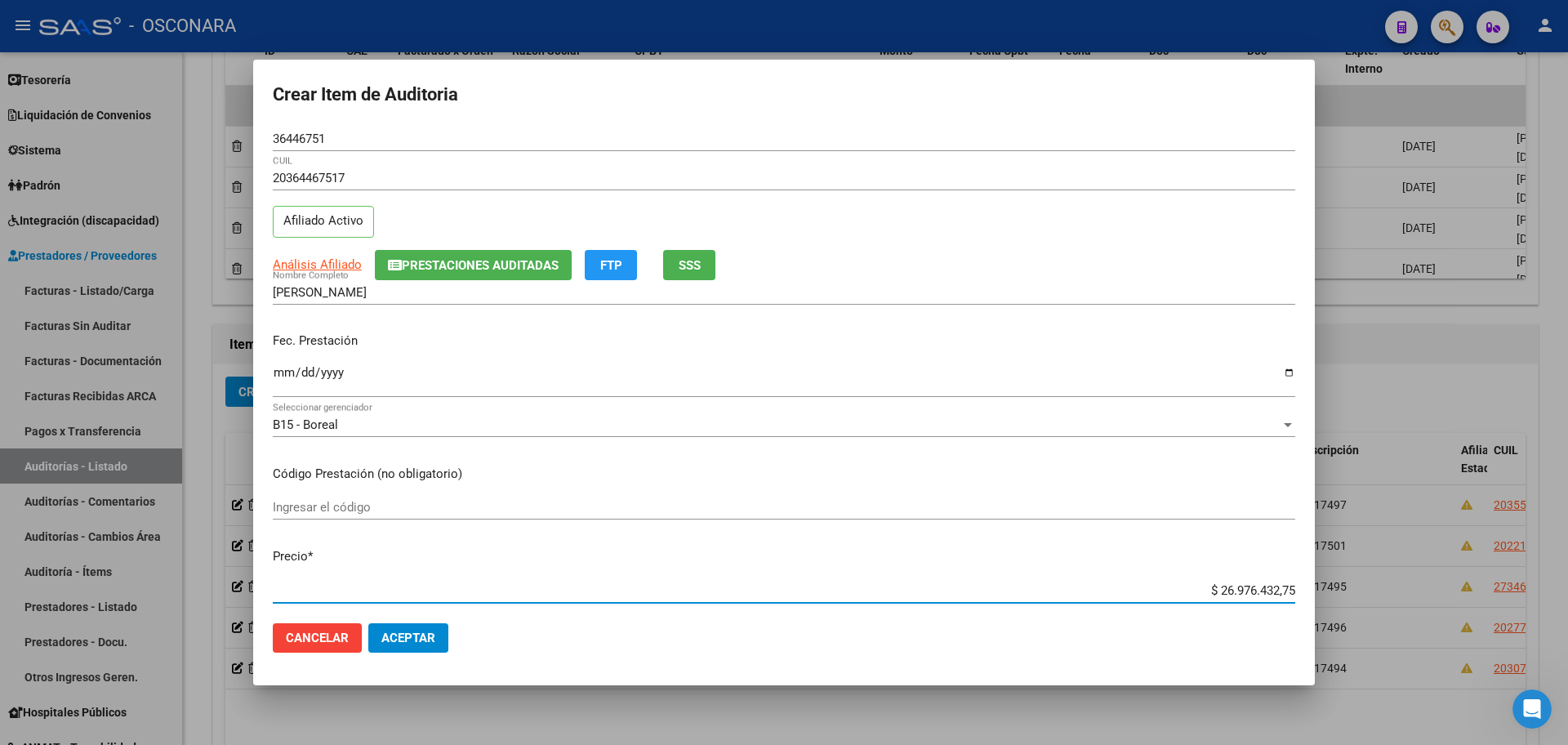
scroll to position [7, 0]
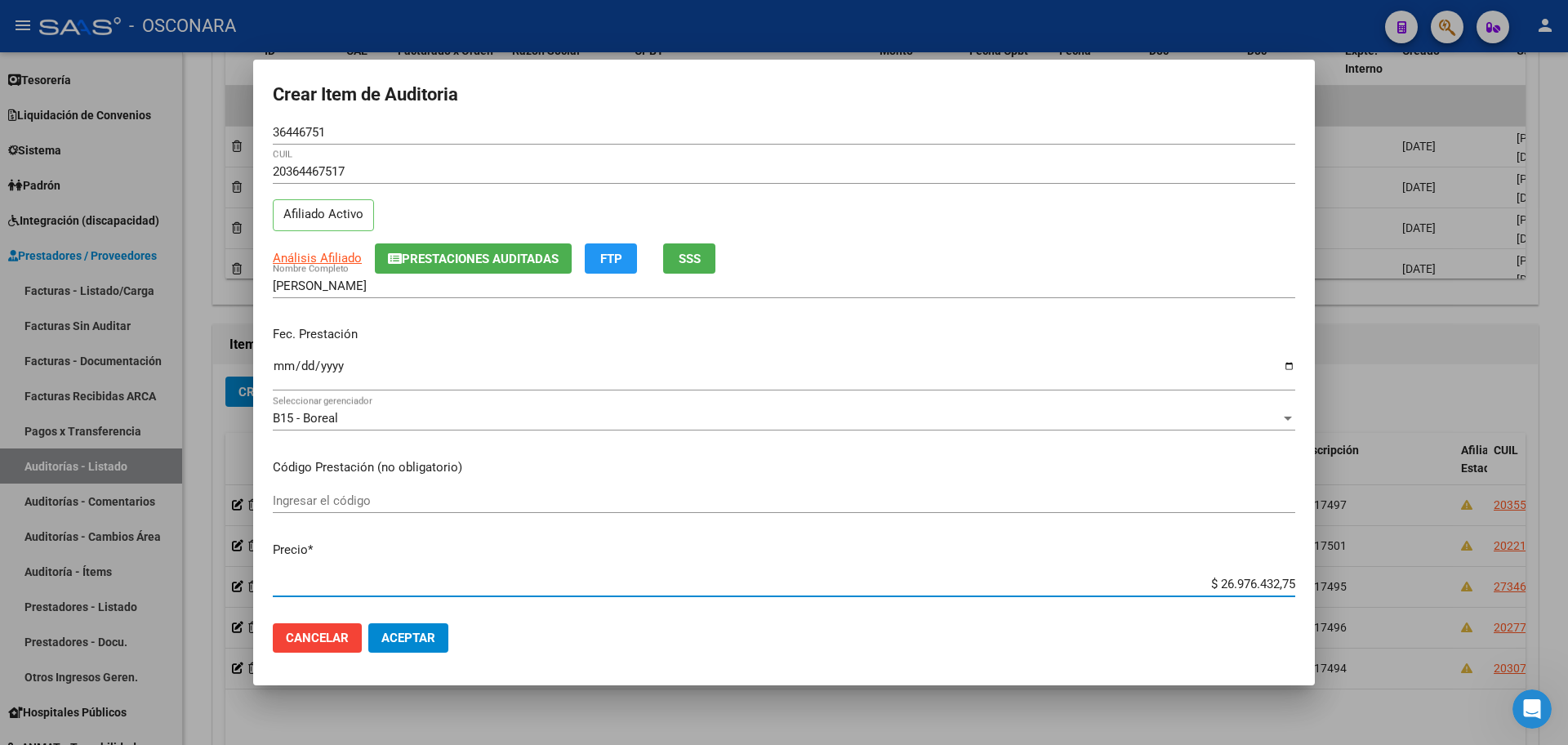
drag, startPoint x: 1207, startPoint y: 595, endPoint x: 1330, endPoint y: 583, distance: 123.6
click at [1330, 583] on div "Crear Item de Auditoria 36446751 Nro Documento 20364467517 CUIL Afiliado Activo…" at bounding box center [784, 372] width 1568 height 745
type input "$ 0,06"
type input "$ 0,63"
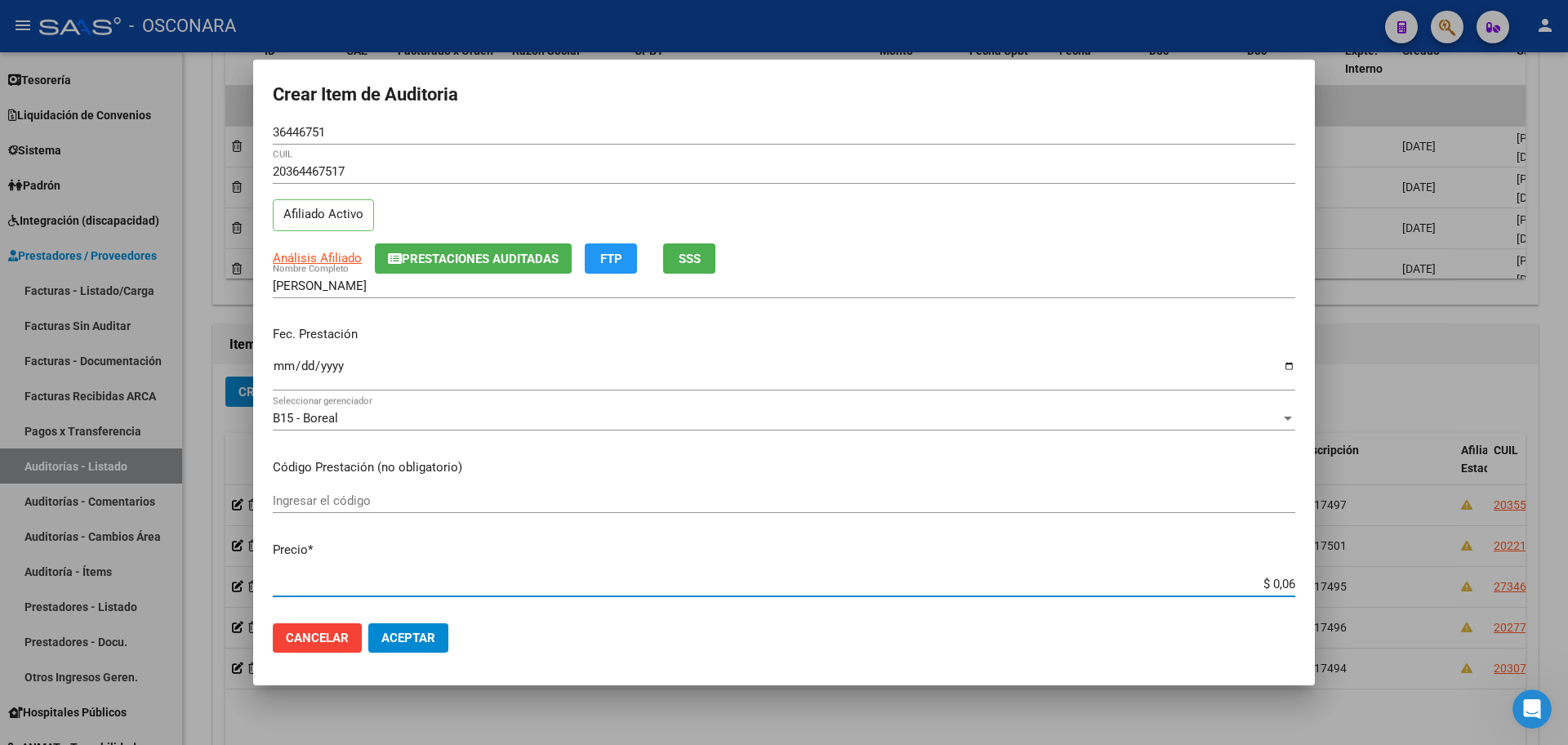
type input "$ 0,63"
type input "$ 6,39"
type input "$ 63,91"
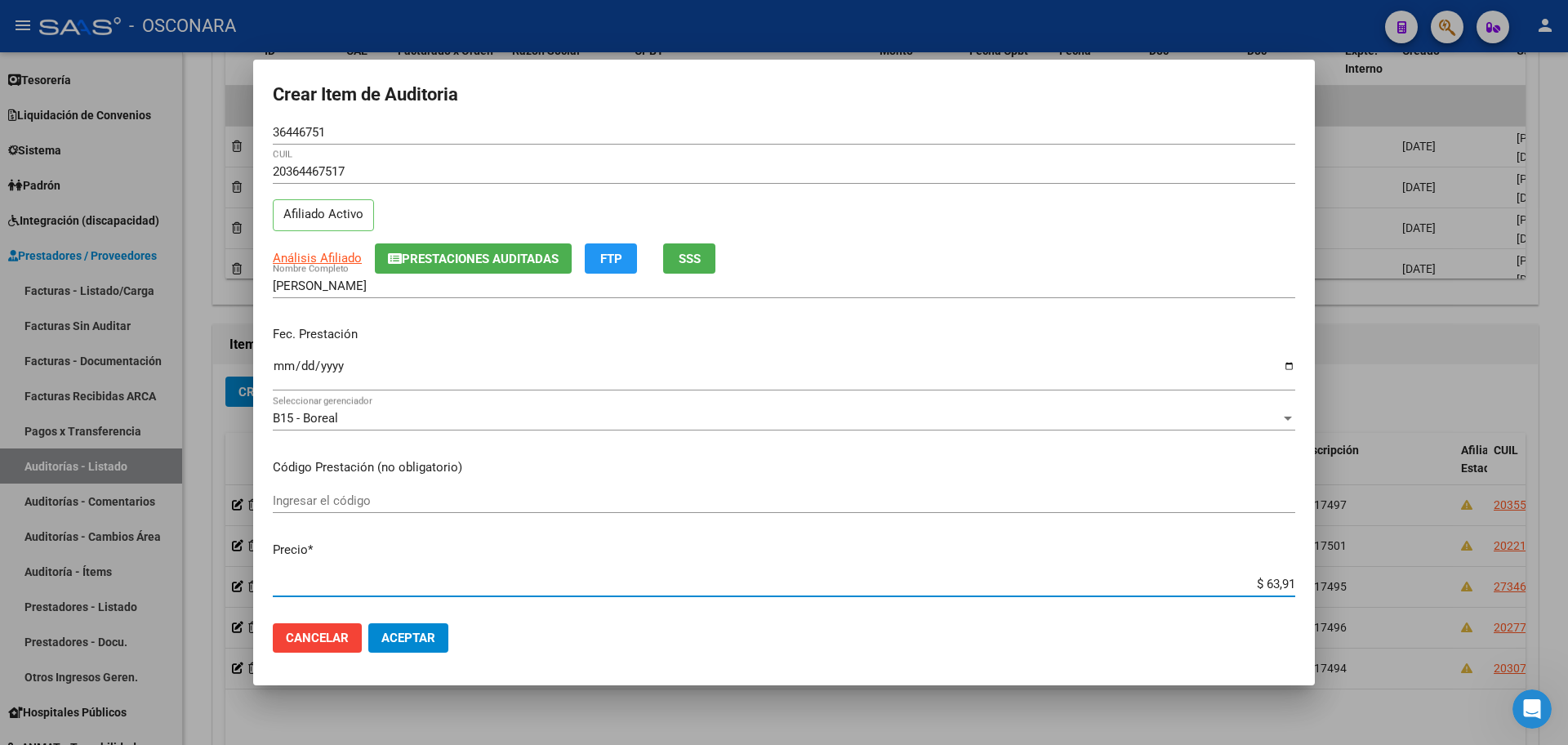
type input "$ 639,11"
type input "$ 6.391,15"
type input "$ 63.911,55"
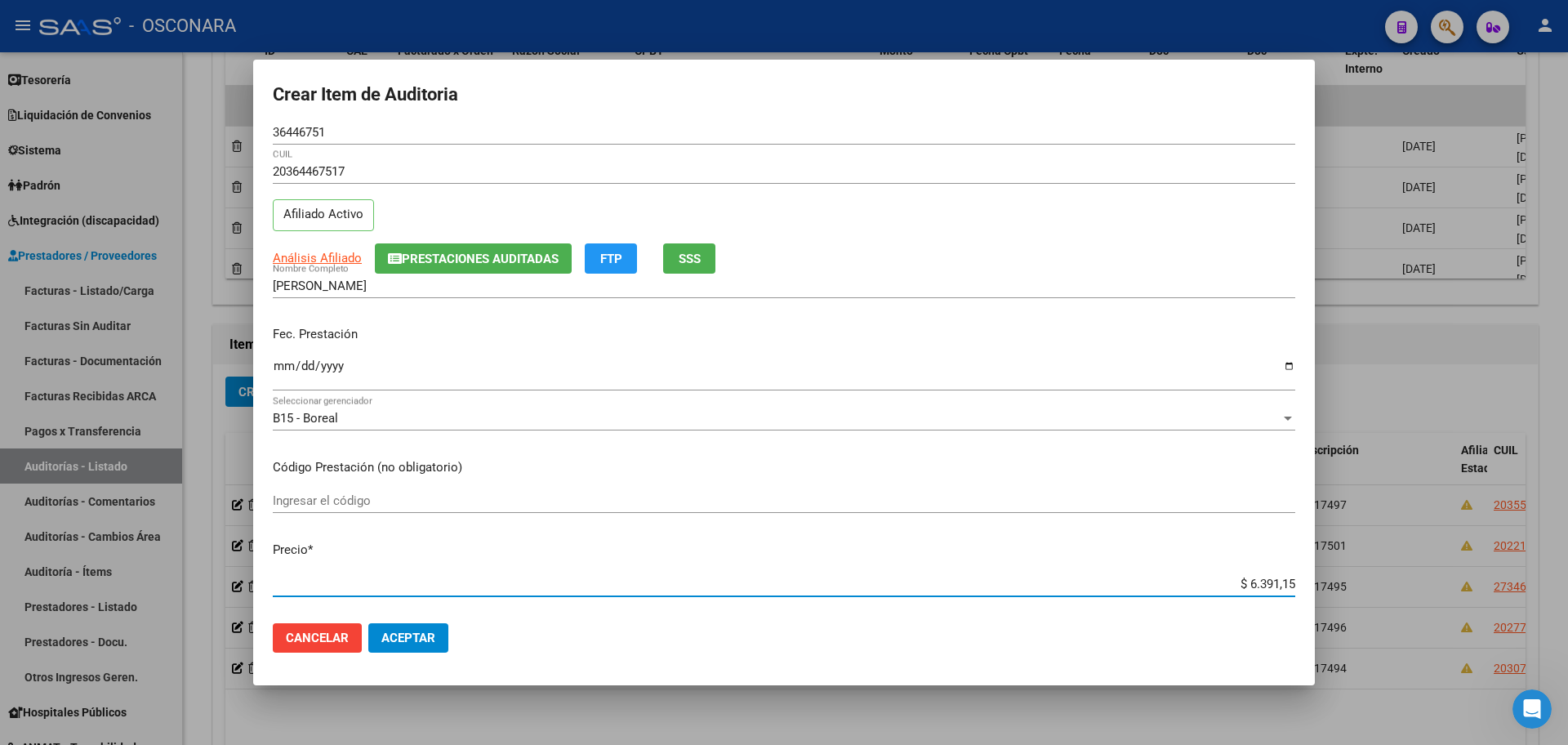
type input "$ 63.911,55"
type input "$ 639.115,51"
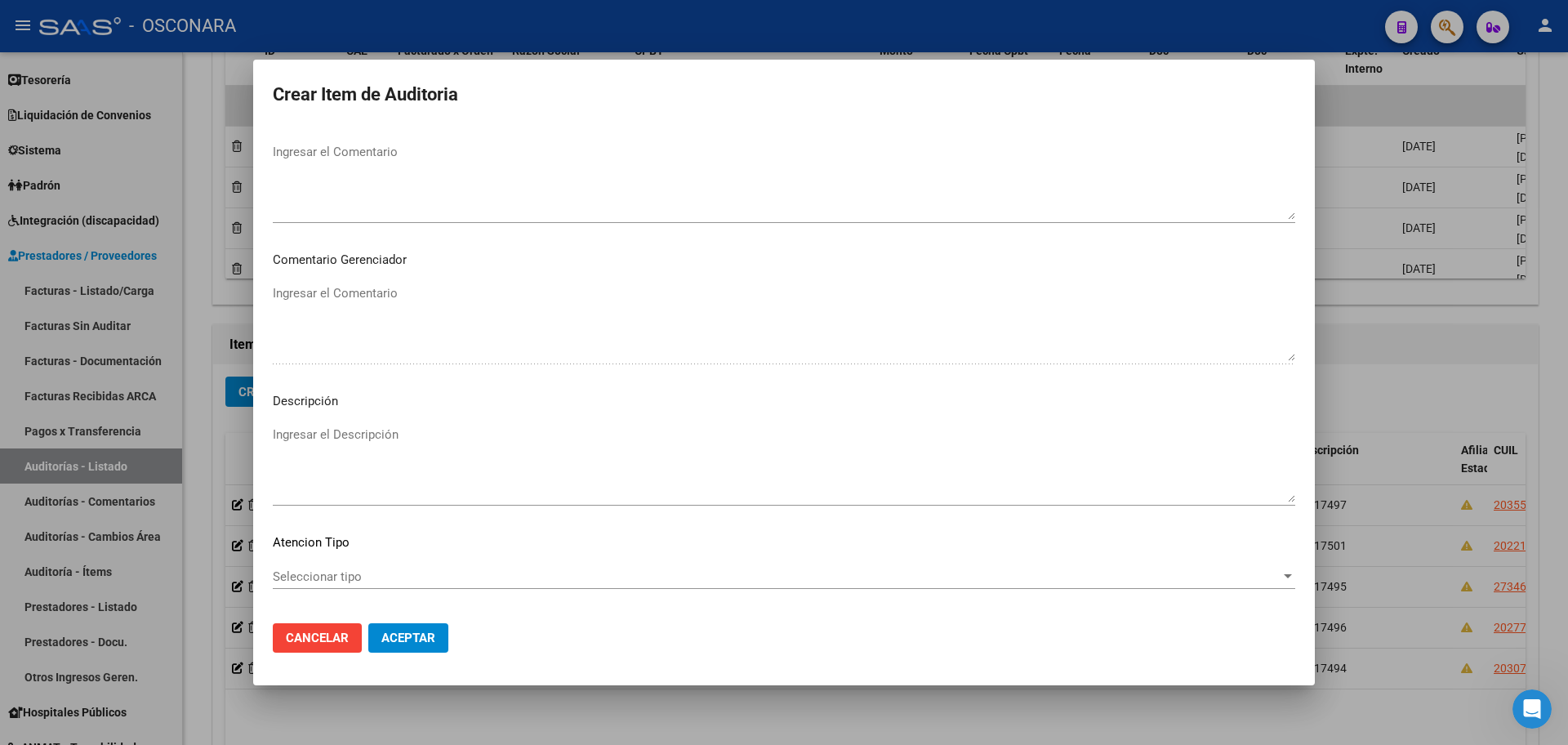
scroll to position [987, 0]
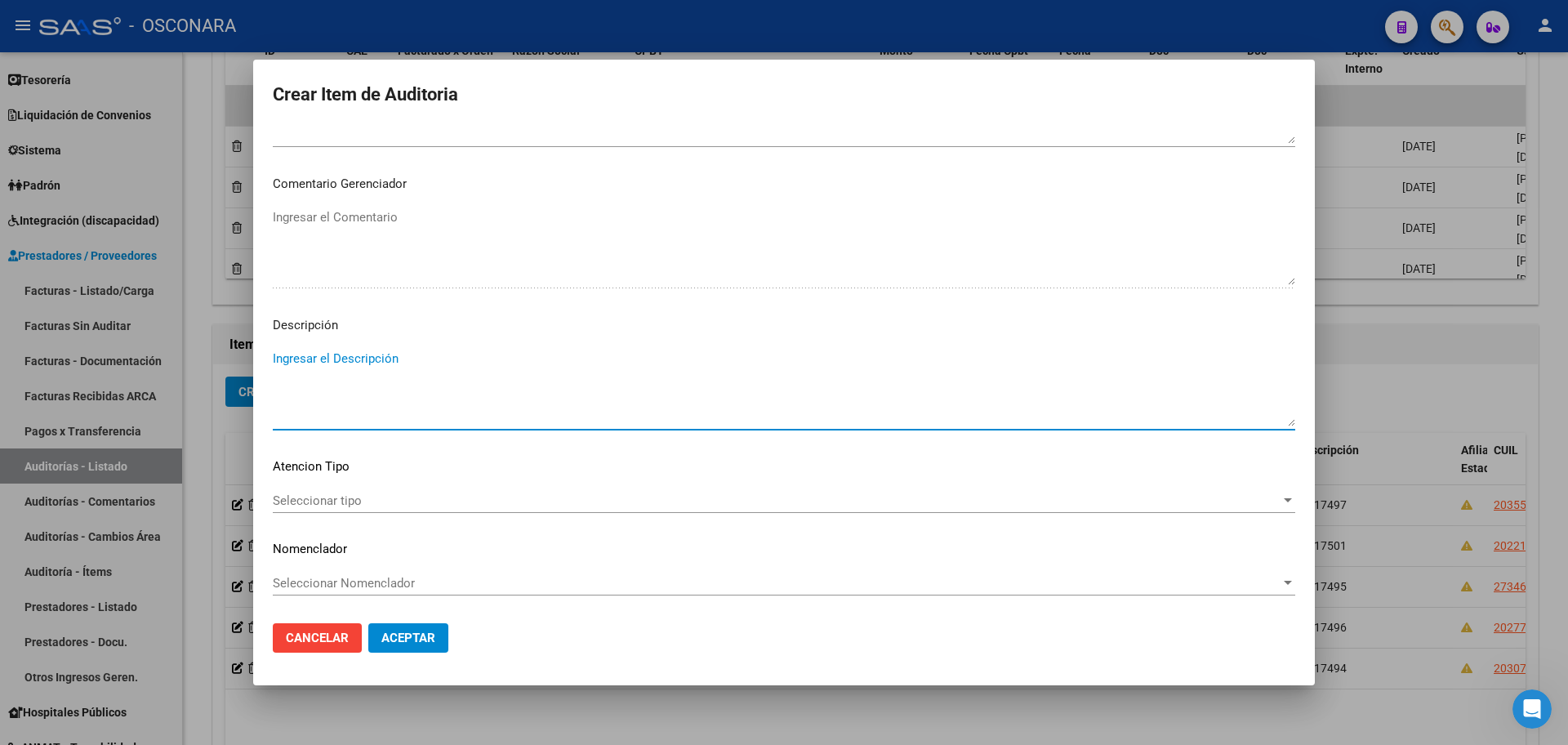
click at [376, 408] on textarea "Ingresar el Descripción" at bounding box center [783, 387] width 1022 height 77
type textarea "FC 17033"
click at [420, 639] on span "Aceptar" at bounding box center [409, 638] width 54 height 15
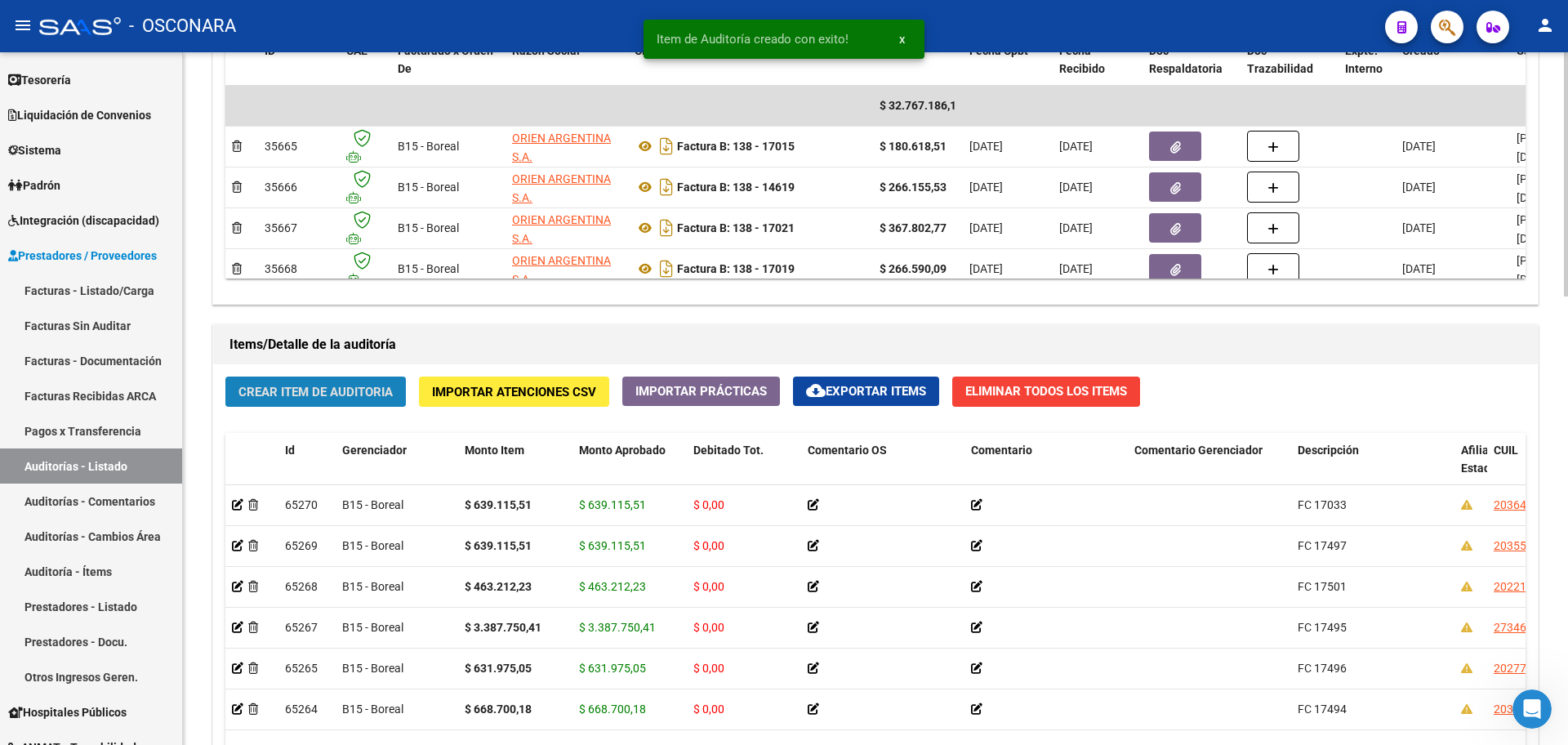
click at [281, 398] on span "Crear Item de Auditoria" at bounding box center [315, 392] width 154 height 15
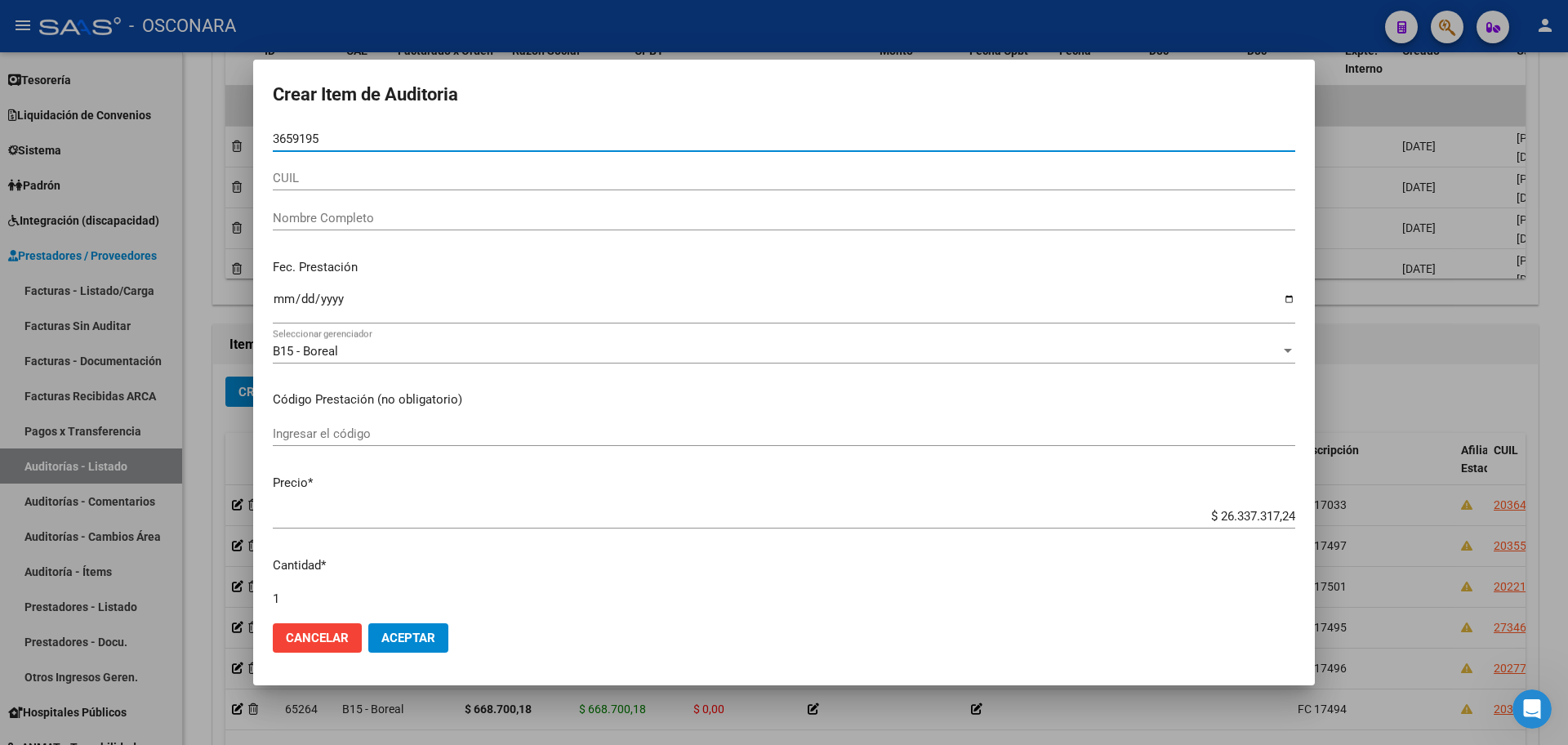
type input "36591951"
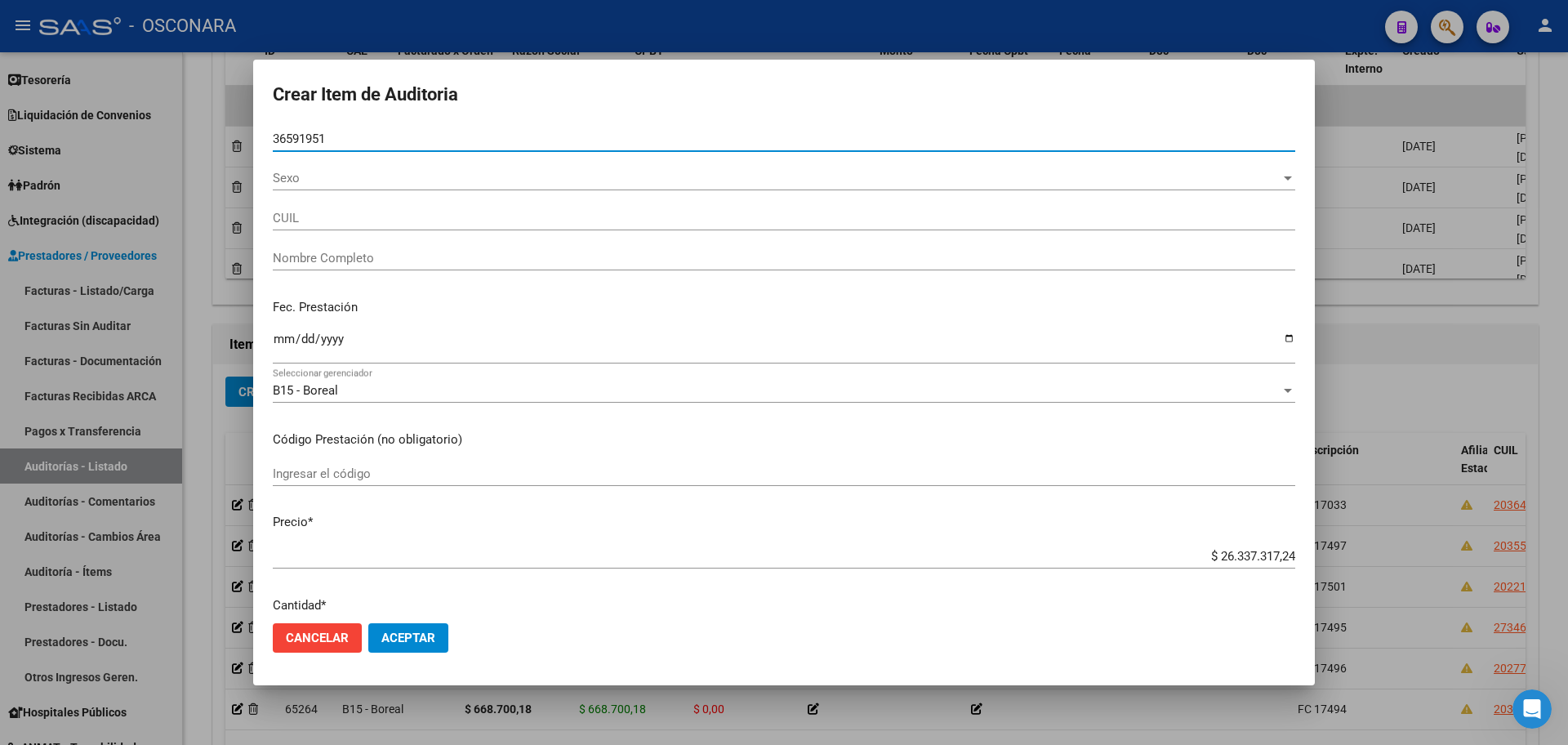
type input "20365919519"
type input "[PERSON_NAME] [PERSON_NAME]"
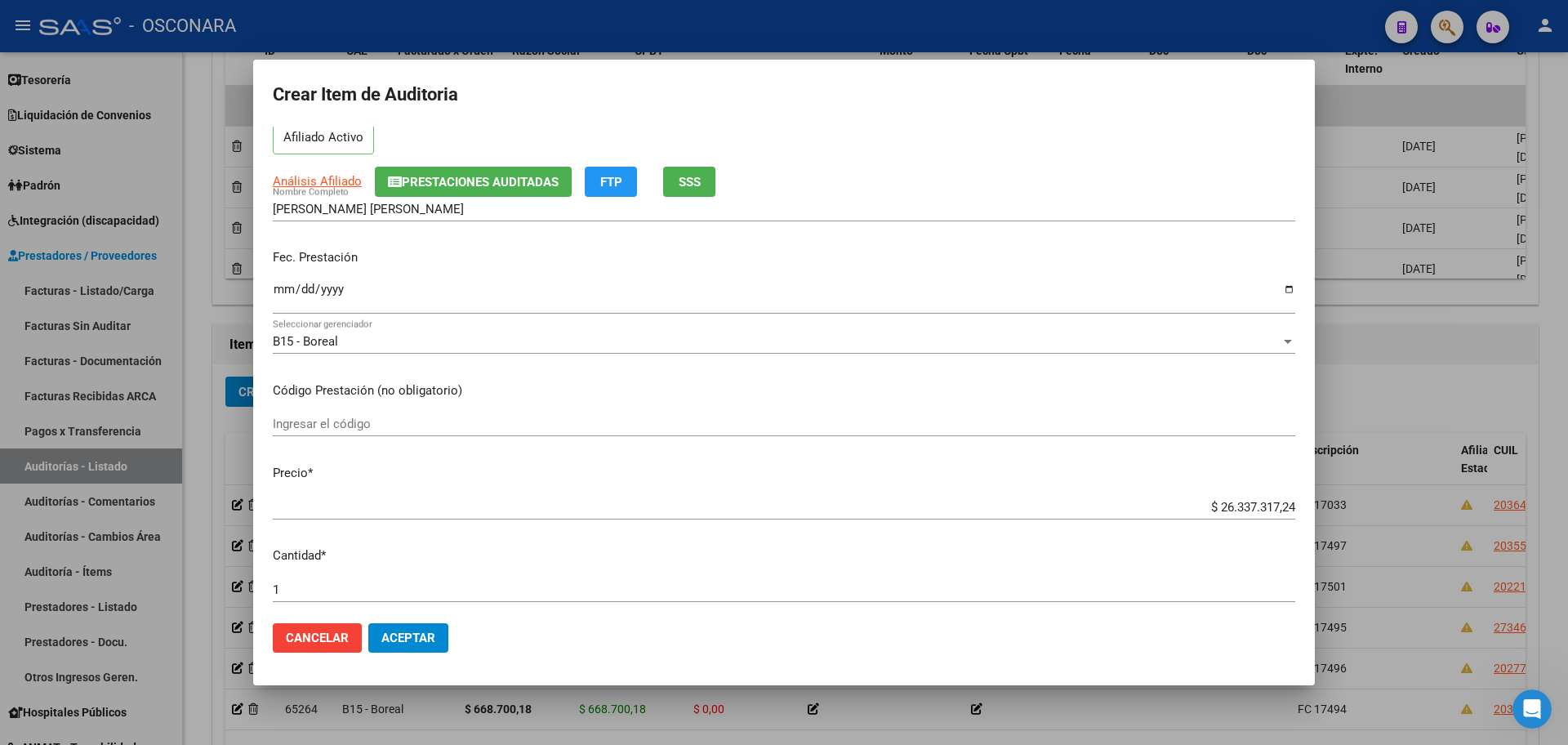
scroll to position [306, 0]
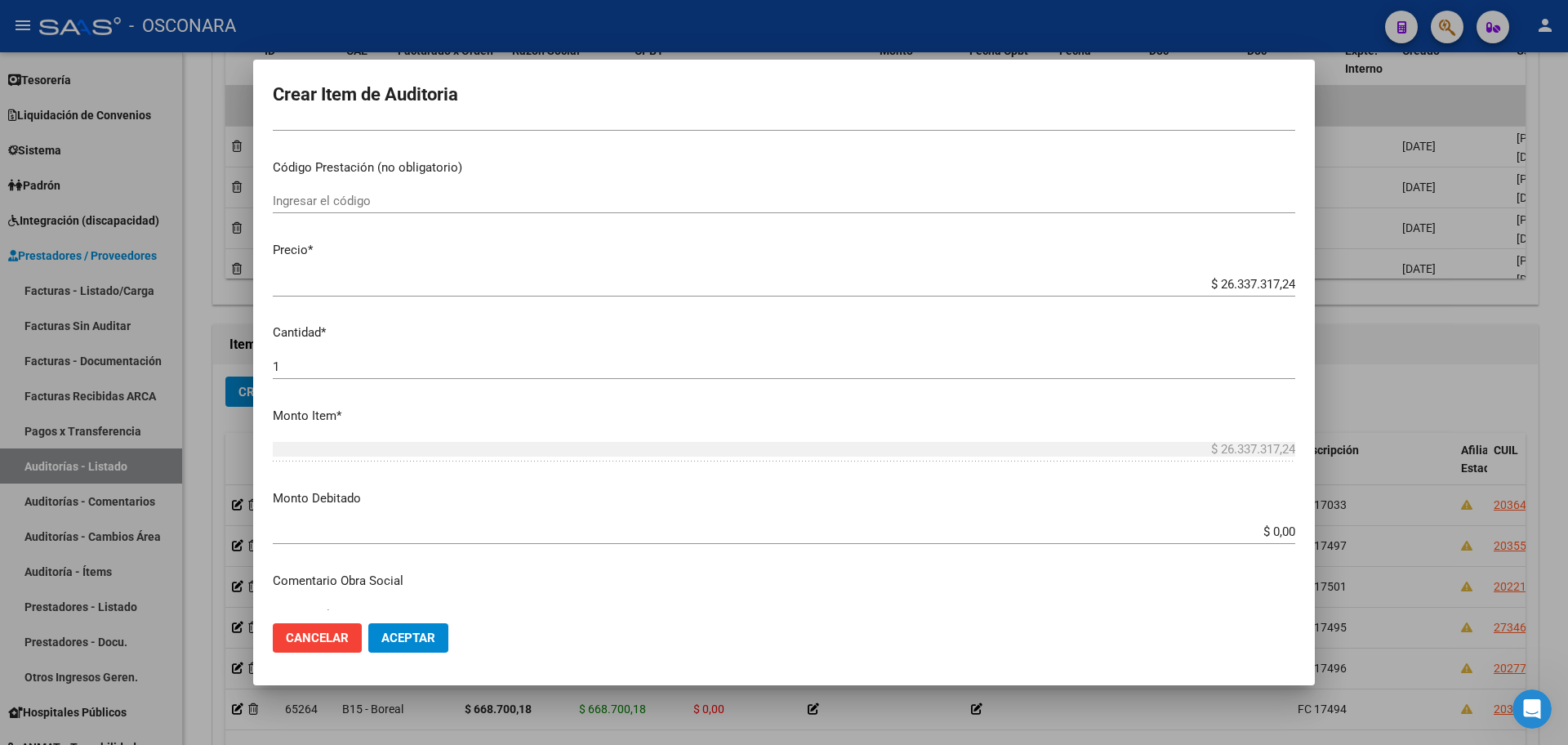
type input "36591951"
drag, startPoint x: 1203, startPoint y: 277, endPoint x: 1386, endPoint y: 267, distance: 183.3
click at [1386, 267] on div "Crear Item de Auditoria 36591951 Nro Documento 20365919519 CUIL Afiliado Activo…" at bounding box center [784, 372] width 1568 height 745
type input "$ 0,06"
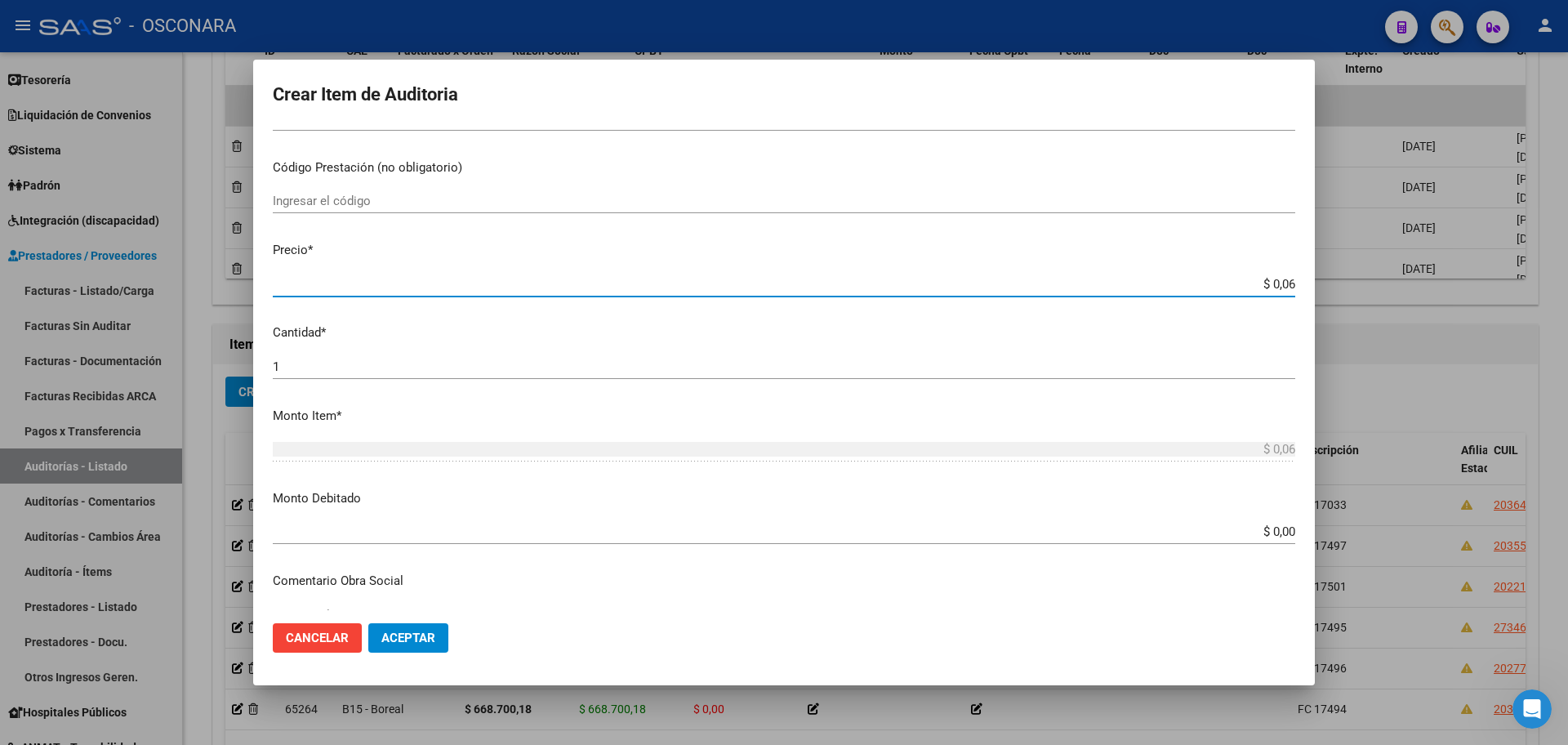
type input "$ 0,63"
type input "$ 6,39"
type input "$ 63,91"
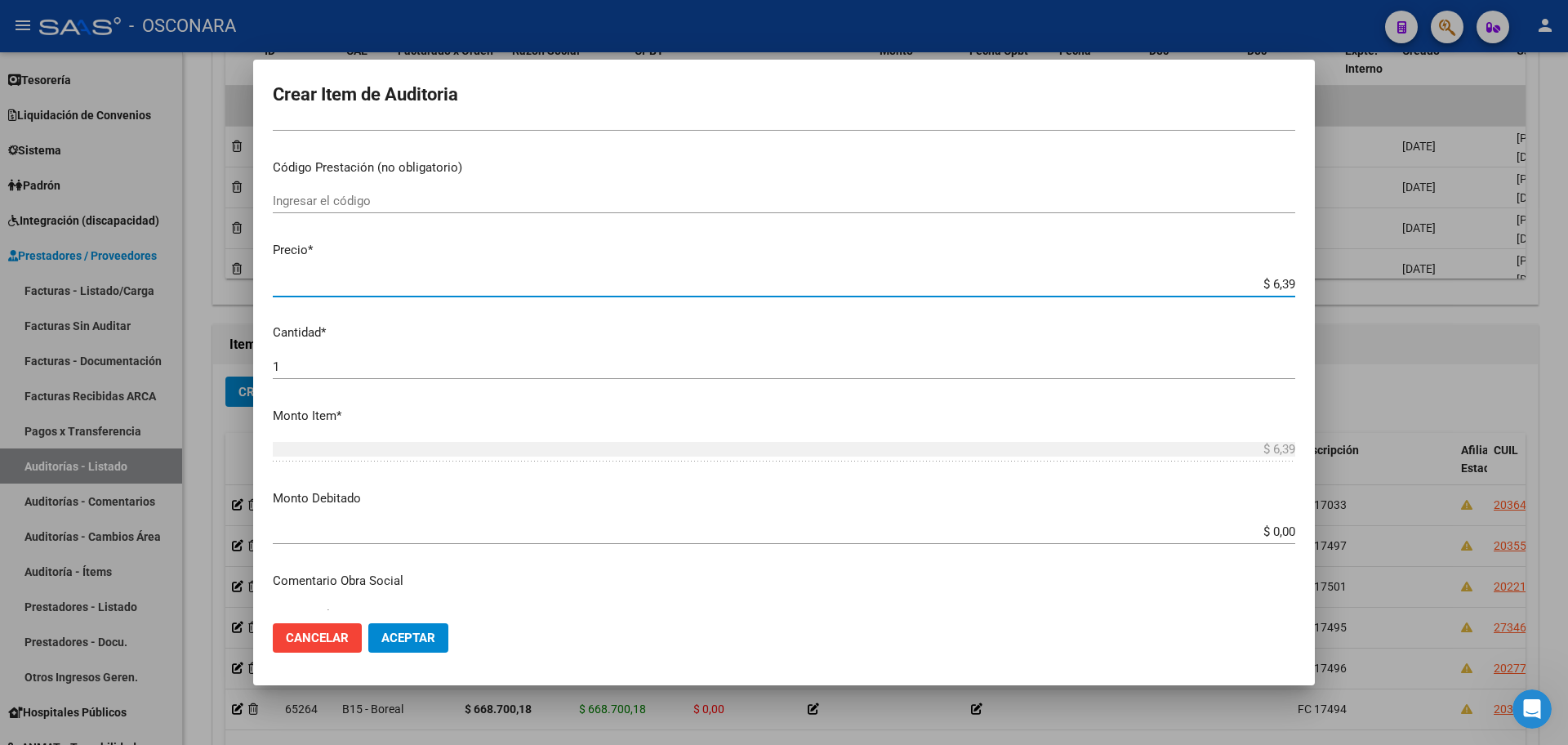
type input "$ 63,91"
type input "$ 639,11"
type input "$ 6.391,15"
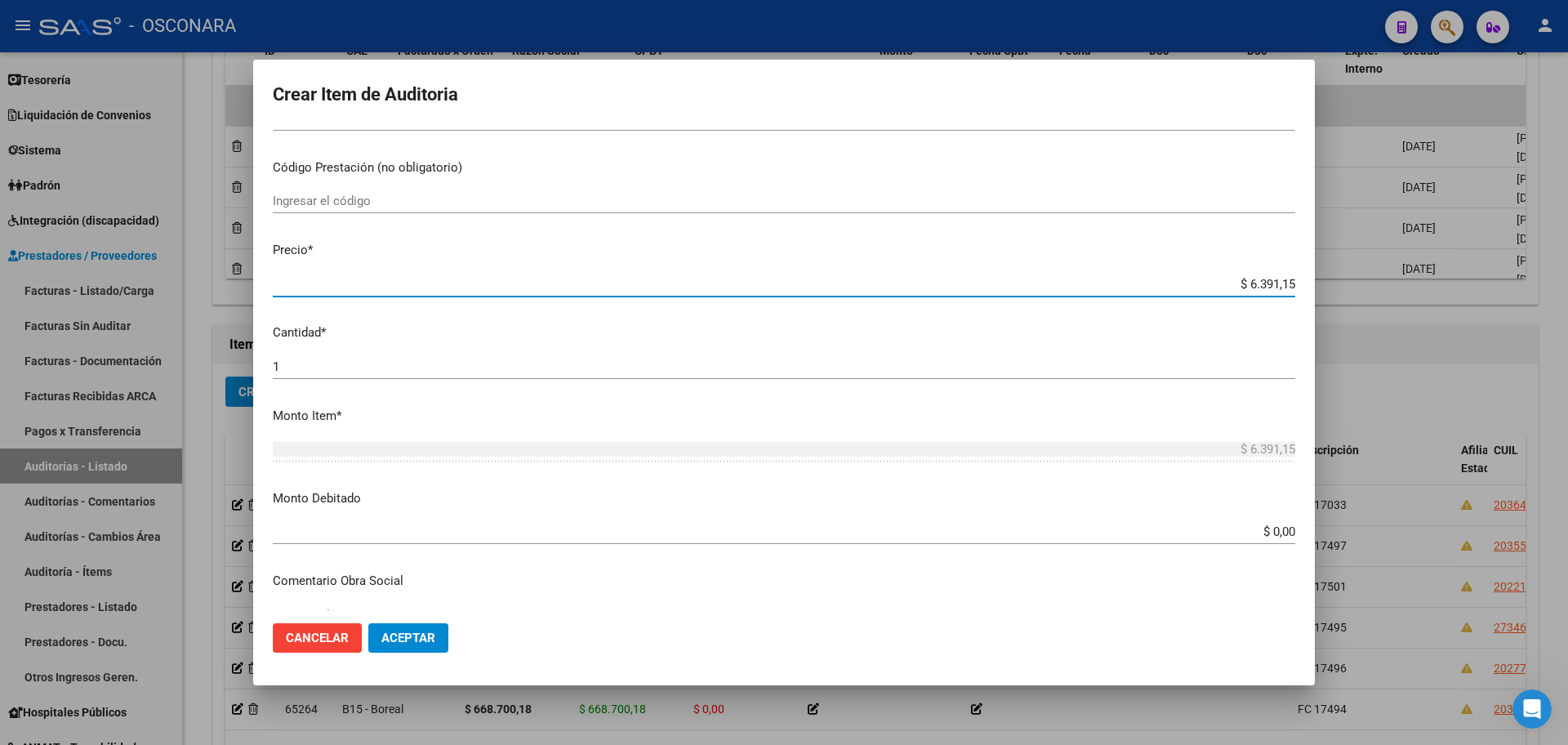
type input "$ 63.911,55"
type input "$ 639.115,51"
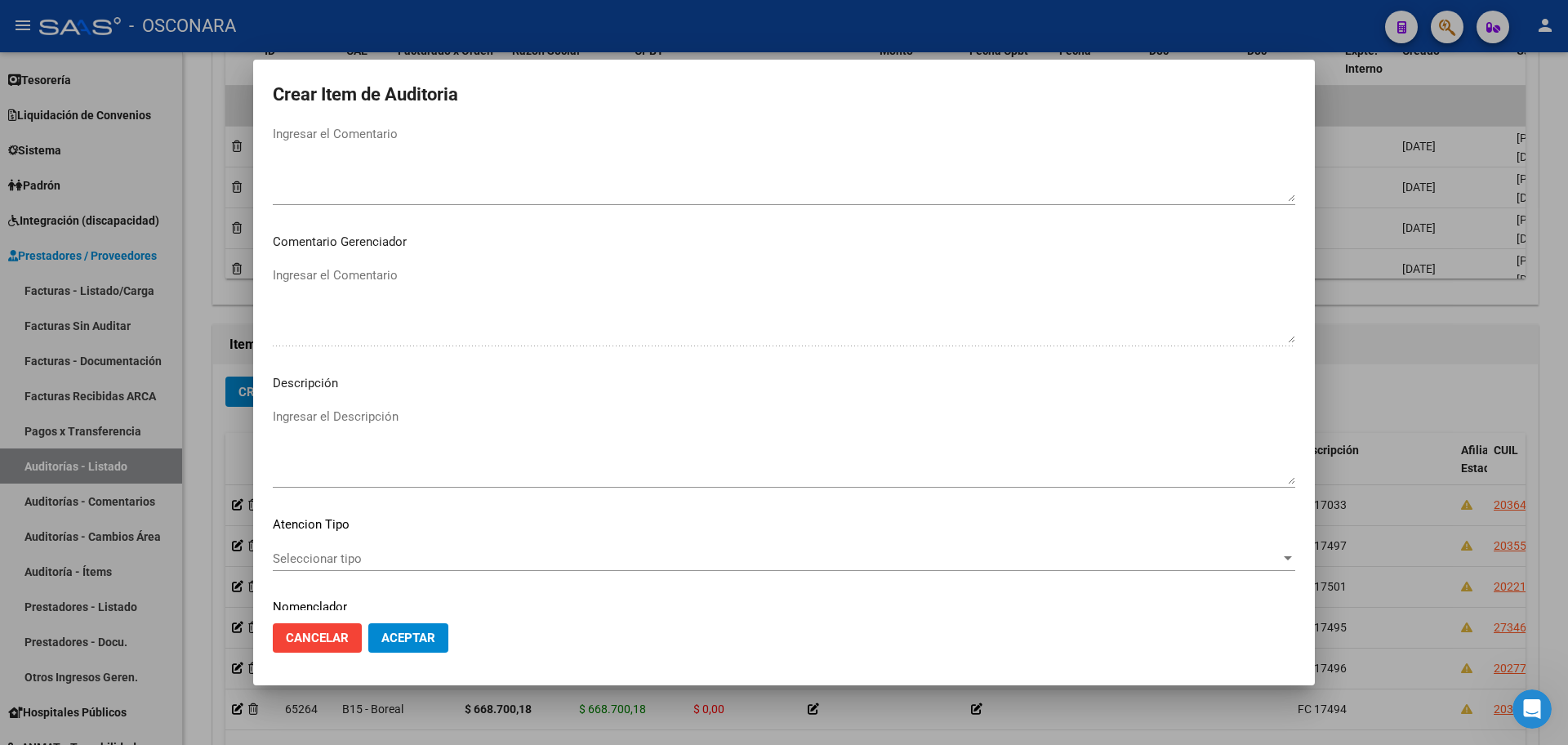
scroll to position [987, 0]
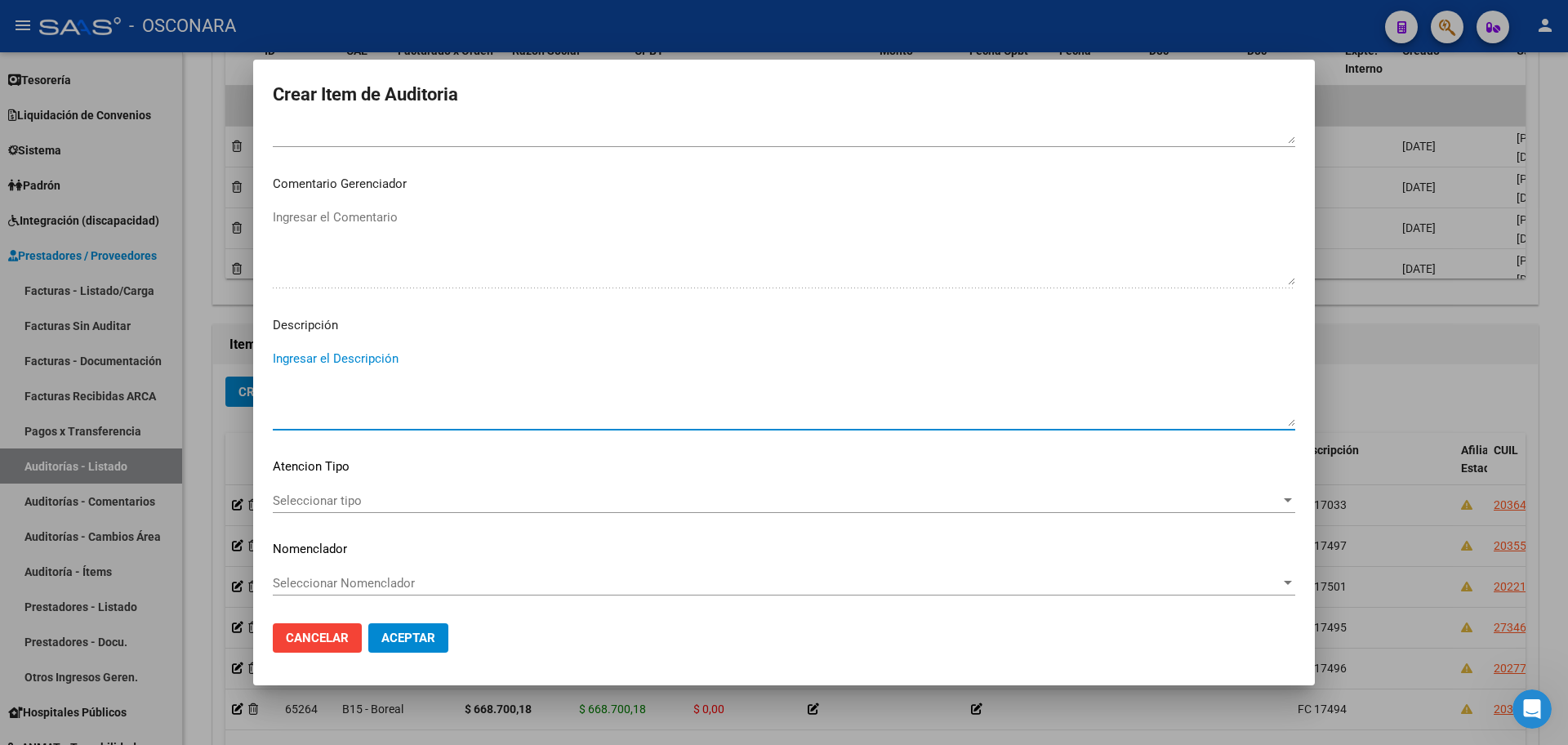
click at [358, 401] on textarea "Ingresar el Descripción" at bounding box center [783, 387] width 1022 height 77
type textarea "FC 17500"
click at [412, 631] on span "Aceptar" at bounding box center [409, 638] width 54 height 15
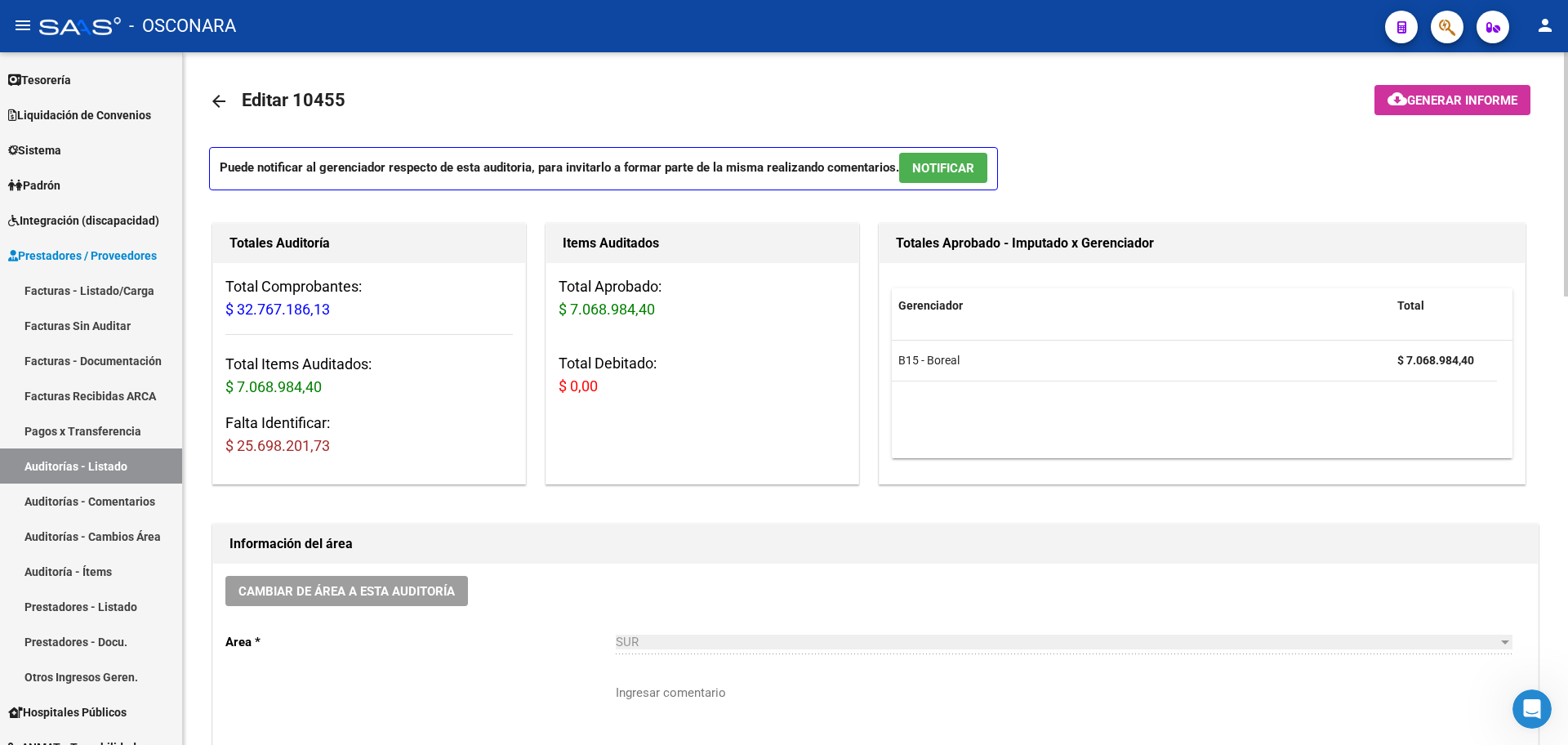
scroll to position [1, 0]
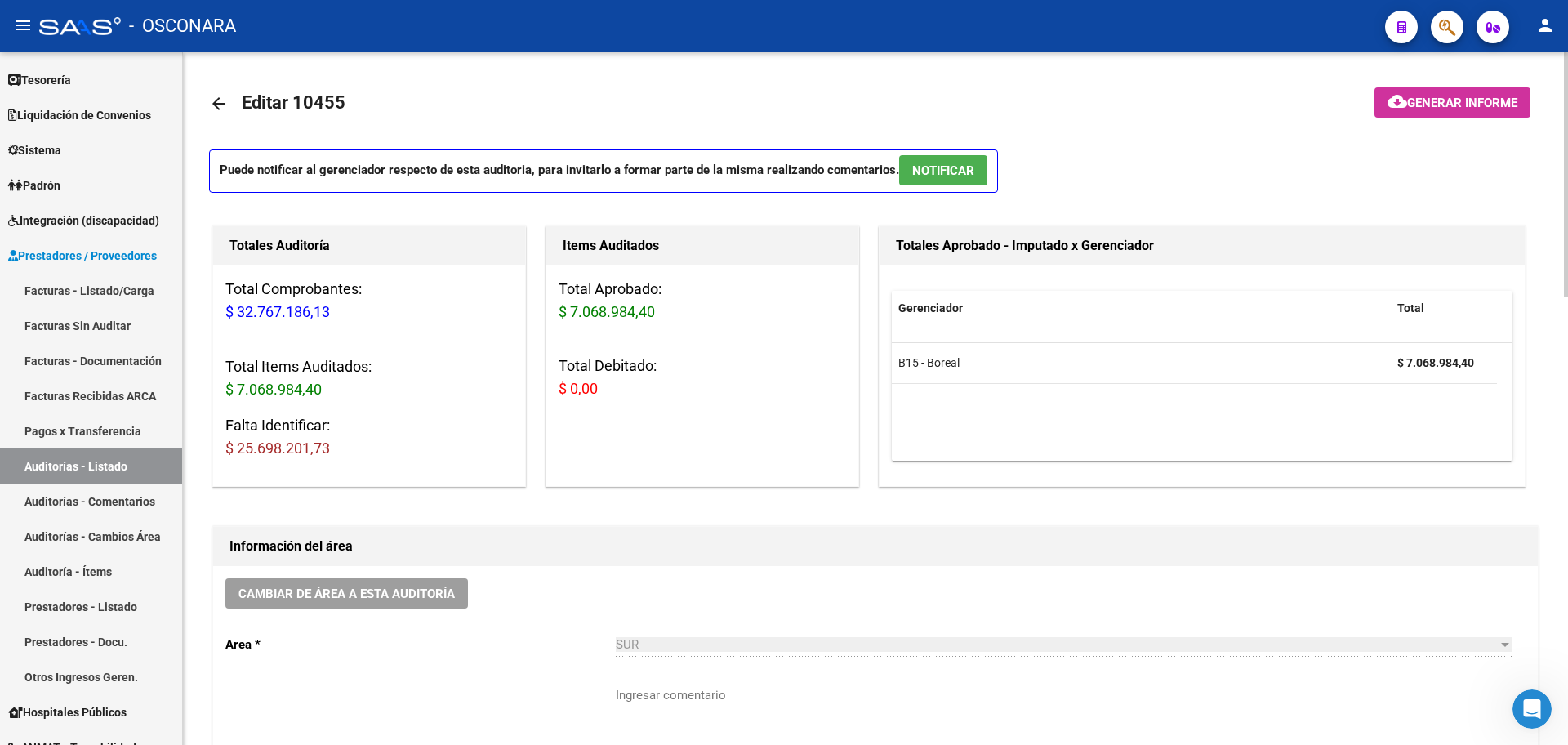
click at [1450, 95] on span "Generar informe" at bounding box center [1462, 103] width 110 height 15
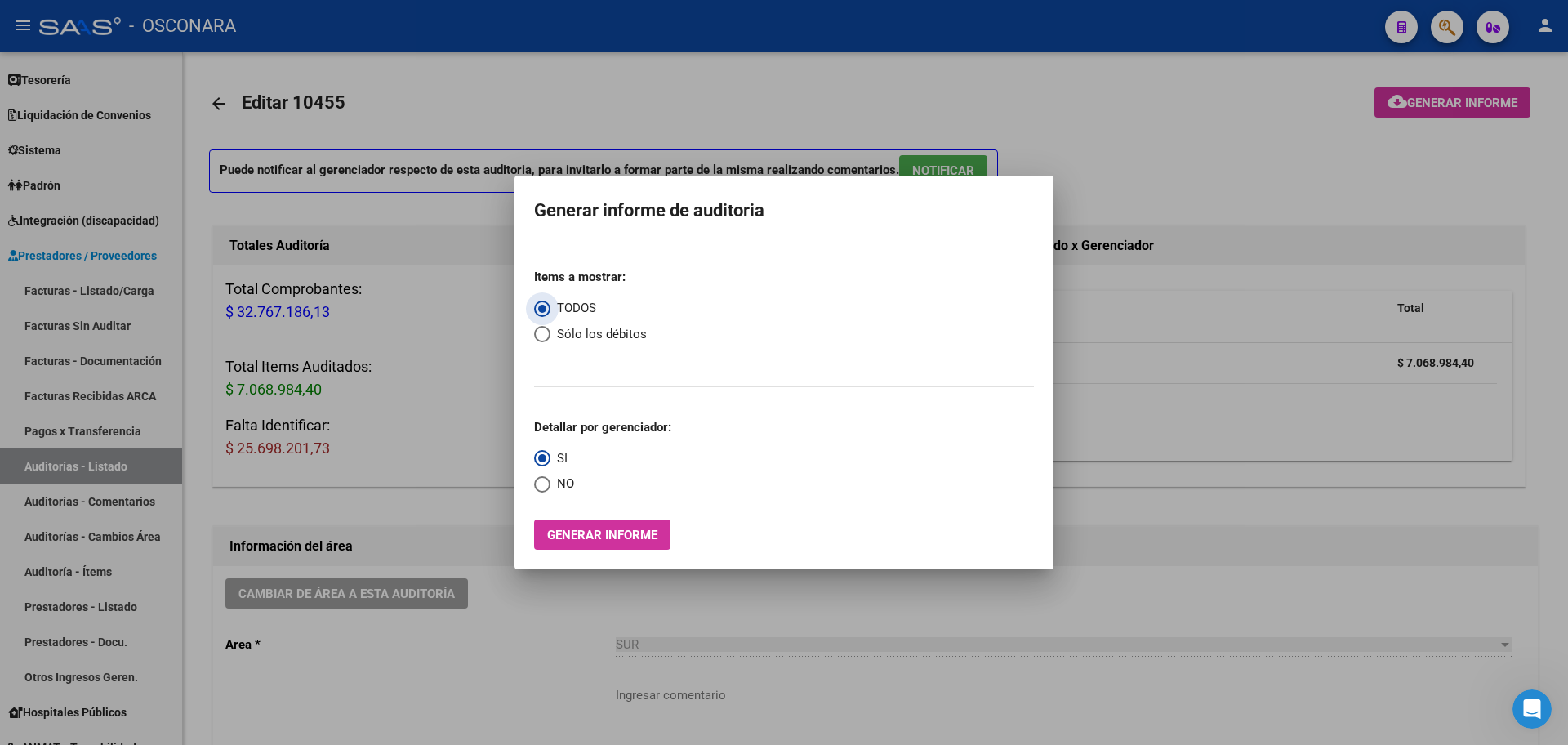
click at [596, 523] on button "Generar informe" at bounding box center [602, 534] width 136 height 30
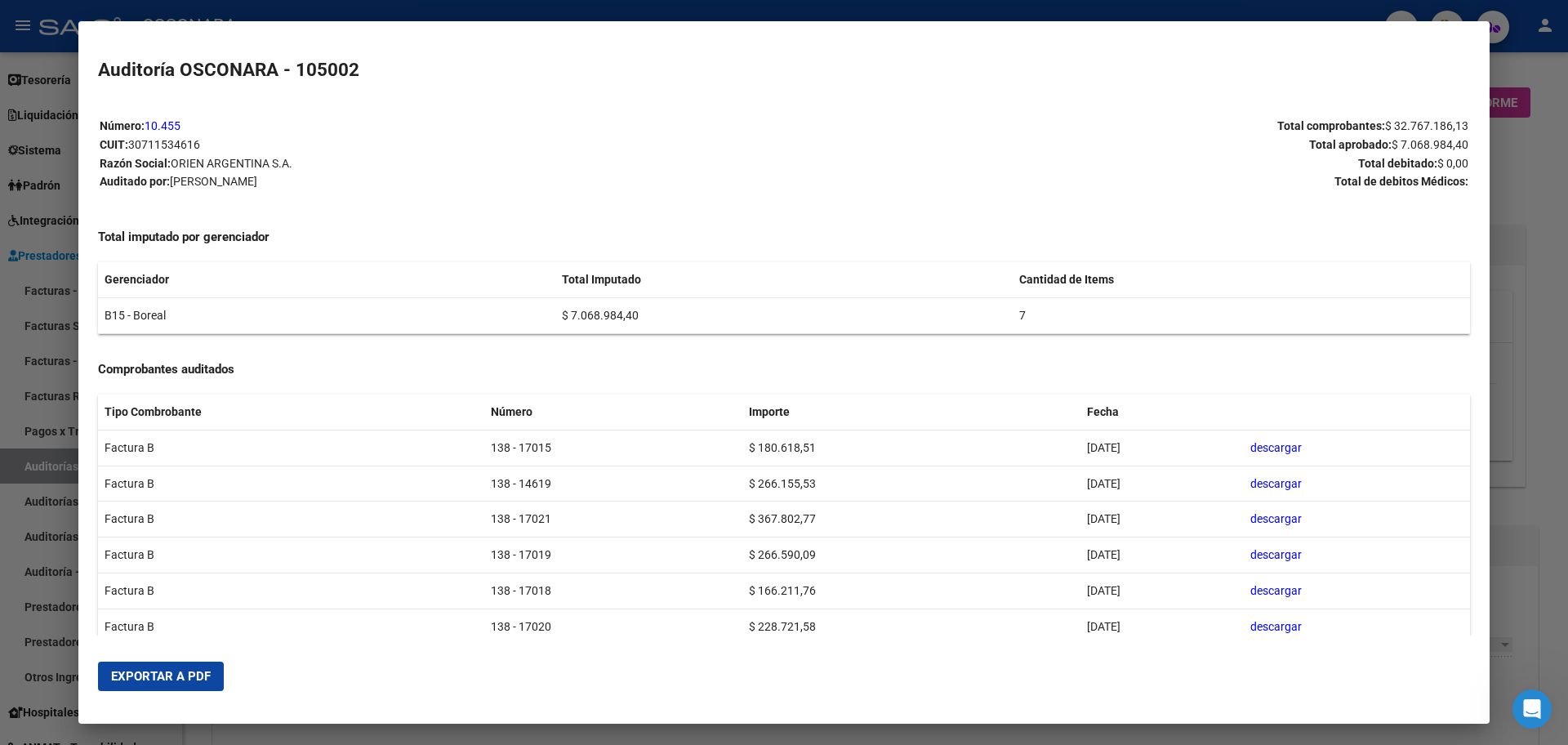
drag, startPoint x: 160, startPoint y: 675, endPoint x: 1014, endPoint y: 503, distance: 871.1
click at [160, 673] on span "Exportar a PDF" at bounding box center [161, 676] width 100 height 15
